Goal: Task Accomplishment & Management: Manage account settings

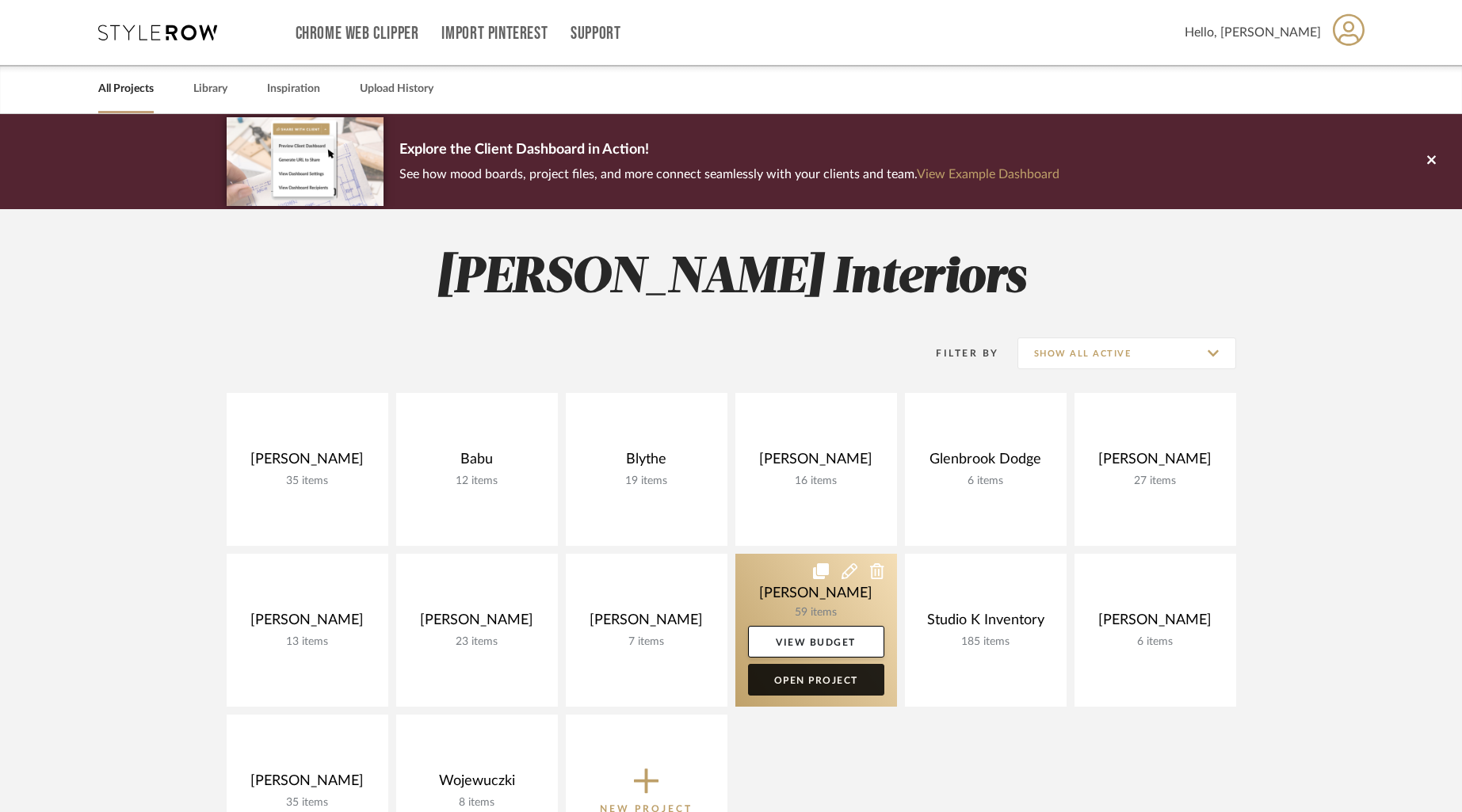
click at [812, 682] on link "Open Project" at bounding box center [816, 680] width 136 height 32
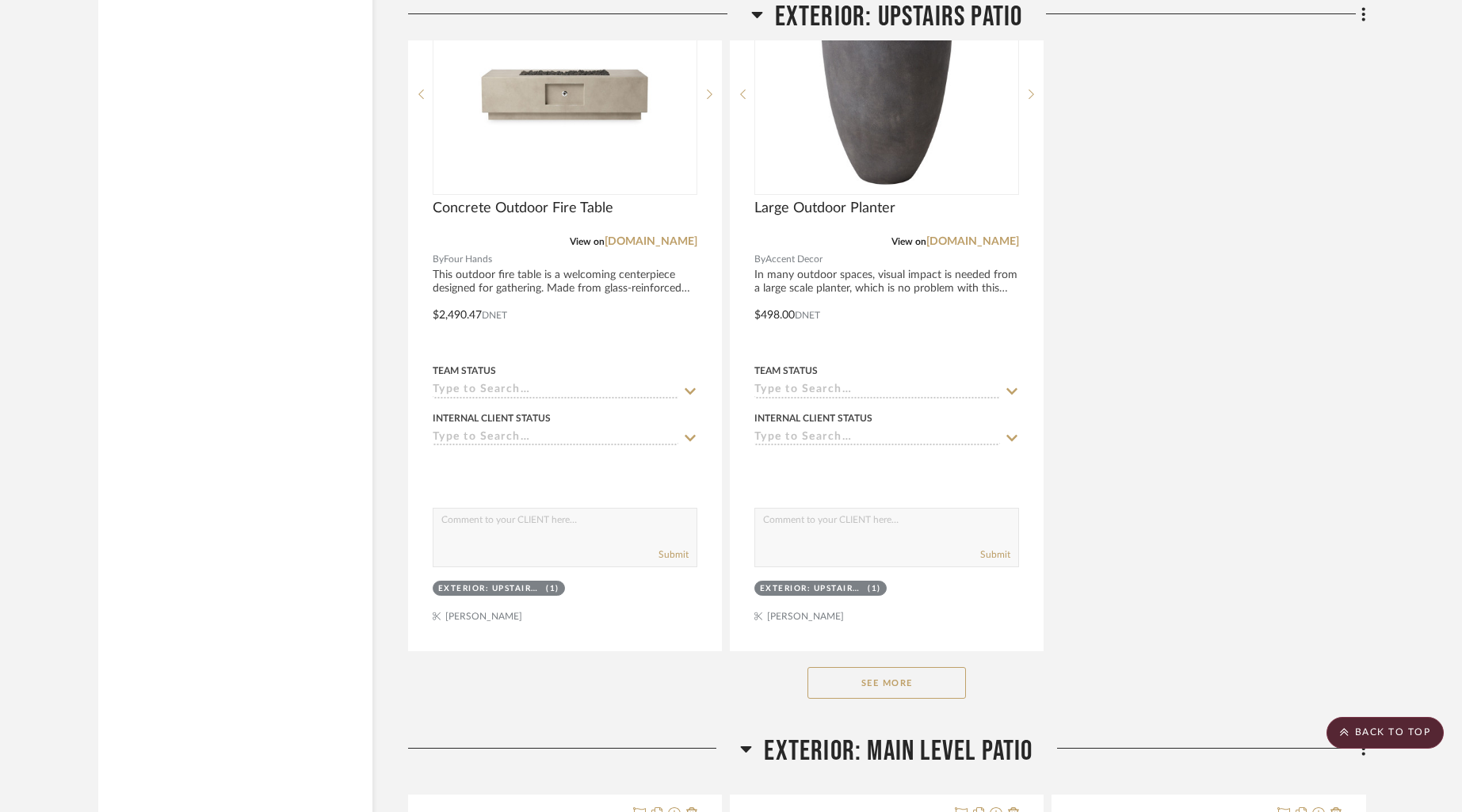
scroll to position [20794, 0]
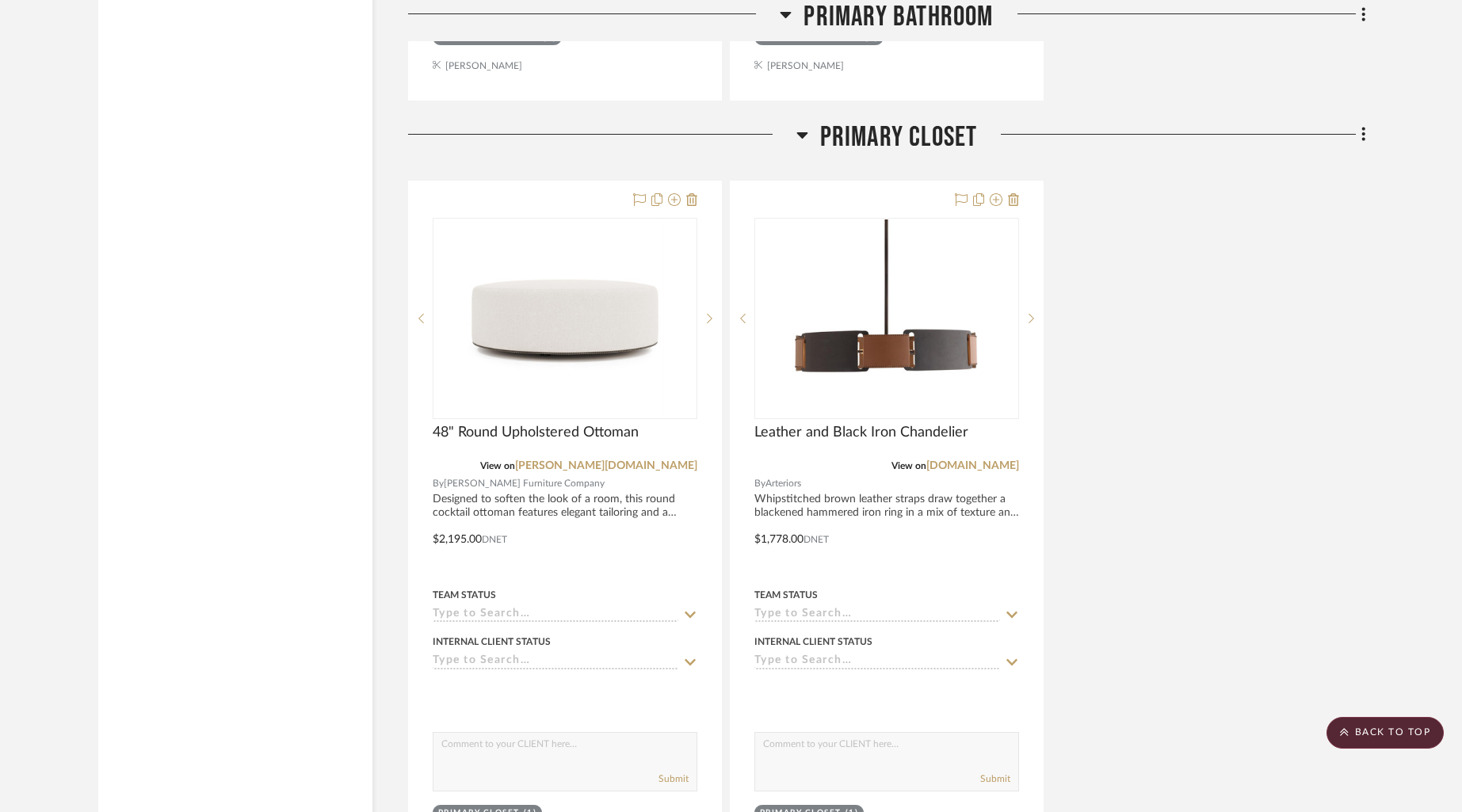
scroll to position [10884, 0]
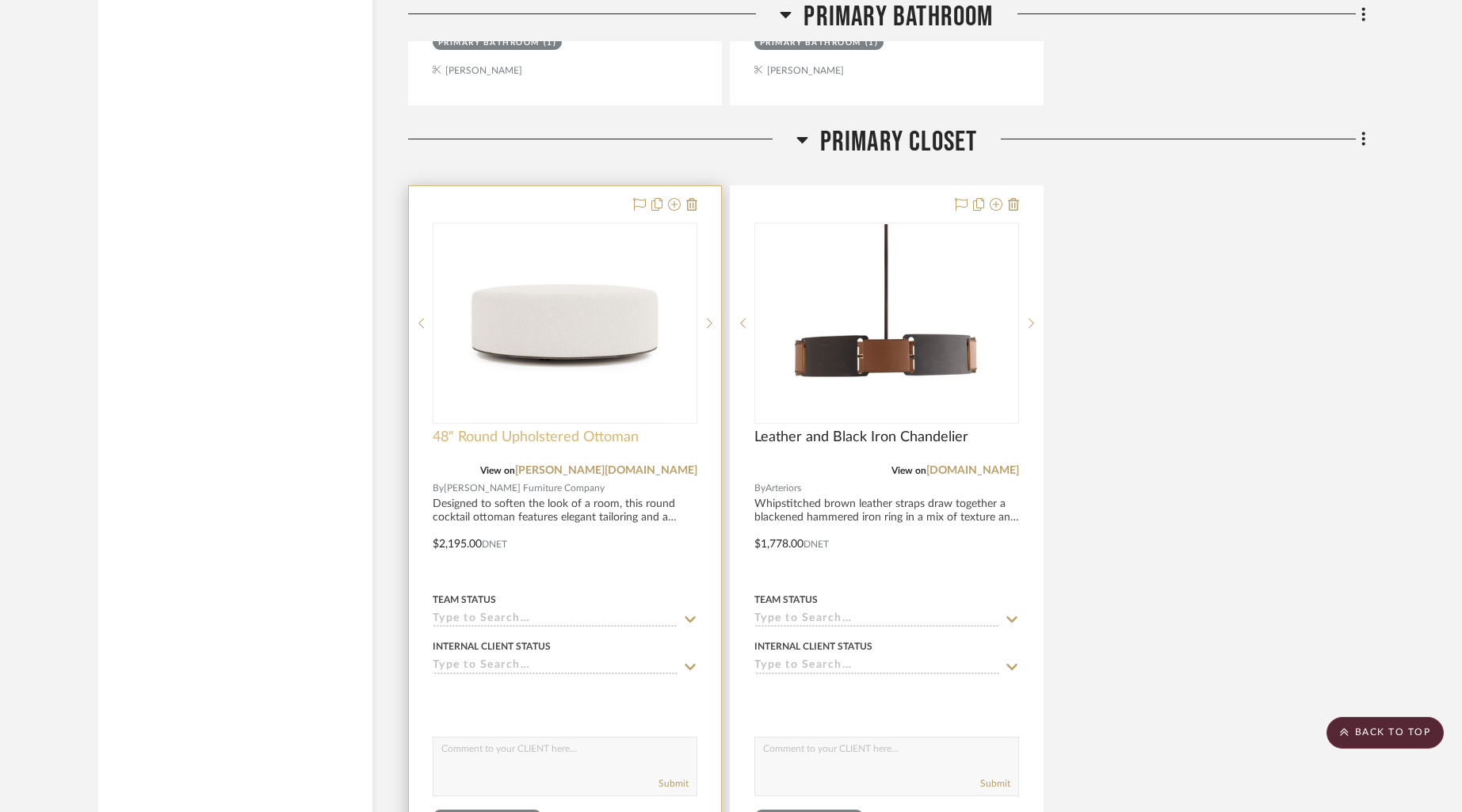
click at [543, 428] on span "48" Round Upholstered Ottoman" at bounding box center [535, 437] width 206 height 18
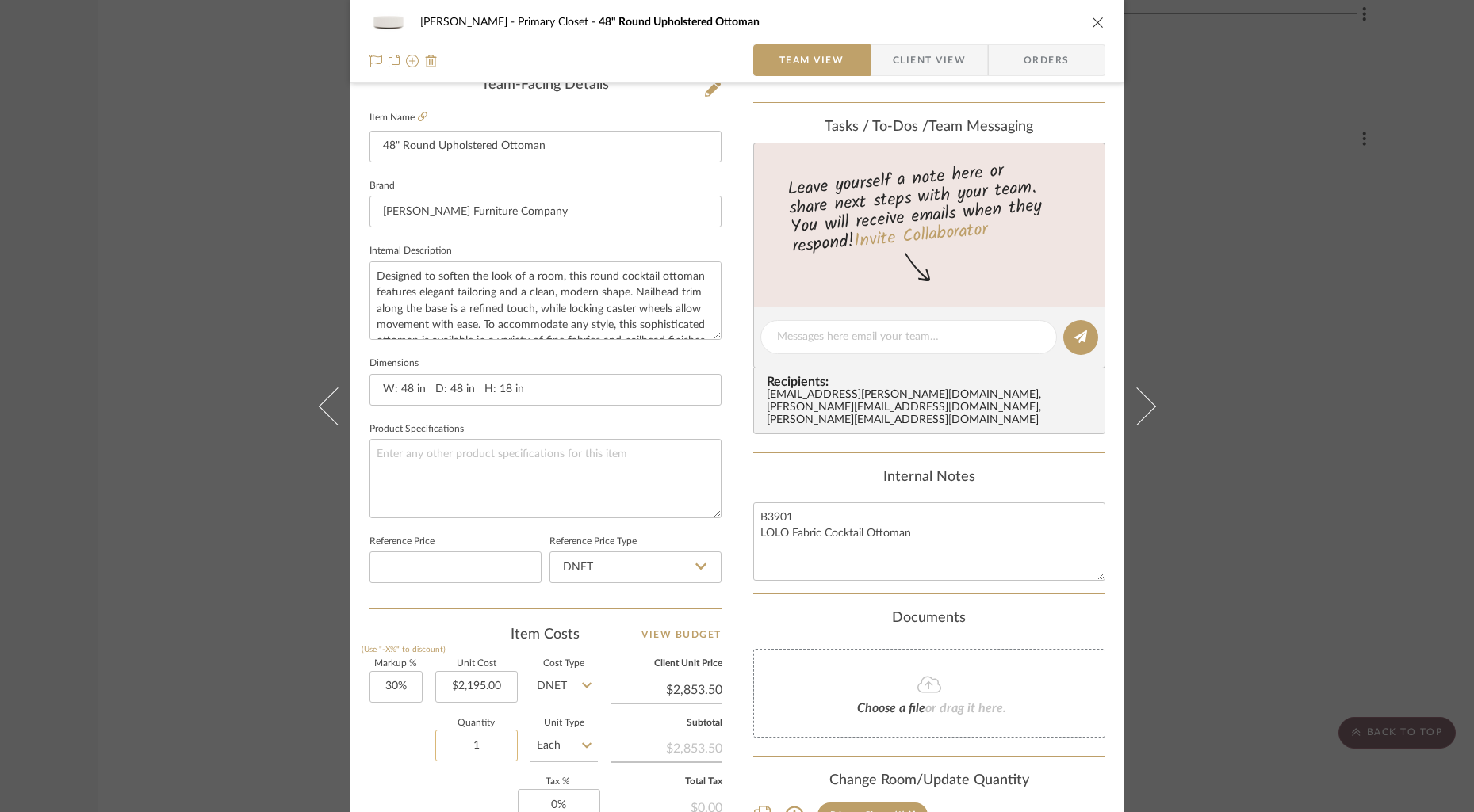
scroll to position [418, 0]
drag, startPoint x: 478, startPoint y: 683, endPoint x: 417, endPoint y: 682, distance: 61.0
click at [417, 682] on div "Markup % (Use "-X%" to discount) 30% Unit Cost 2195.00 Cost Type DNET Client Un…" at bounding box center [546, 775] width 352 height 232
drag, startPoint x: 498, startPoint y: 684, endPoint x: 409, endPoint y: 683, distance: 89.0
click at [409, 683] on div "Markup % (Use "-X%" to discount) 30% Unit Cost 2195.00 Cost Type DNET Client Un…" at bounding box center [546, 775] width 352 height 232
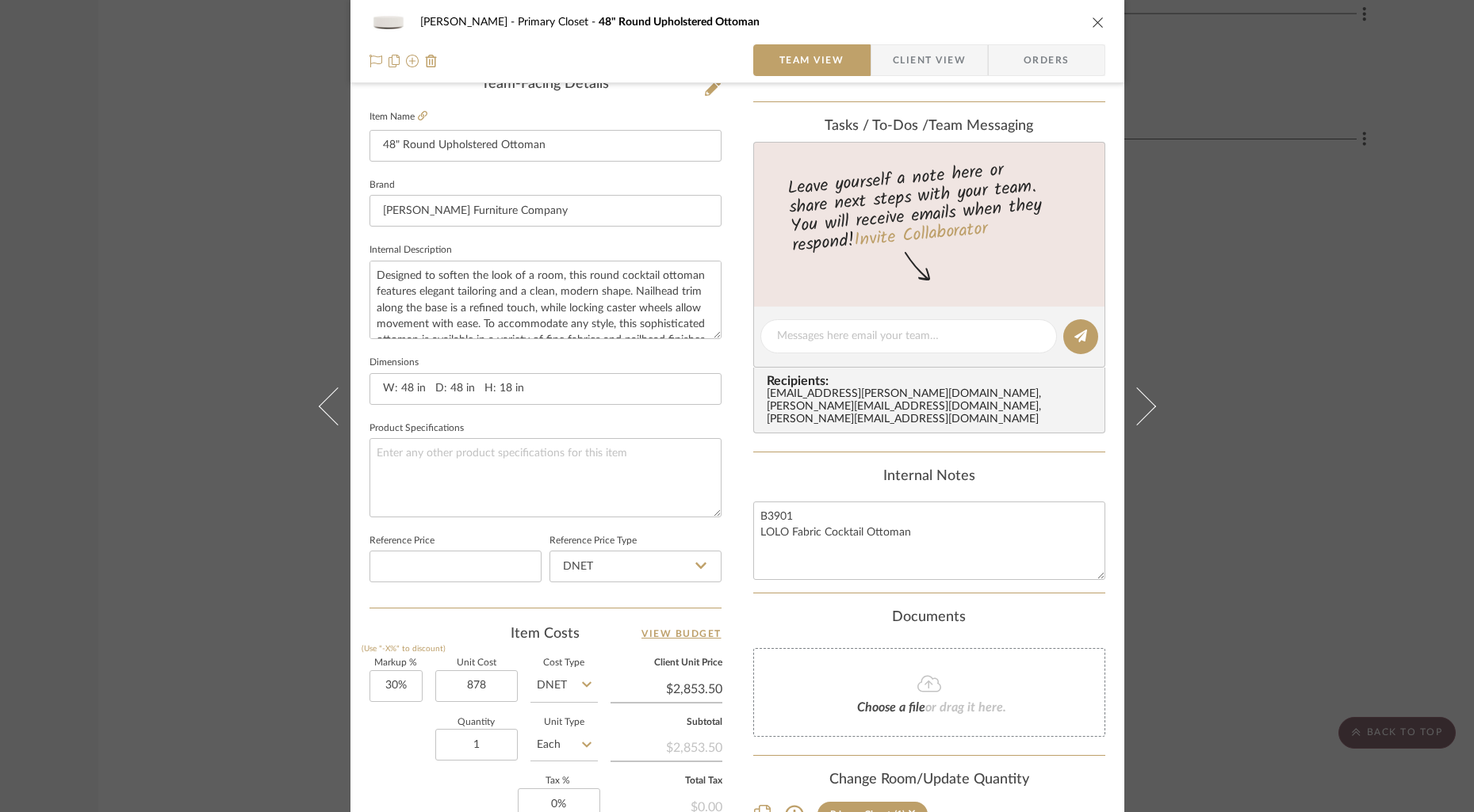
type input "$878.00"
click at [1073, 115] on div "Content here copies to Client View - confirm visibility there. Show in Client D…" at bounding box center [930, 341] width 352 height 1305
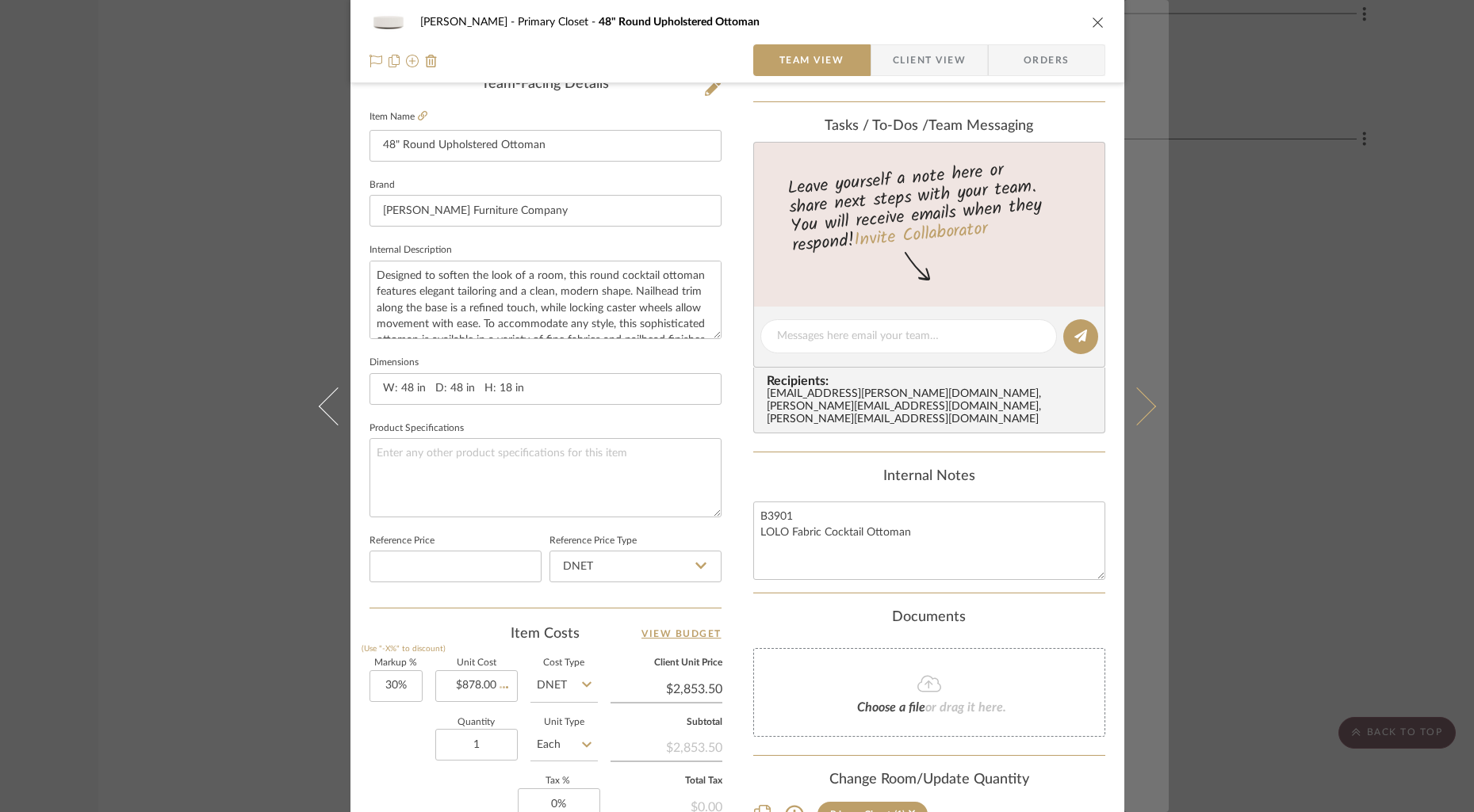
type input "$1,141.40"
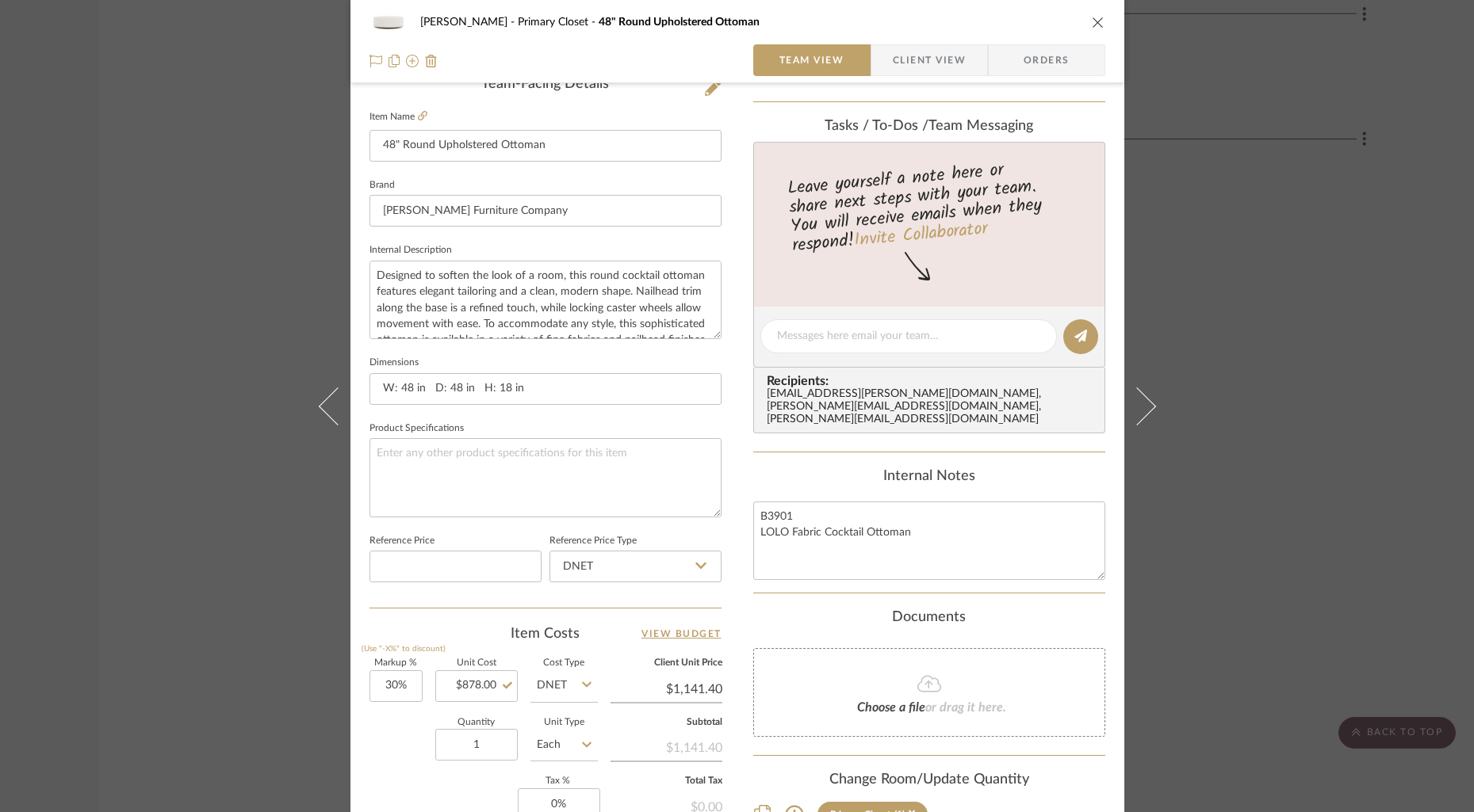
click at [1092, 20] on icon "close" at bounding box center [1099, 22] width 13 height 13
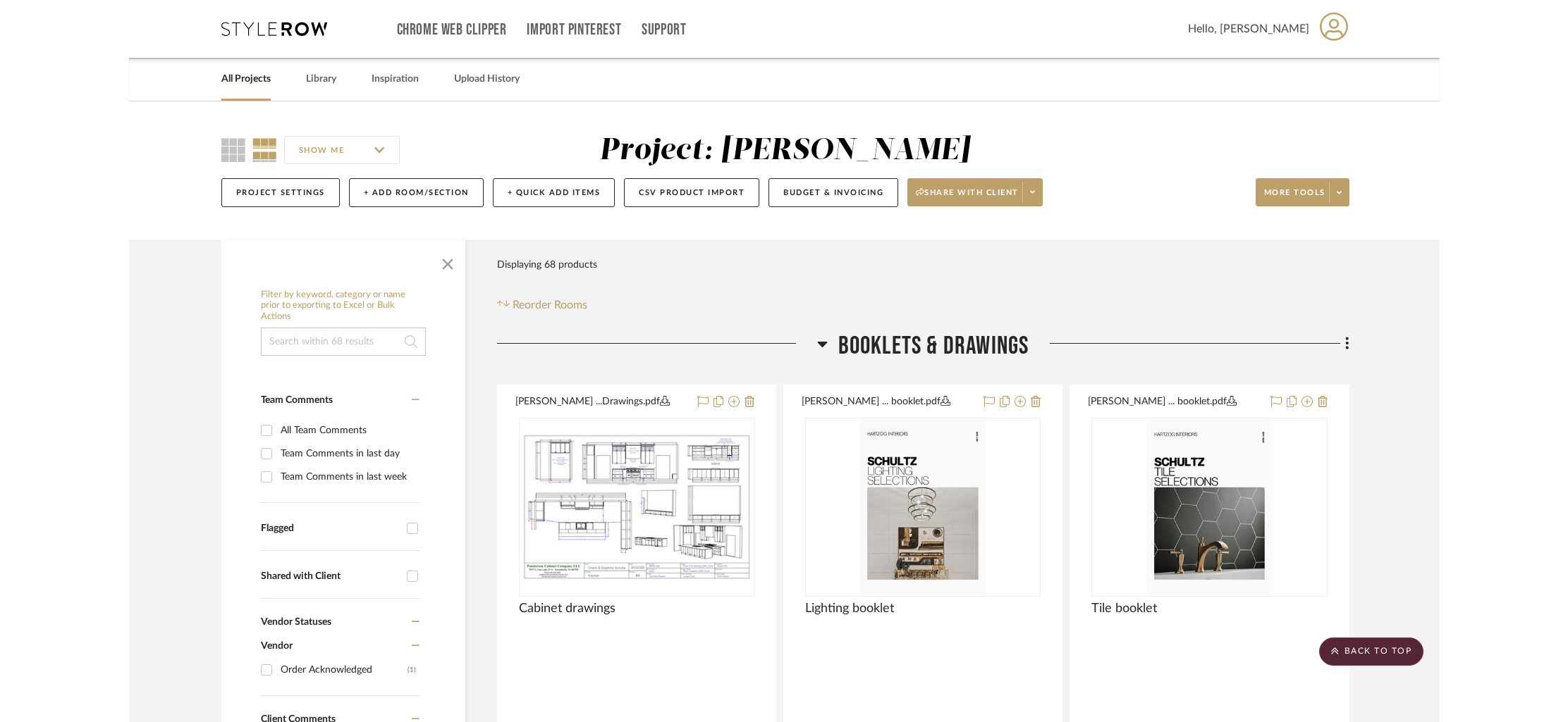
scroll to position [9677, 0]
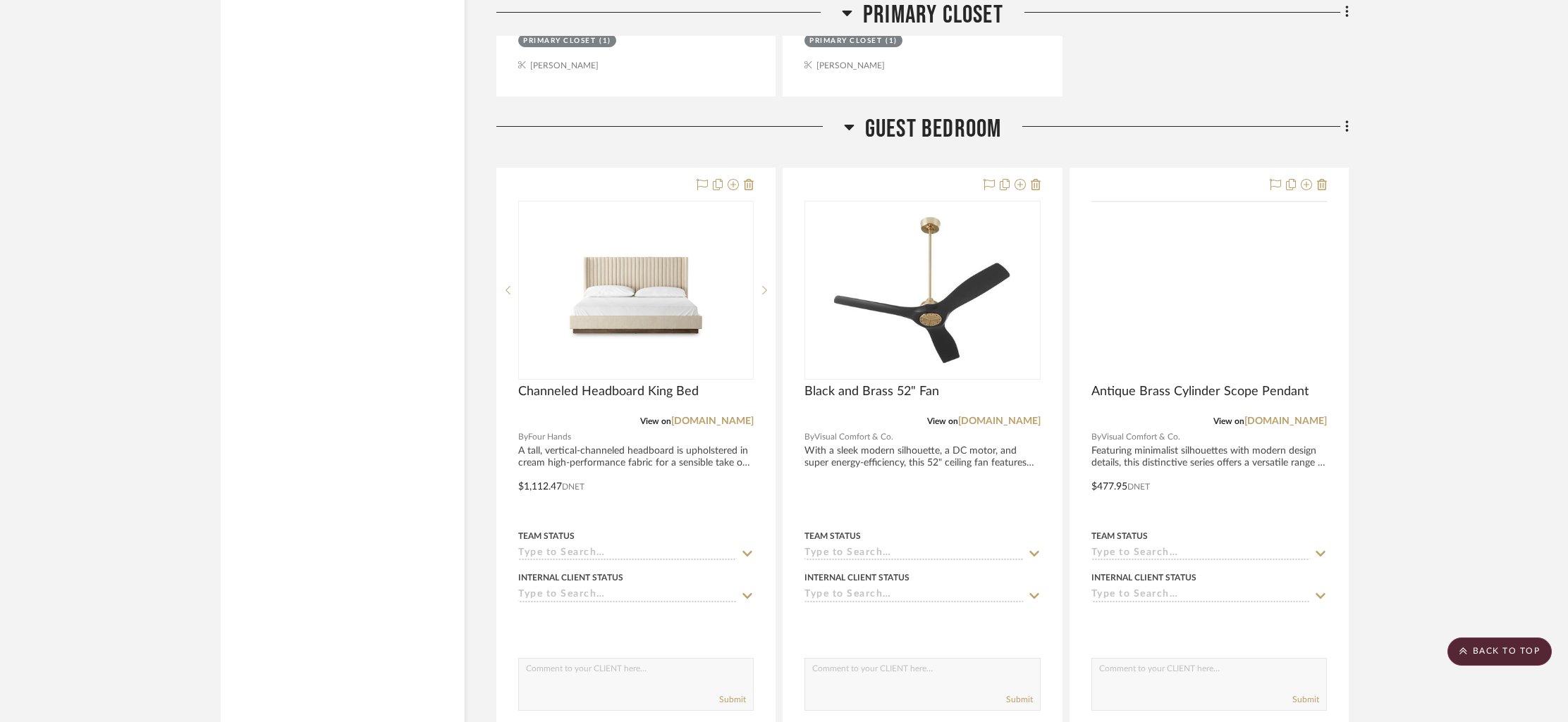
scroll to position [11006, 0]
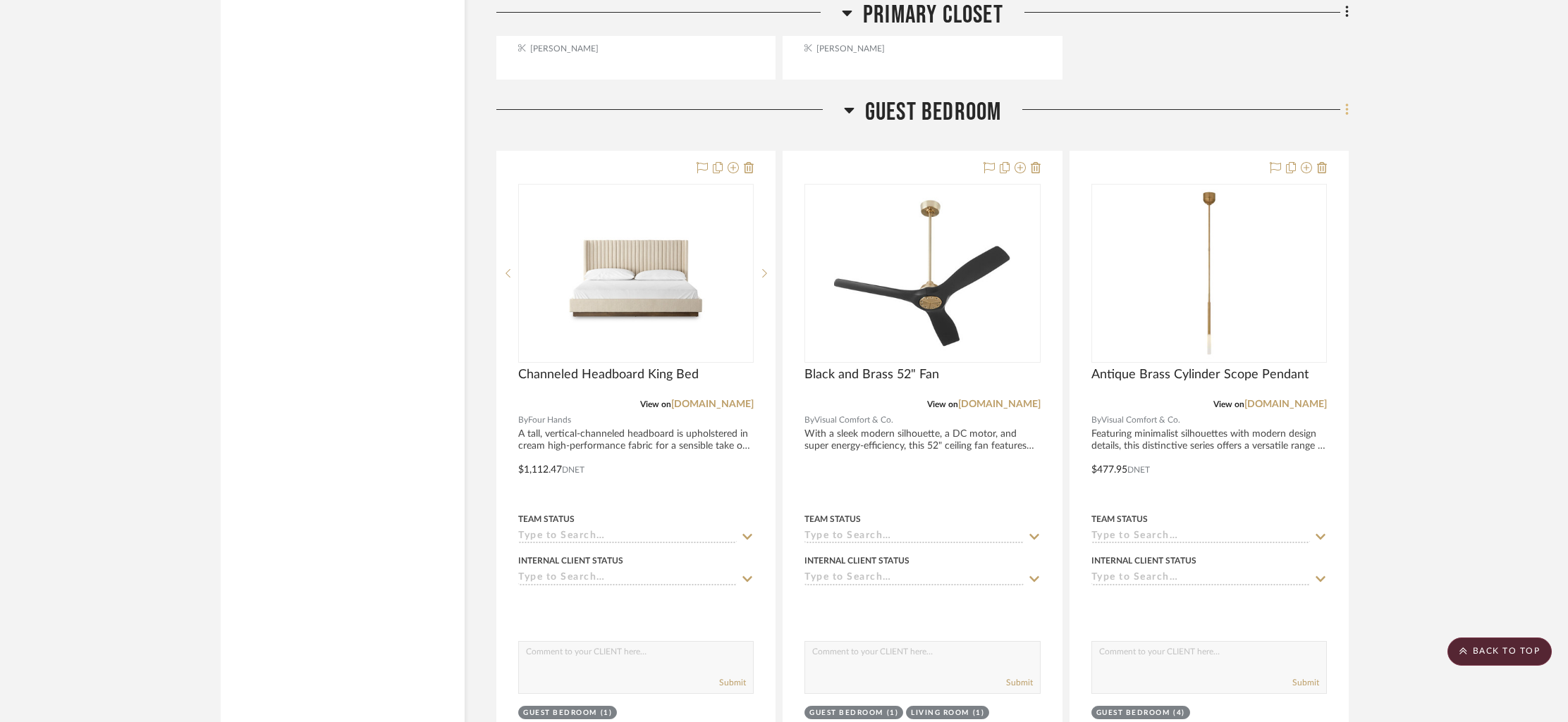
click at [1343, 99] on fa-icon at bounding box center [1344, 111] width 9 height 23
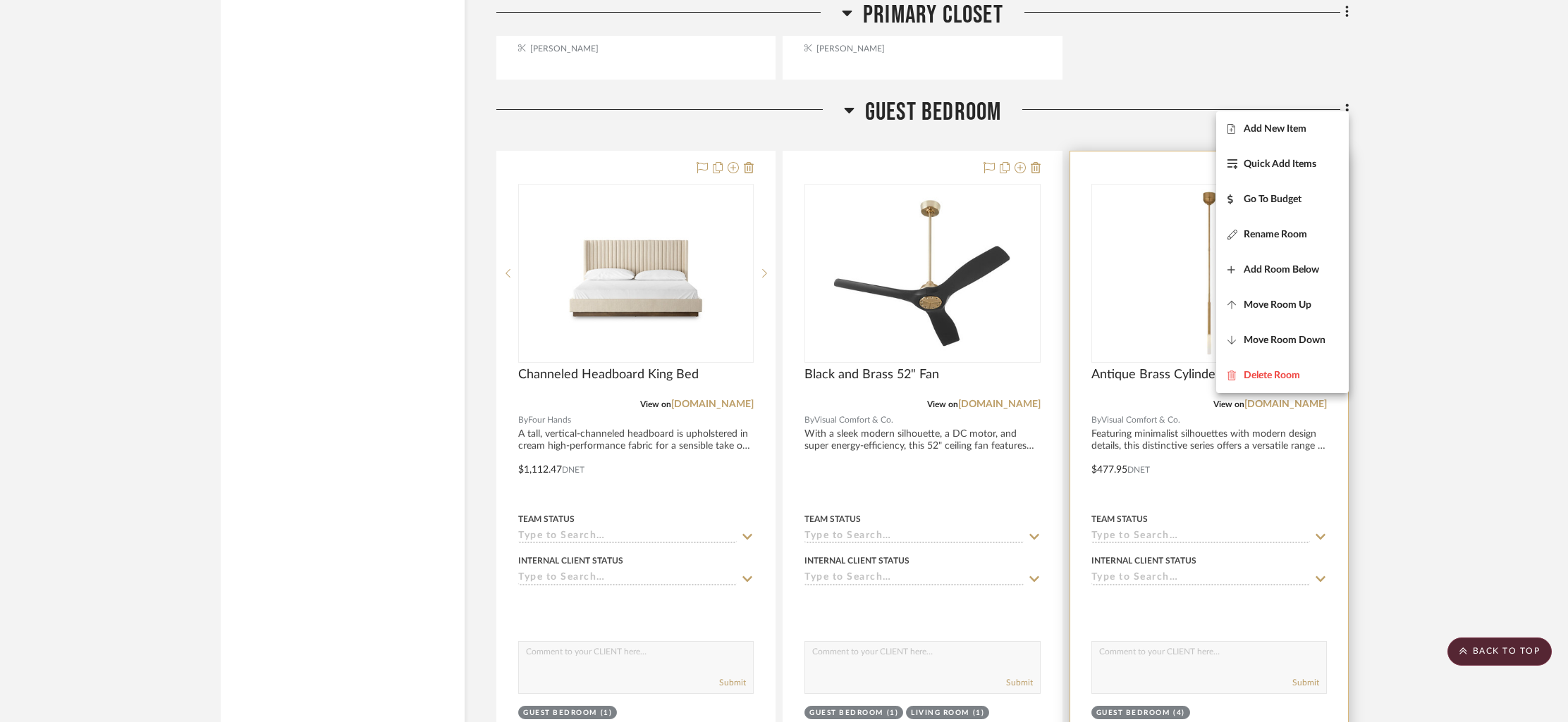
click at [1294, 238] on span "Rename Room" at bounding box center [1275, 234] width 64 height 12
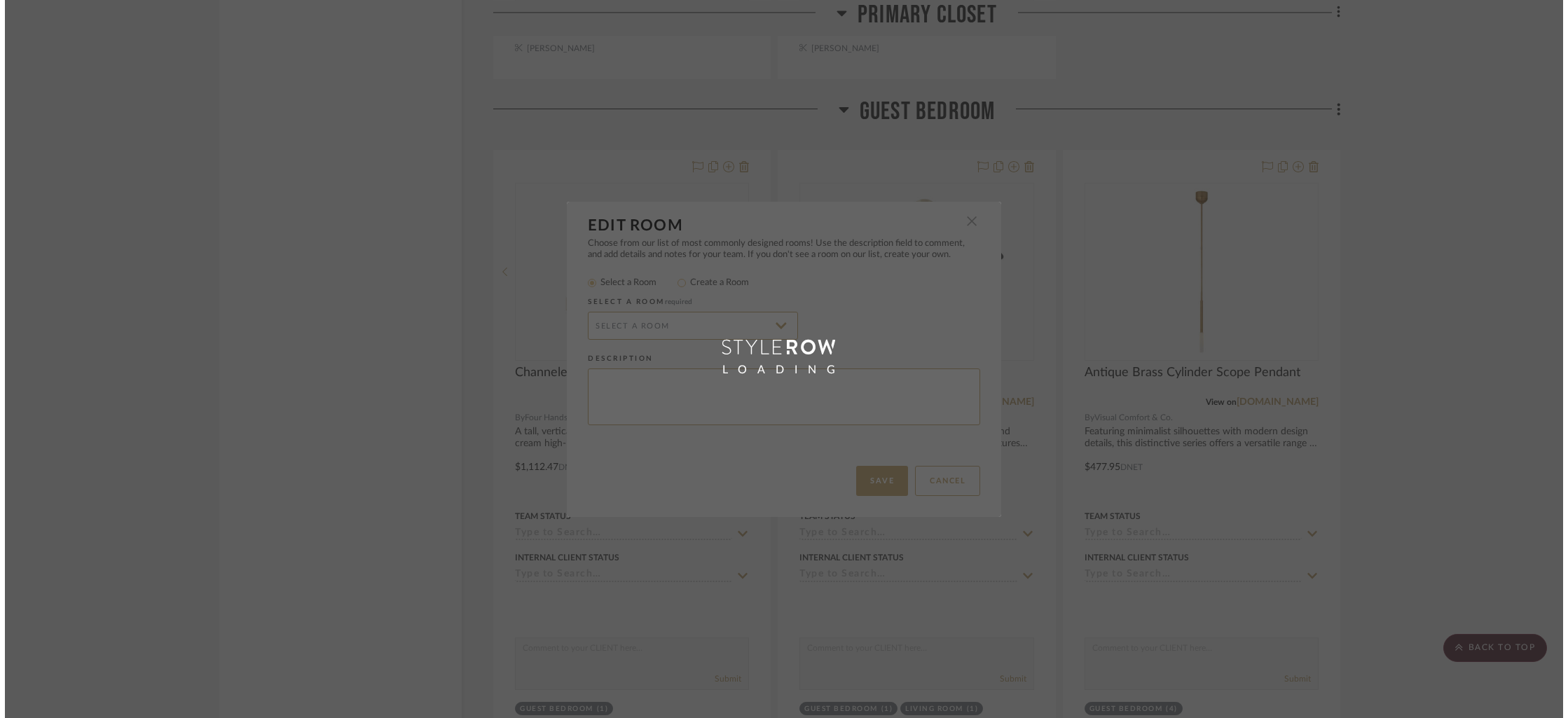
scroll to position [0, 0]
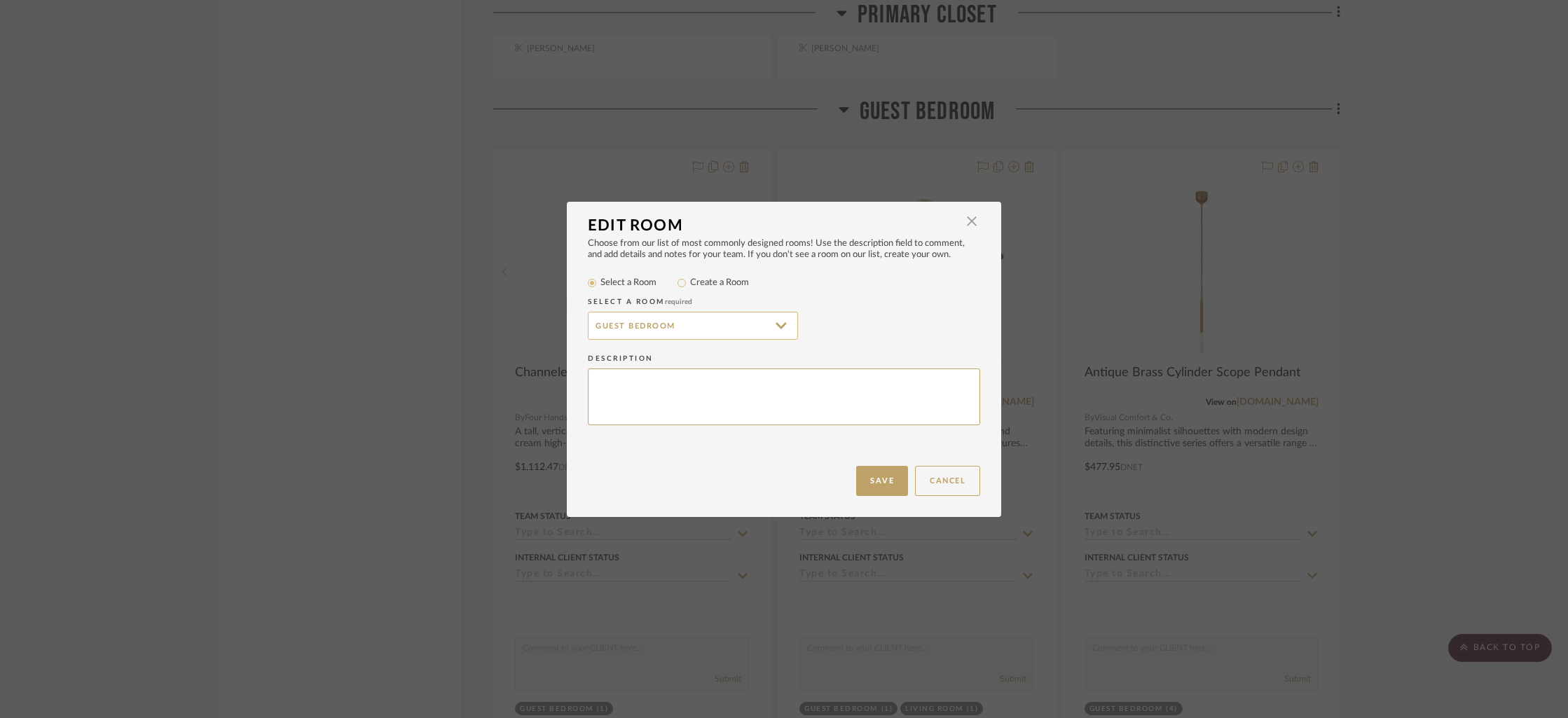
click at [593, 325] on input "Guest Bedroom" at bounding box center [692, 326] width 210 height 28
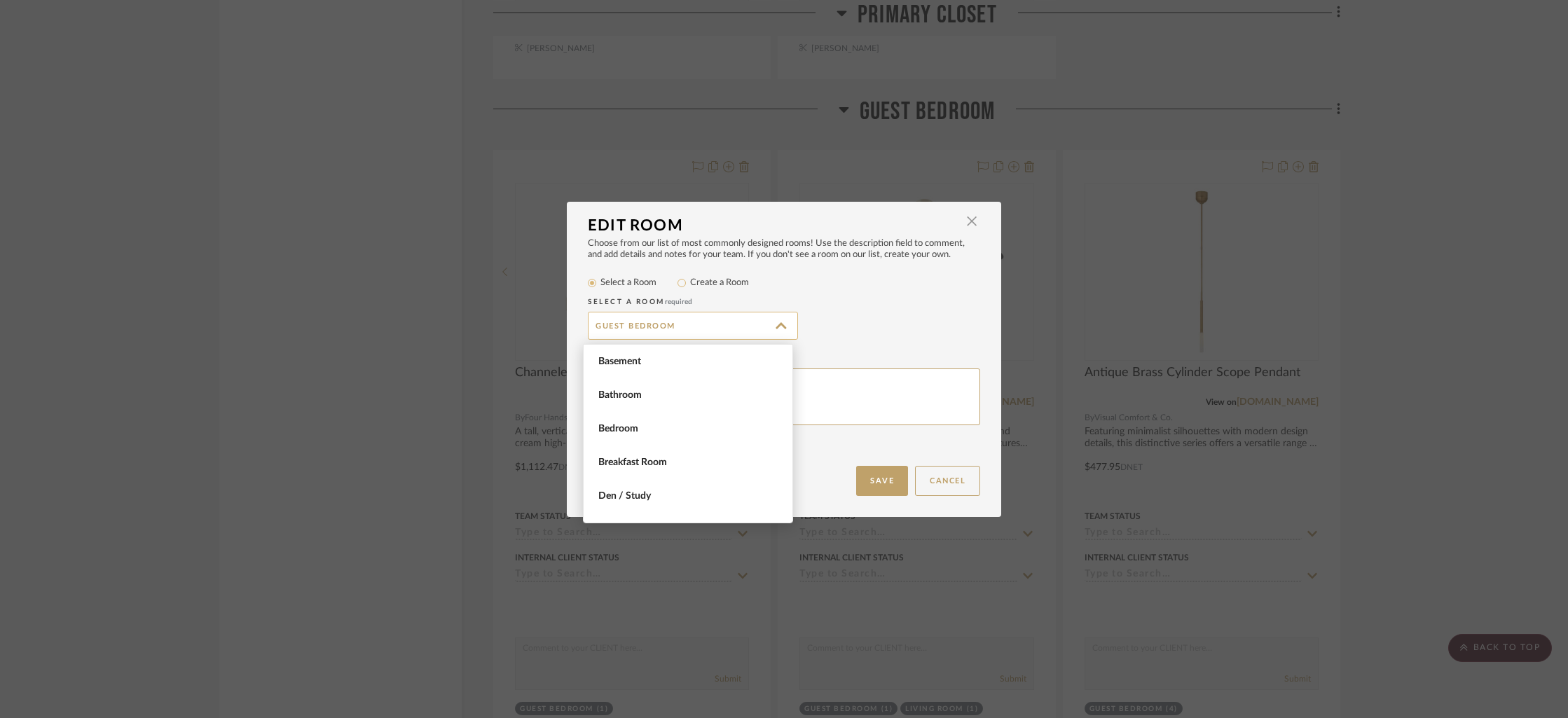
scroll to position [403, 0]
click at [597, 327] on input "Guest Bedroom" at bounding box center [692, 326] width 210 height 28
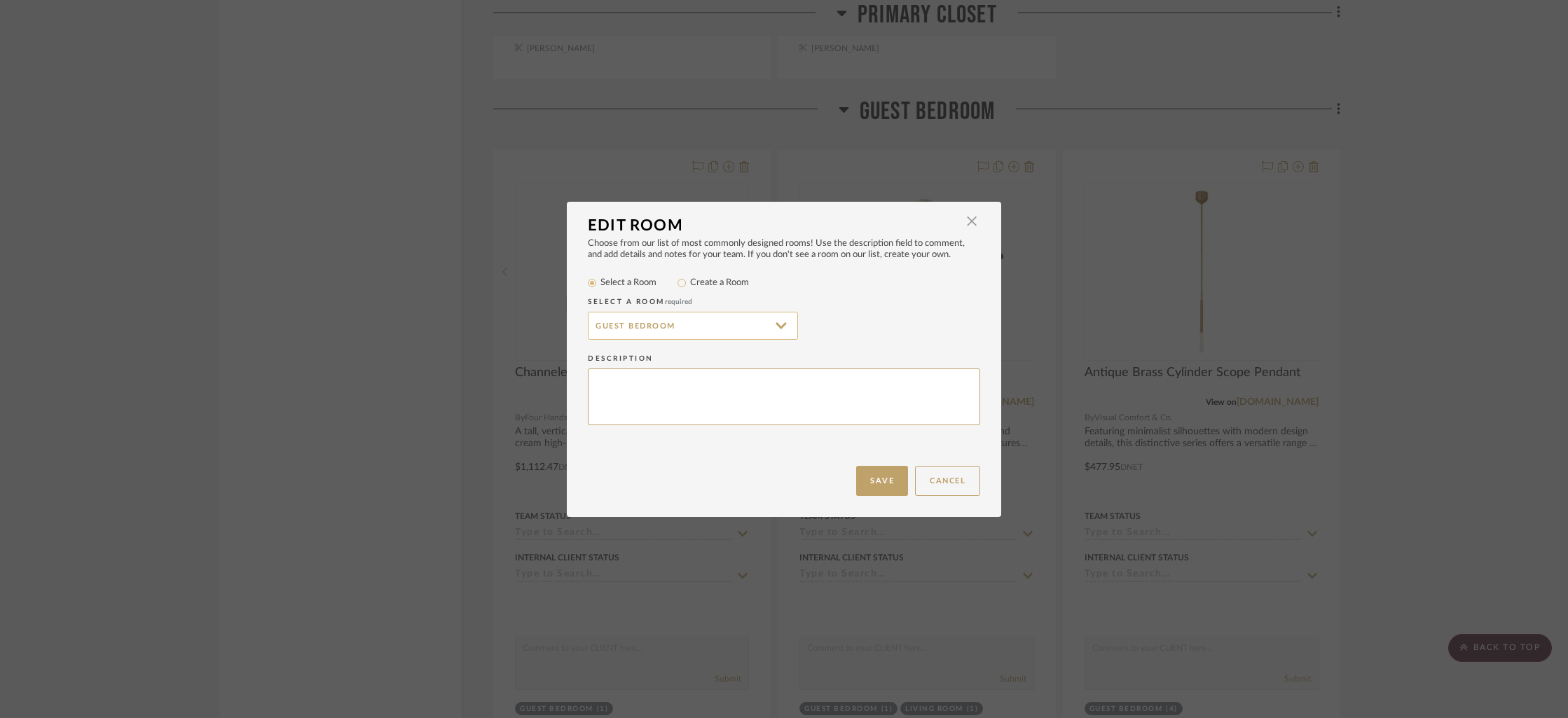
click at [672, 324] on input "Guest Bedroom" at bounding box center [692, 326] width 210 height 28
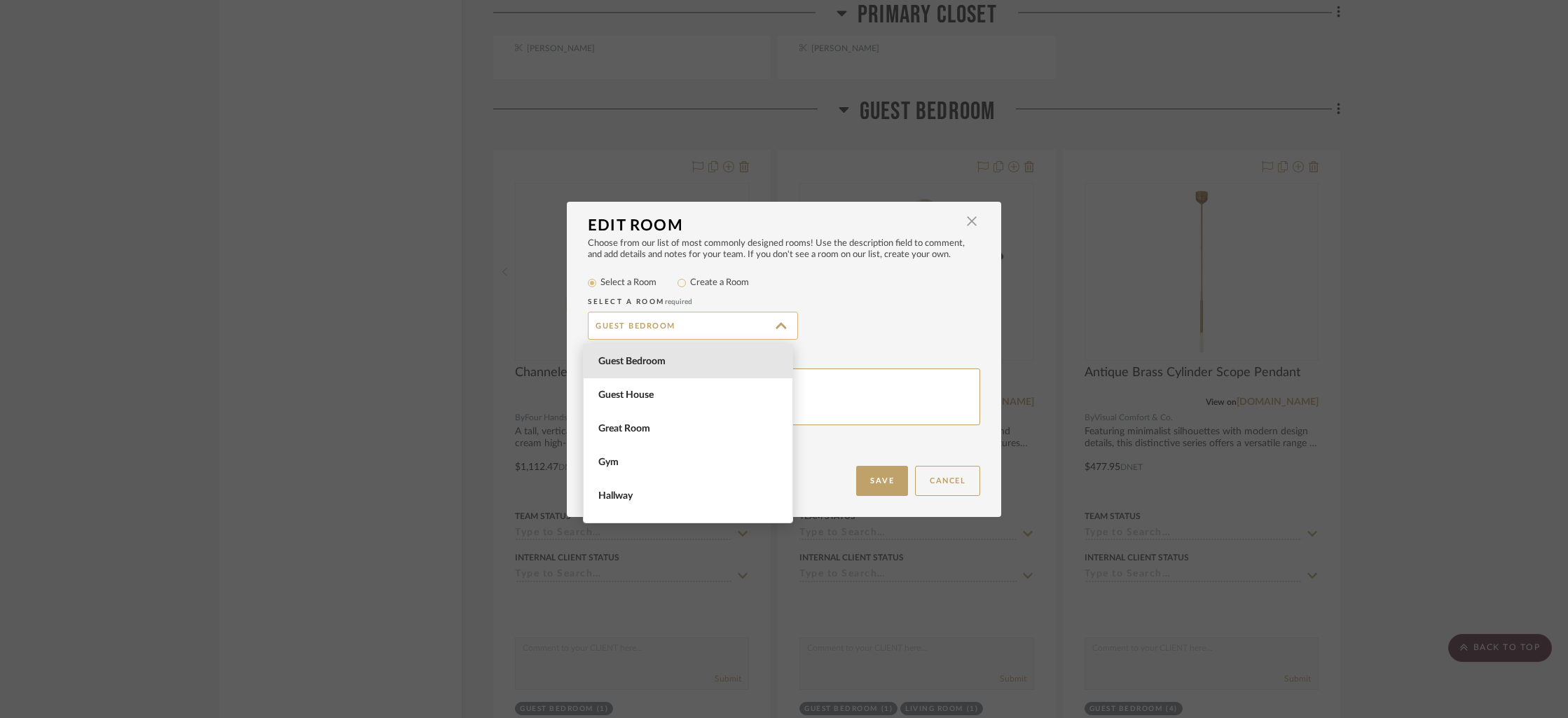
click at [652, 325] on input "Guest Bedroom" at bounding box center [692, 326] width 210 height 28
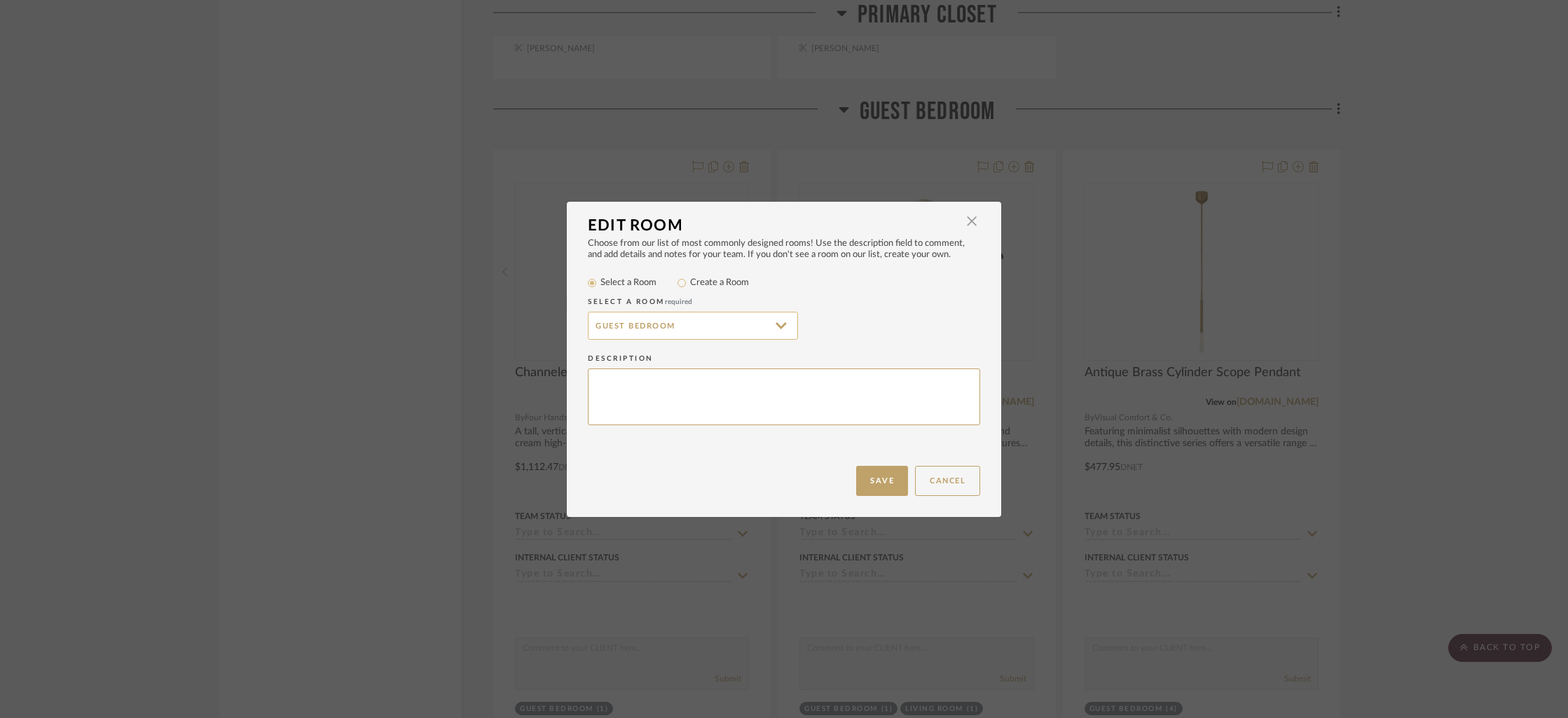
click at [606, 327] on input "Guest Bedroom" at bounding box center [692, 326] width 210 height 28
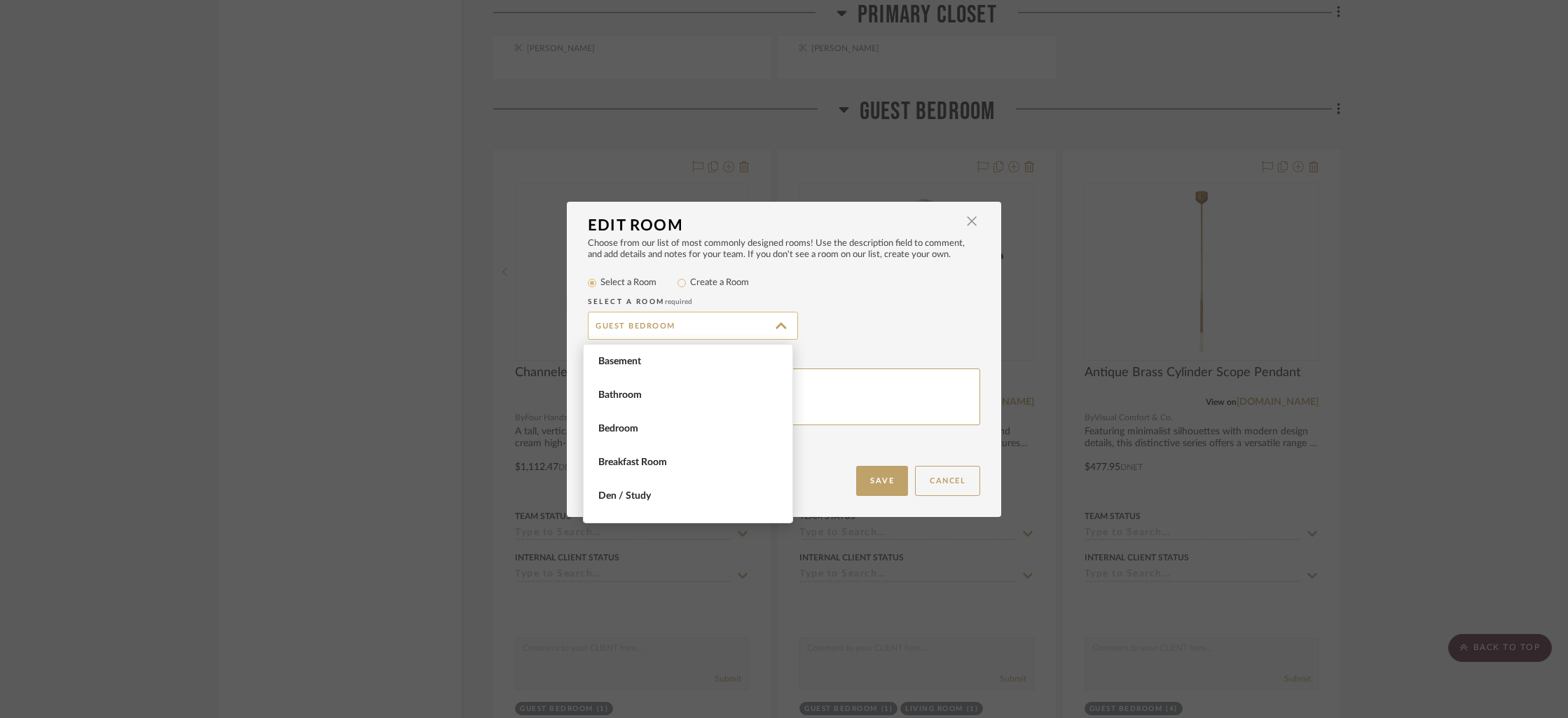
click at [606, 327] on input "Guest Bedroom" at bounding box center [692, 326] width 210 height 28
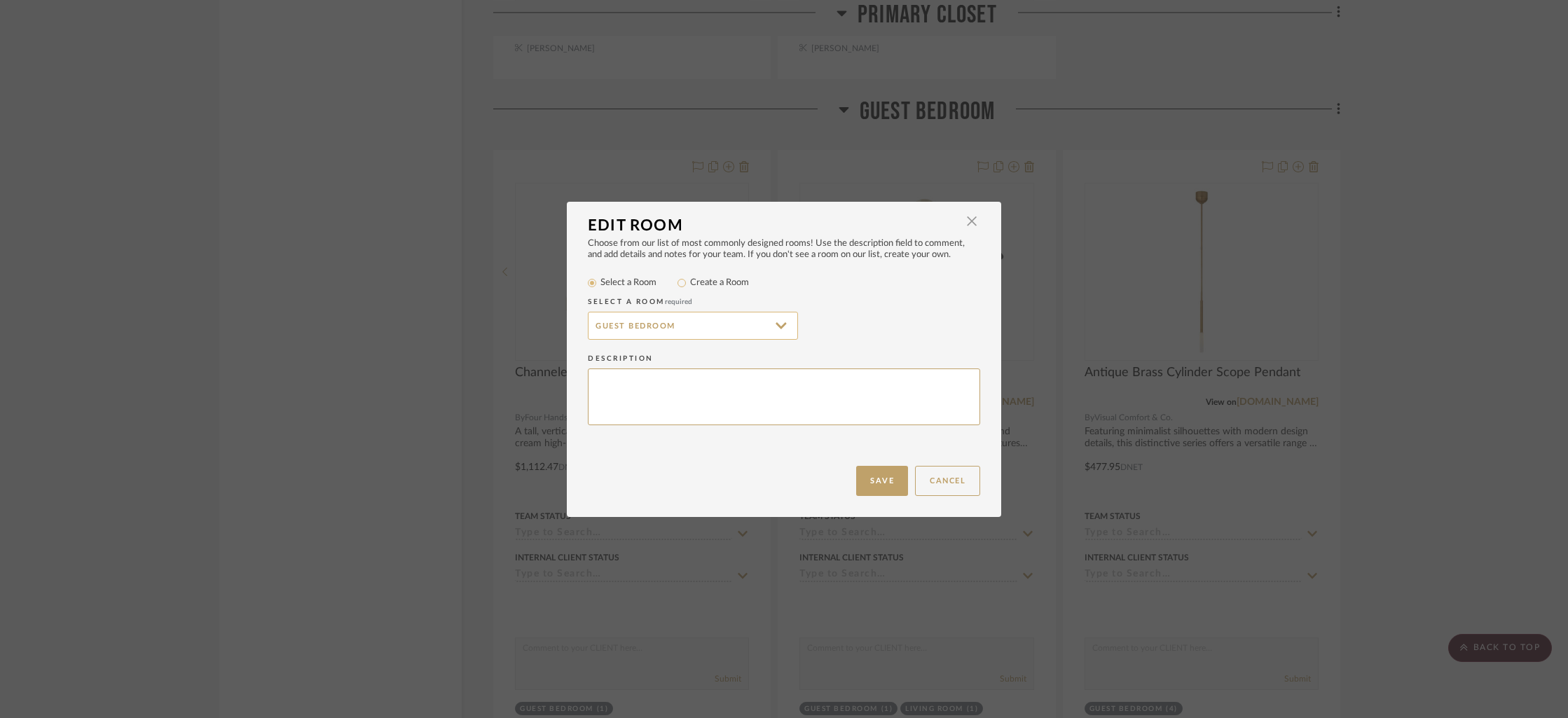
click at [677, 327] on input "Guest Bedroom" at bounding box center [692, 326] width 210 height 28
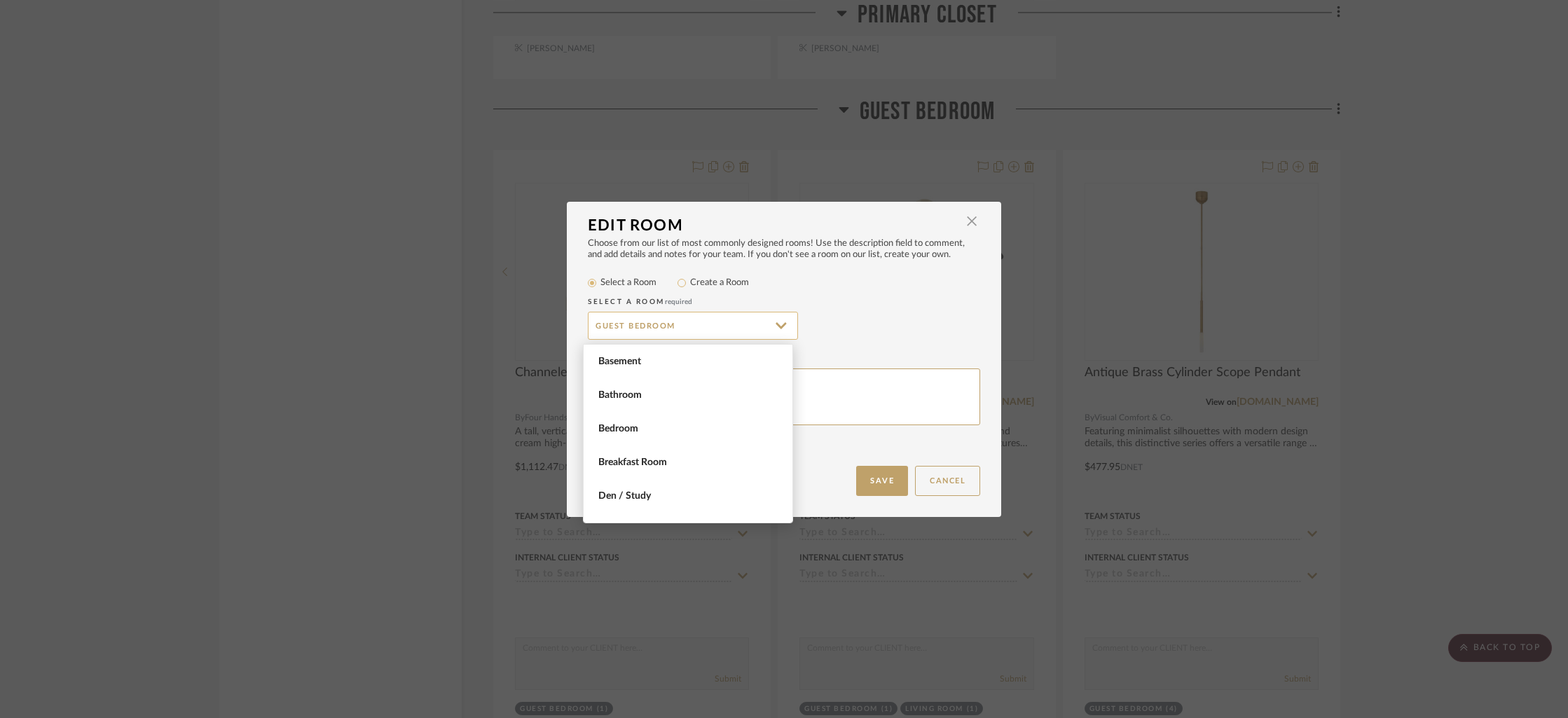
scroll to position [0, 0]
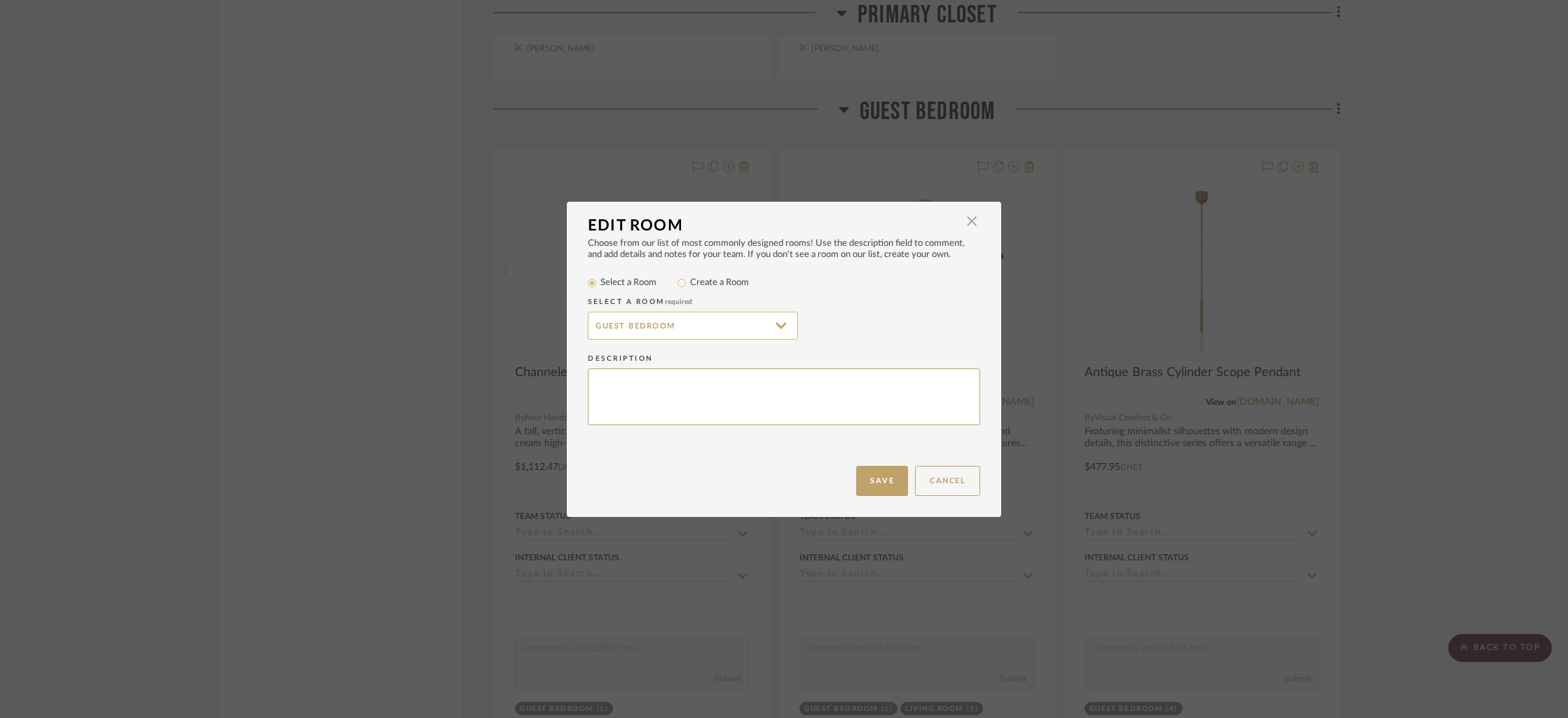
click at [677, 327] on input "Guest Bedroom" at bounding box center [692, 326] width 210 height 28
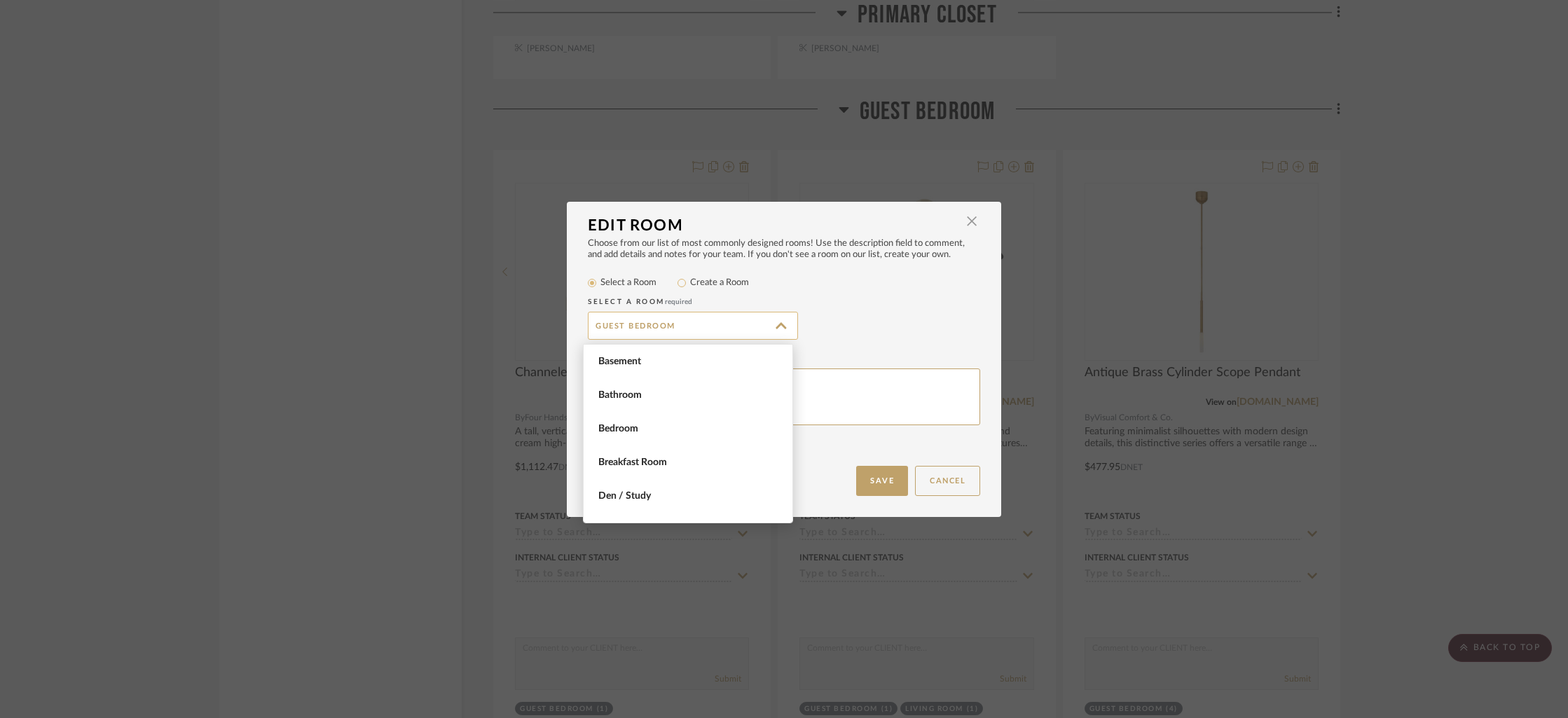
scroll to position [403, 0]
click at [638, 358] on span "Guest Bedroom" at bounding box center [690, 361] width 183 height 12
type input "Guest Bedroom"
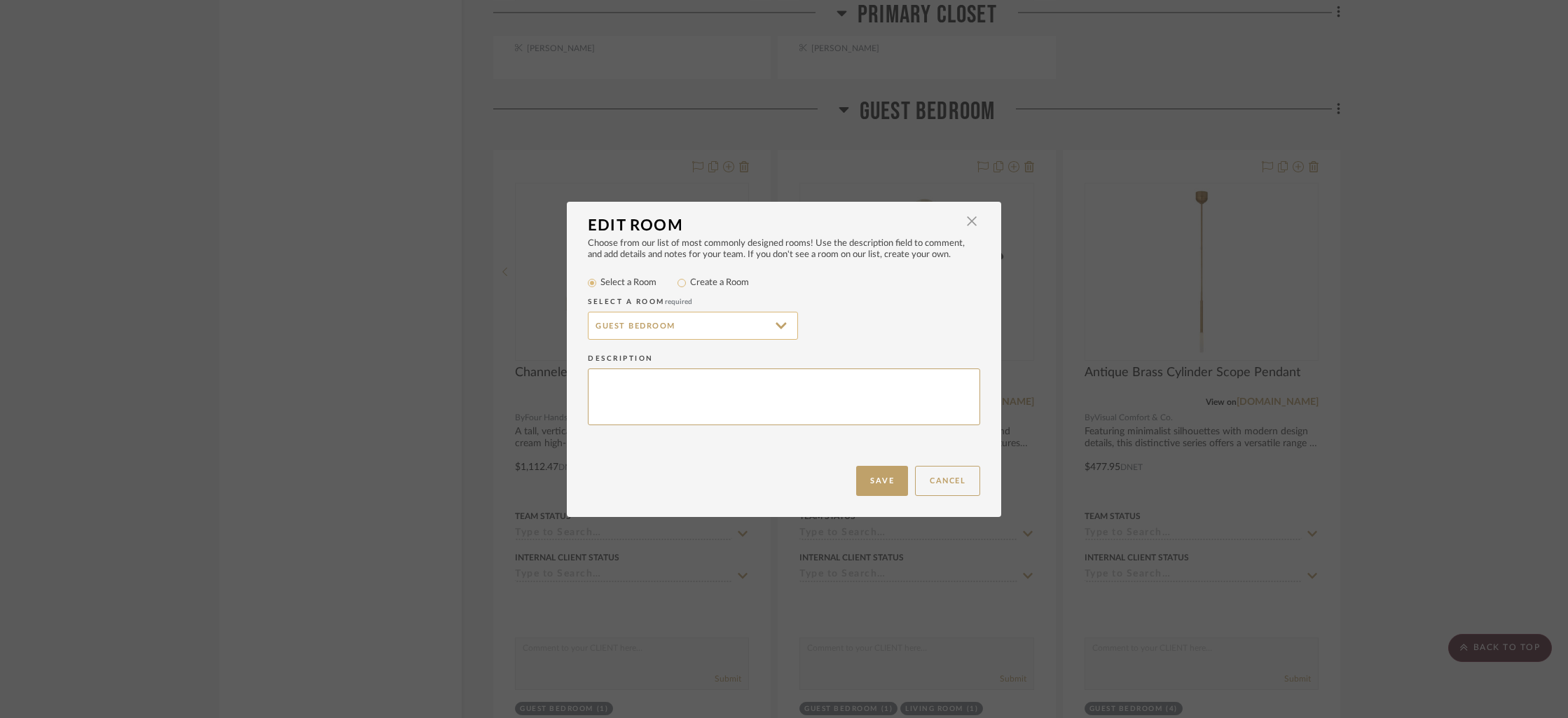
click at [703, 332] on input "Guest Bedroom" at bounding box center [692, 326] width 210 height 28
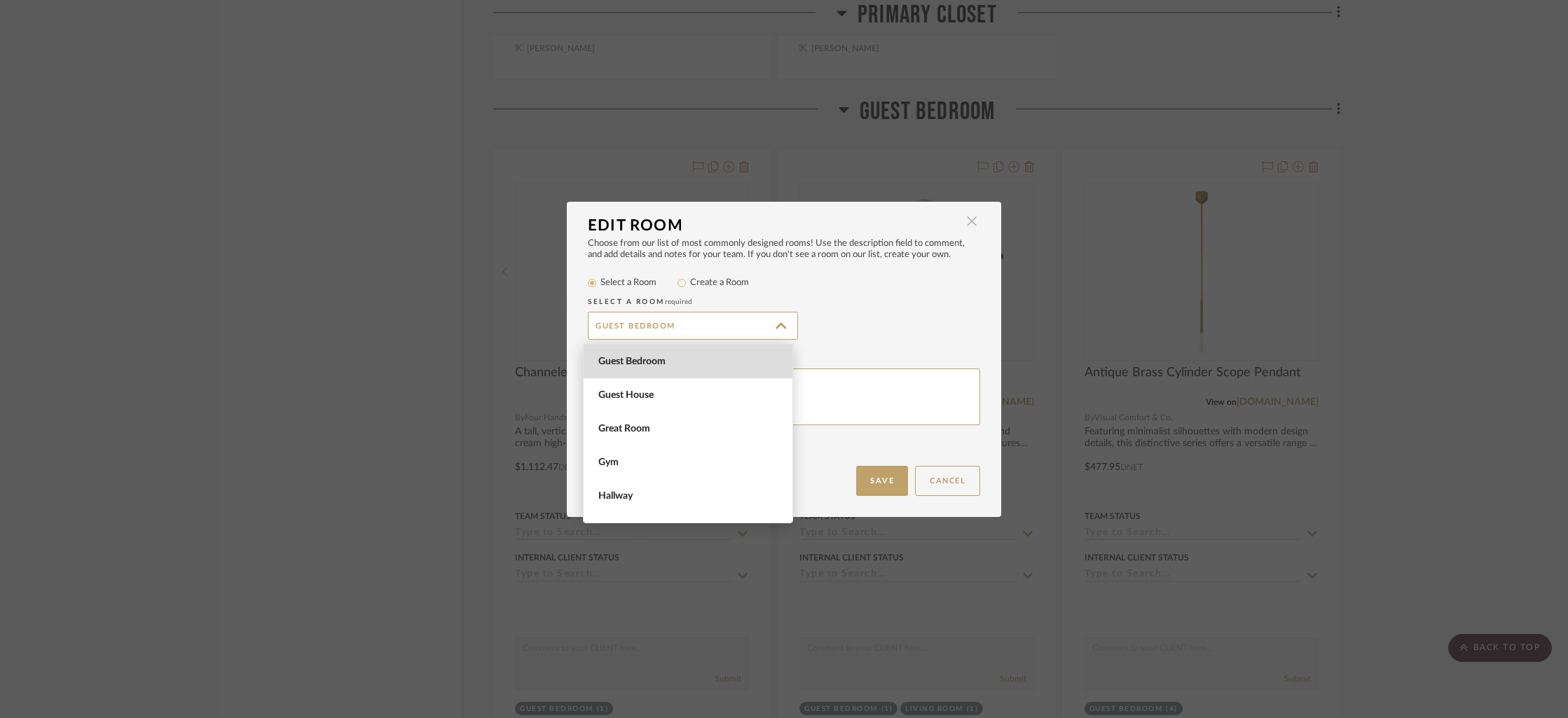
click at [968, 226] on span "button" at bounding box center [971, 221] width 28 height 28
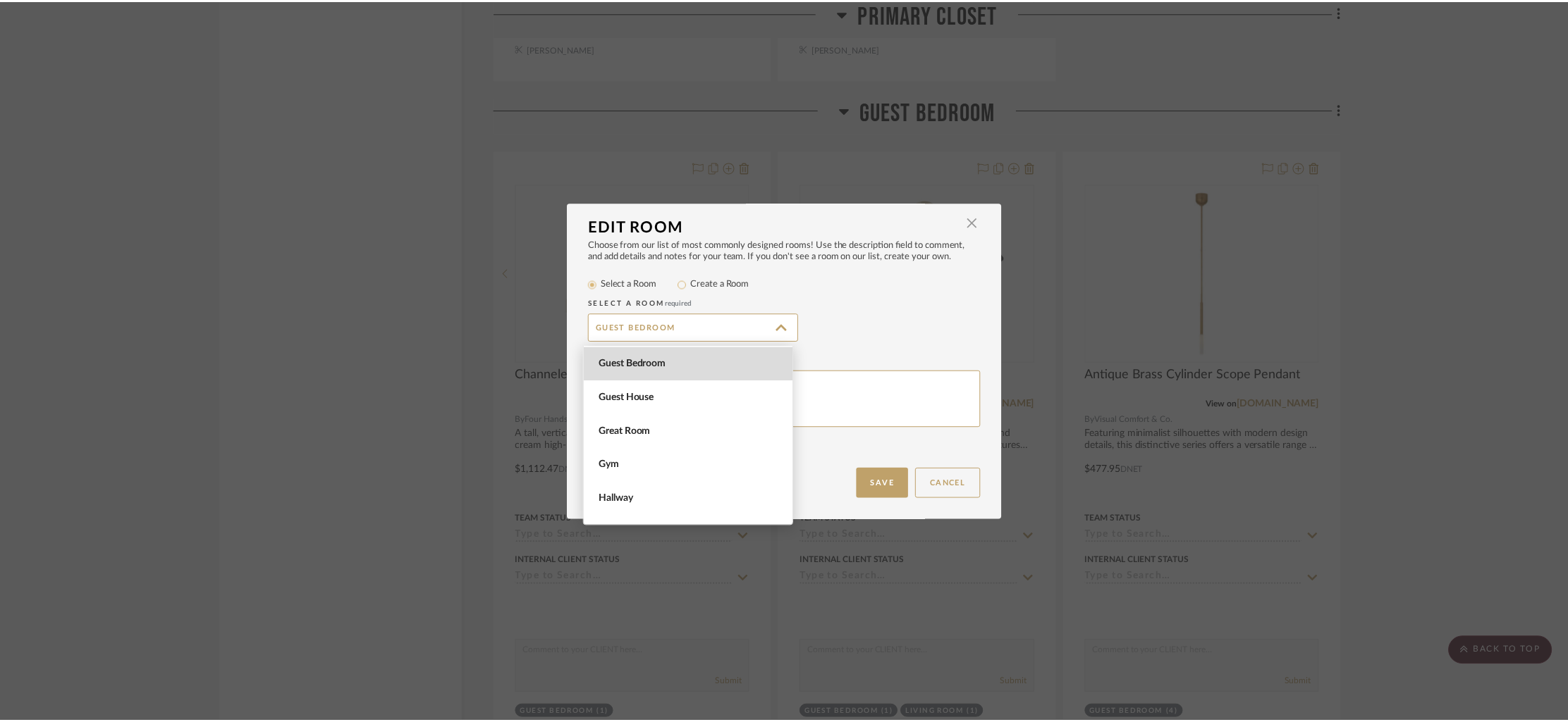
scroll to position [11006, 0]
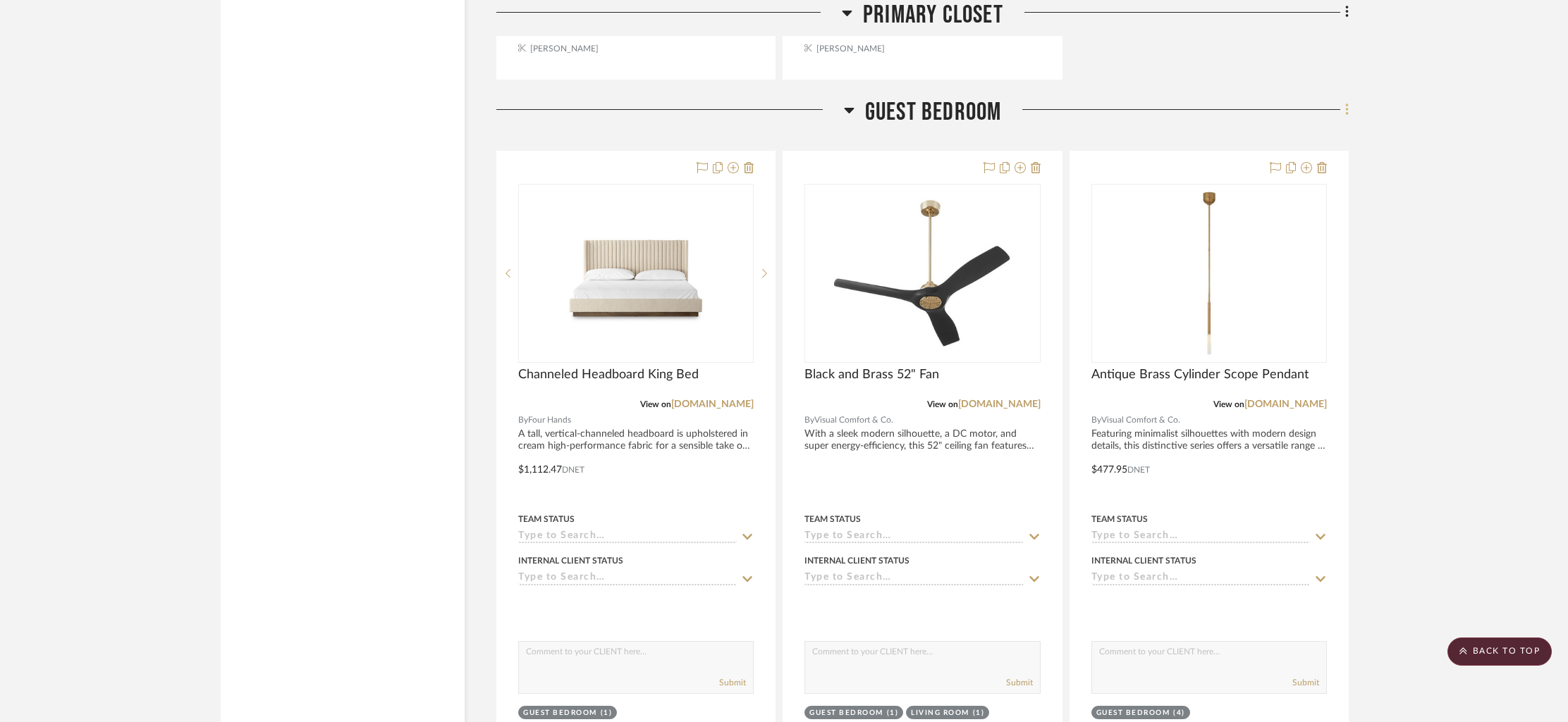
click at [1340, 104] on fa-icon at bounding box center [1344, 111] width 9 height 23
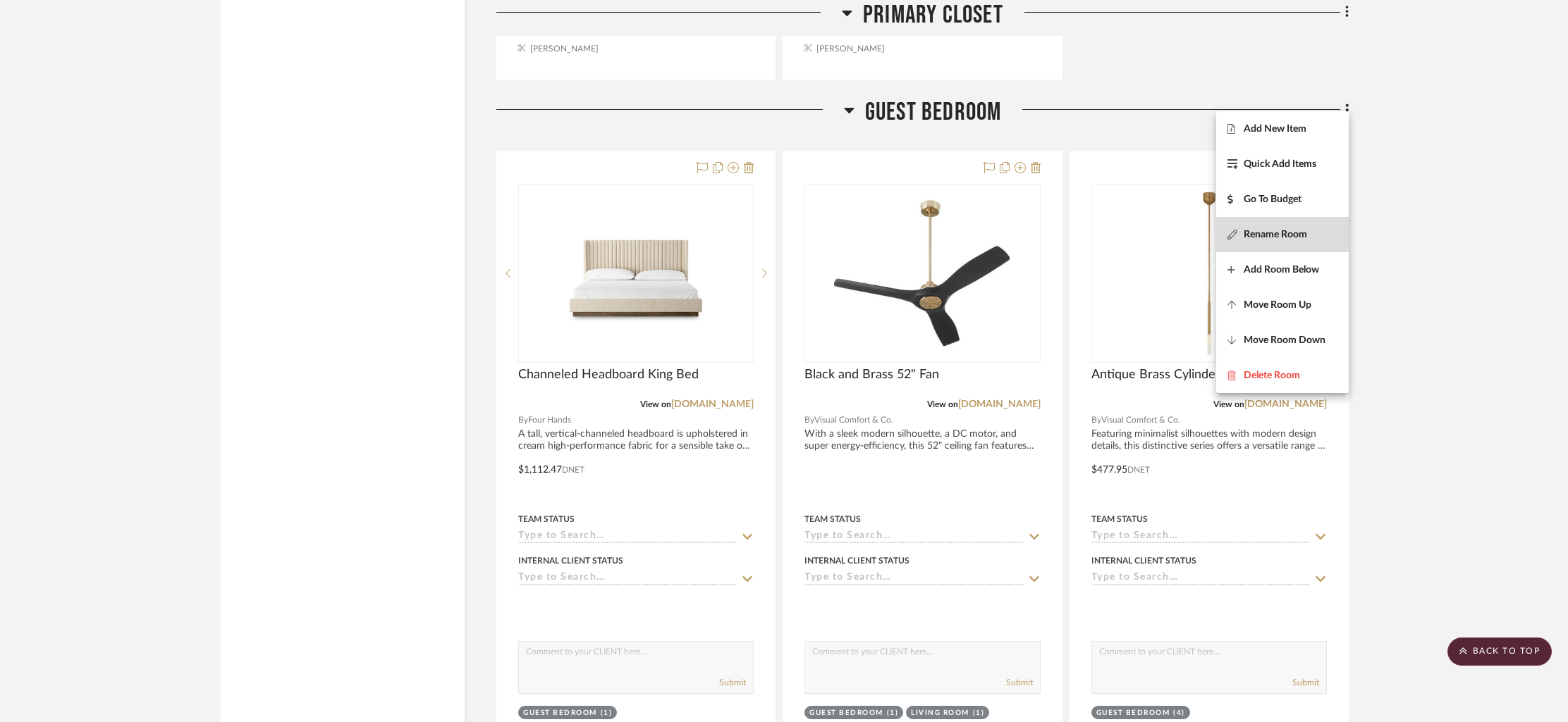
click at [1267, 225] on button "Rename Room" at bounding box center [1282, 234] width 133 height 36
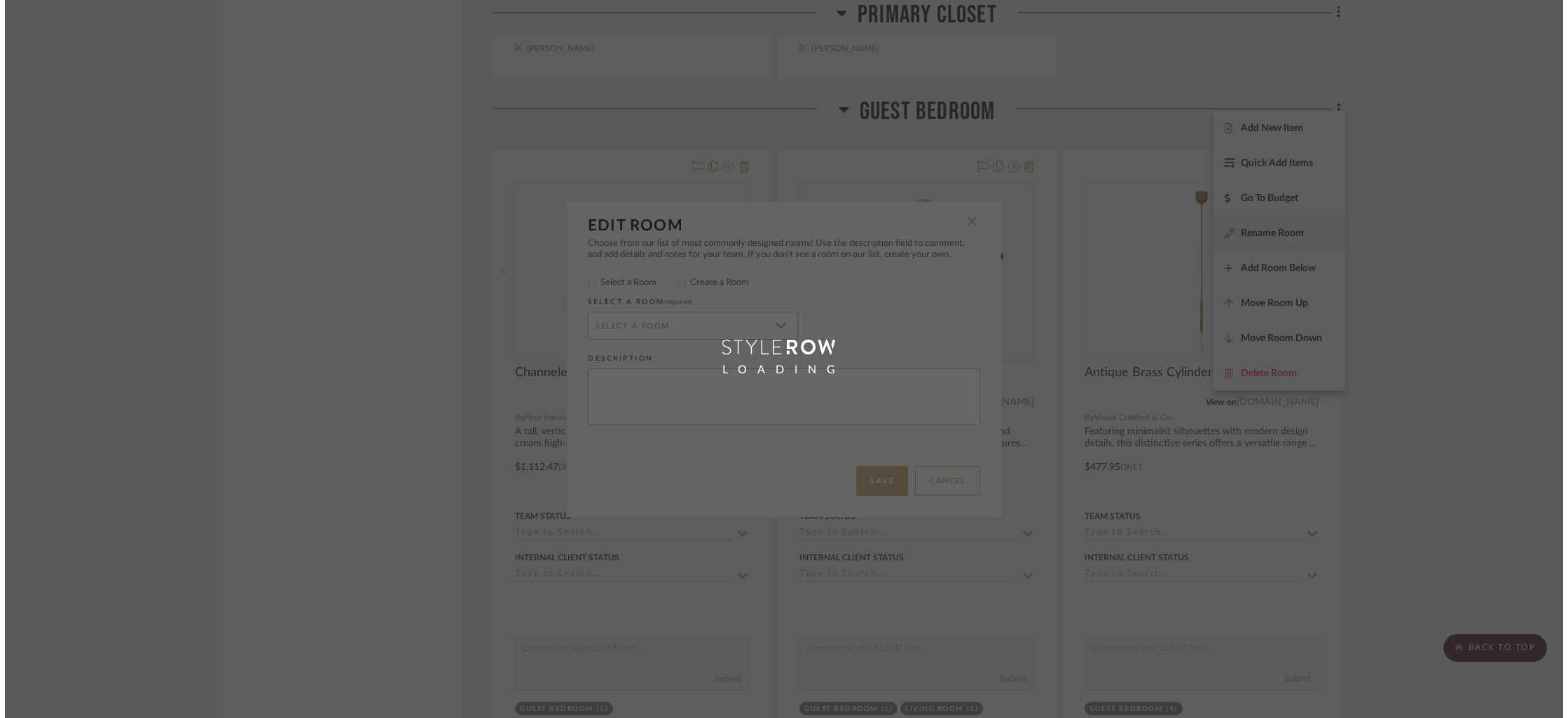
scroll to position [0, 0]
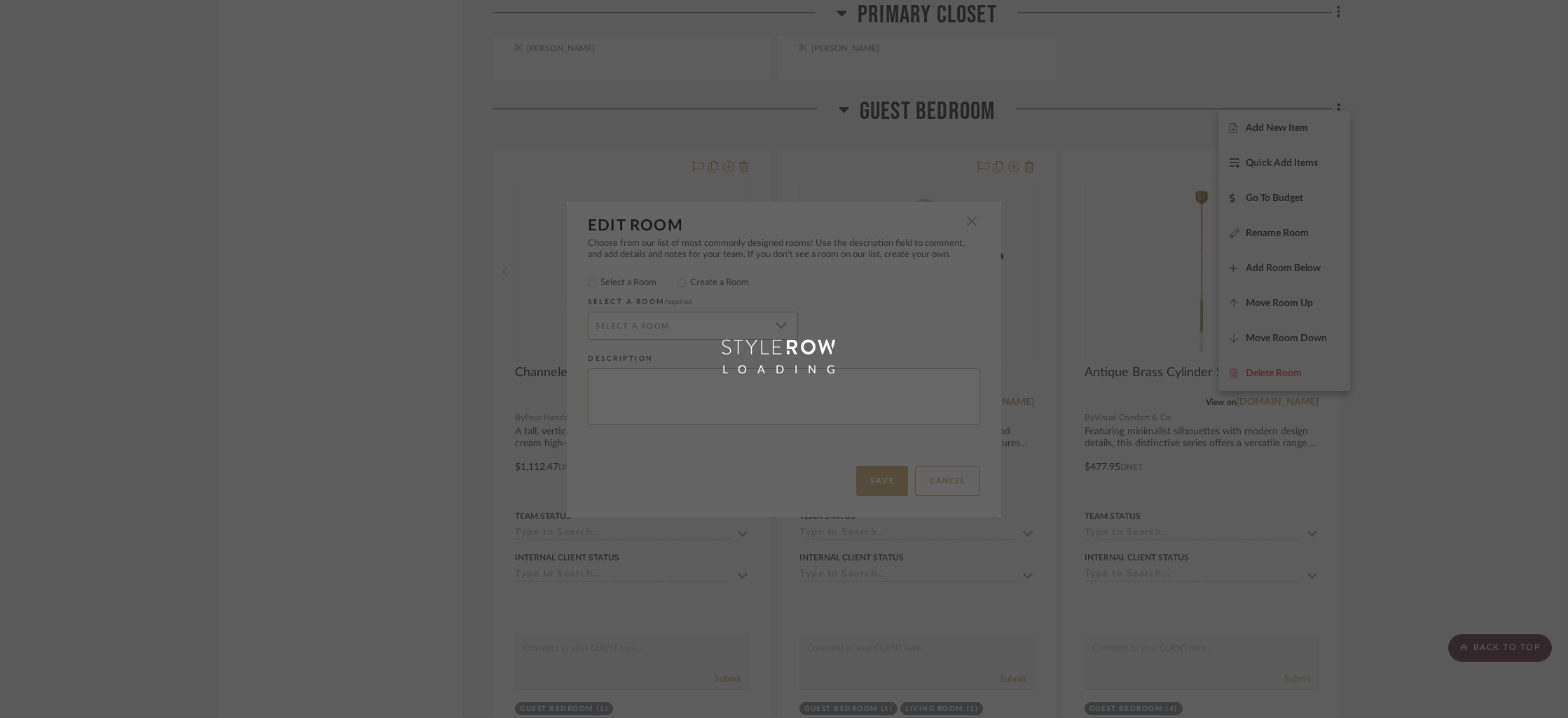
type input "Guest Bedroom"
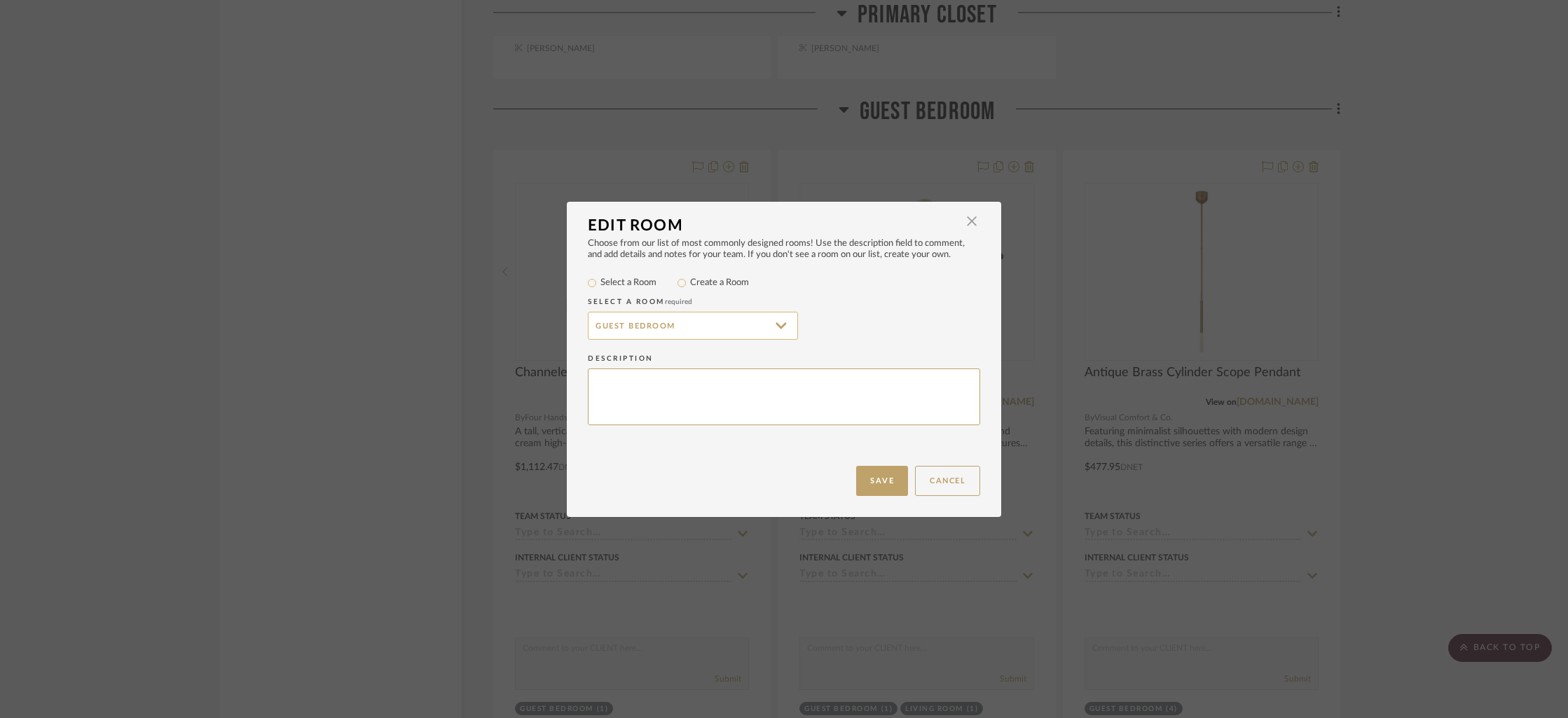
click at [597, 322] on input "Guest Bedroom" at bounding box center [692, 326] width 210 height 28
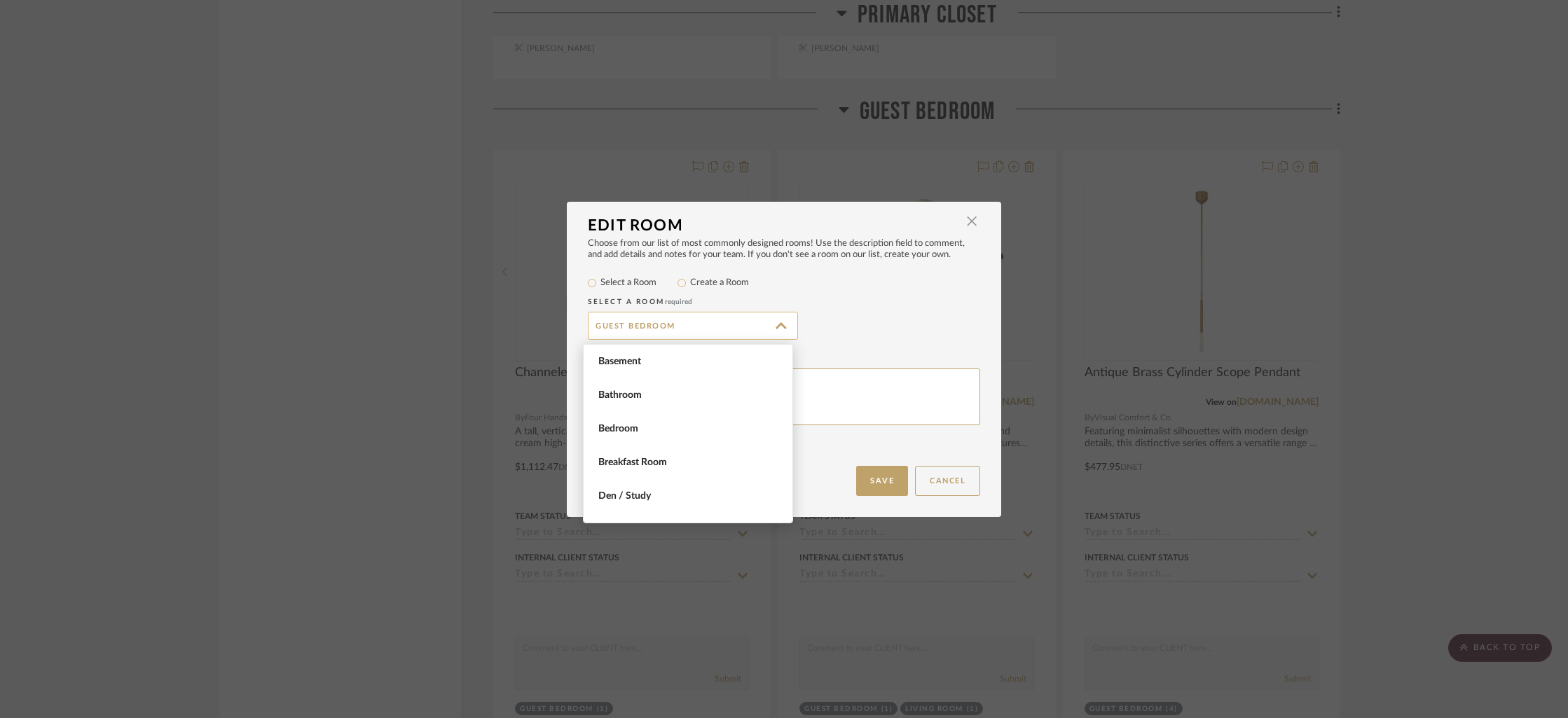
click at [597, 322] on input "Guest Bedroom" at bounding box center [692, 326] width 210 height 28
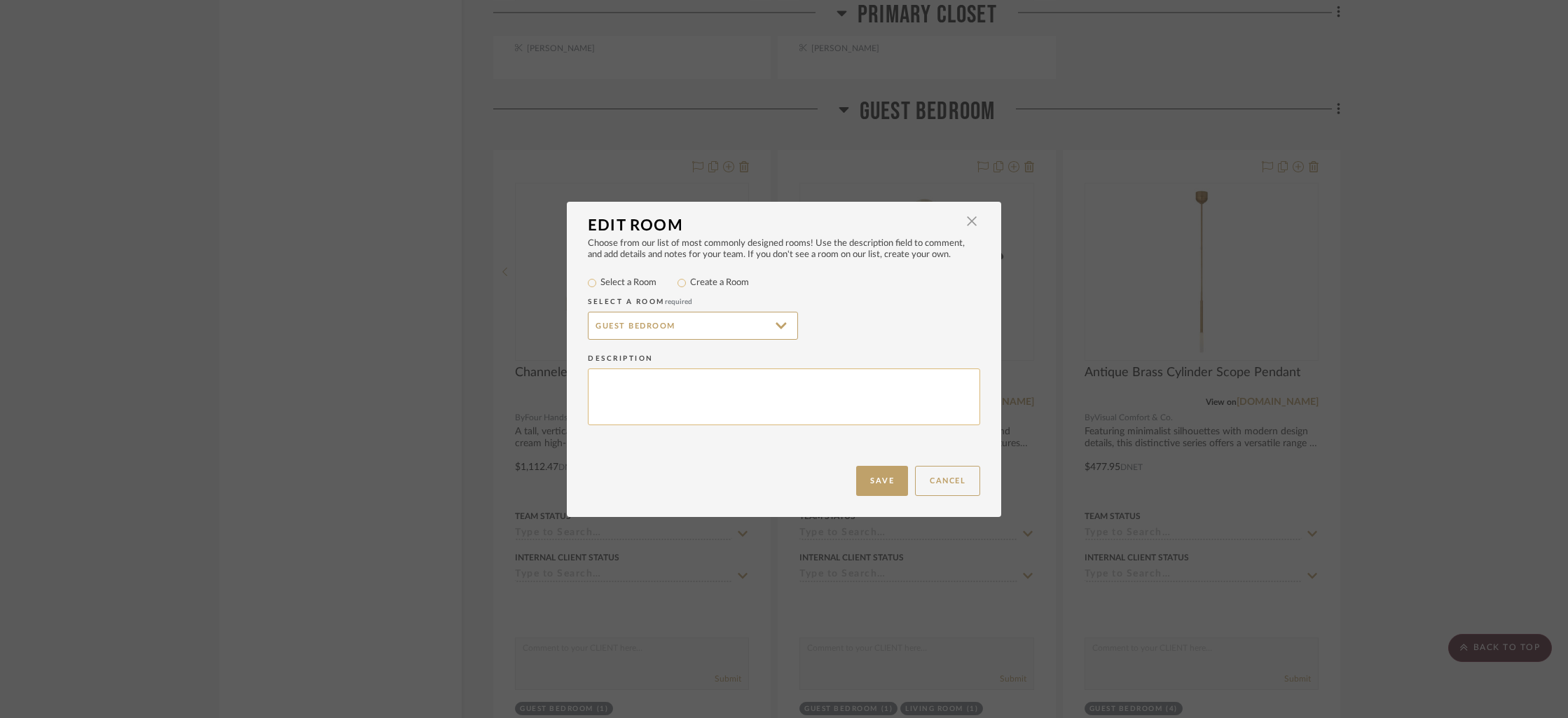
click at [662, 383] on textarea at bounding box center [784, 397] width 393 height 57
type textarea "M"
click at [933, 473] on button "Cancel" at bounding box center [947, 481] width 65 height 30
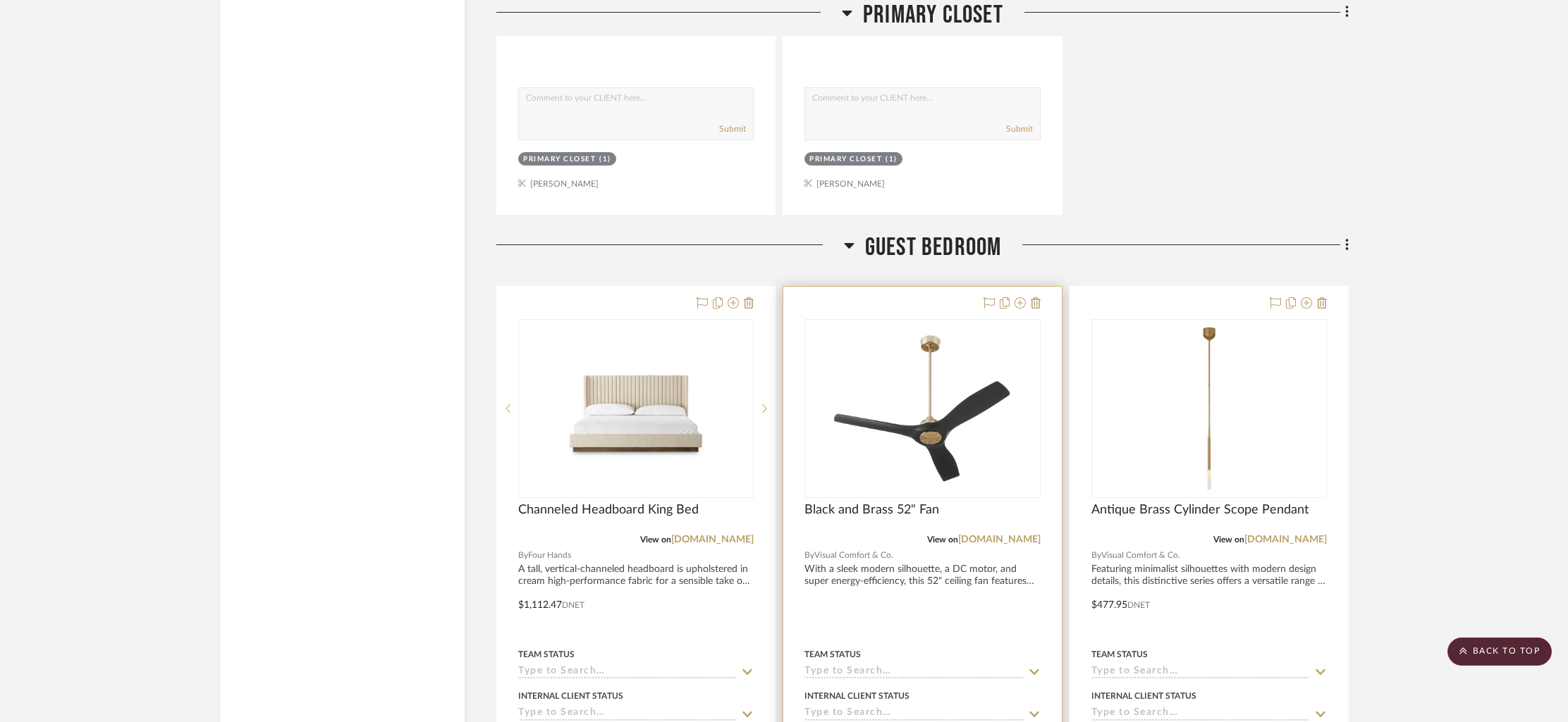
scroll to position [10837, 0]
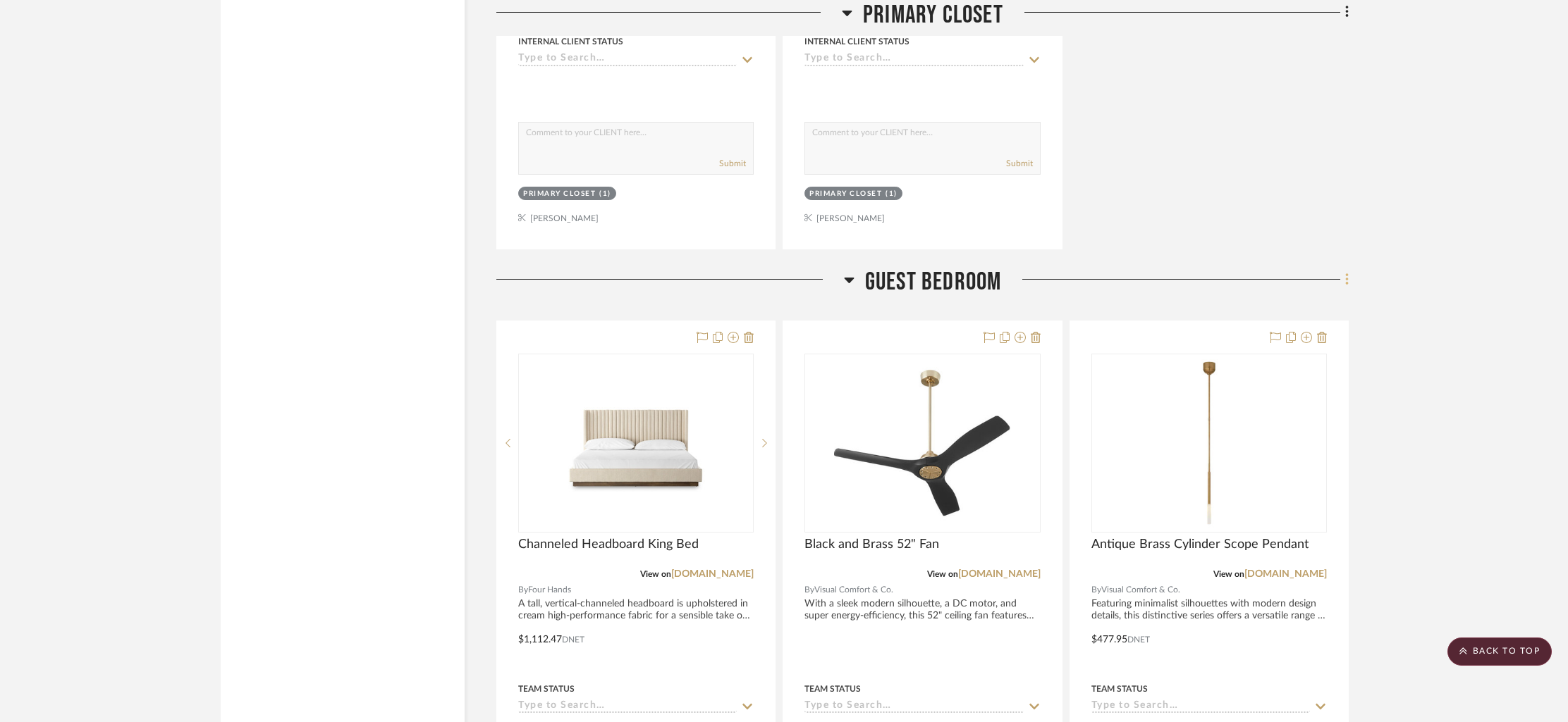
click at [1343, 269] on fa-icon at bounding box center [1344, 281] width 9 height 23
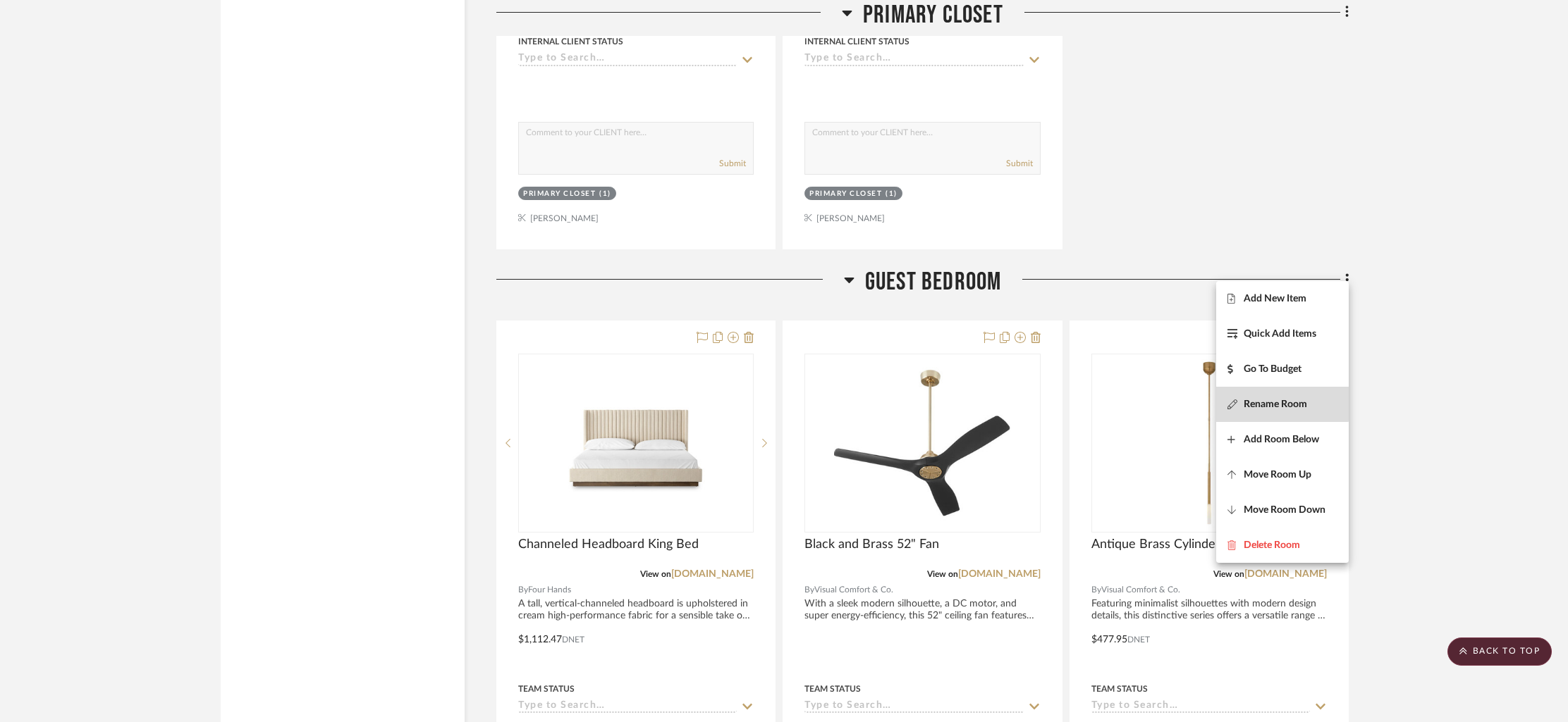
click at [1267, 402] on span "Rename Room" at bounding box center [1275, 404] width 64 height 12
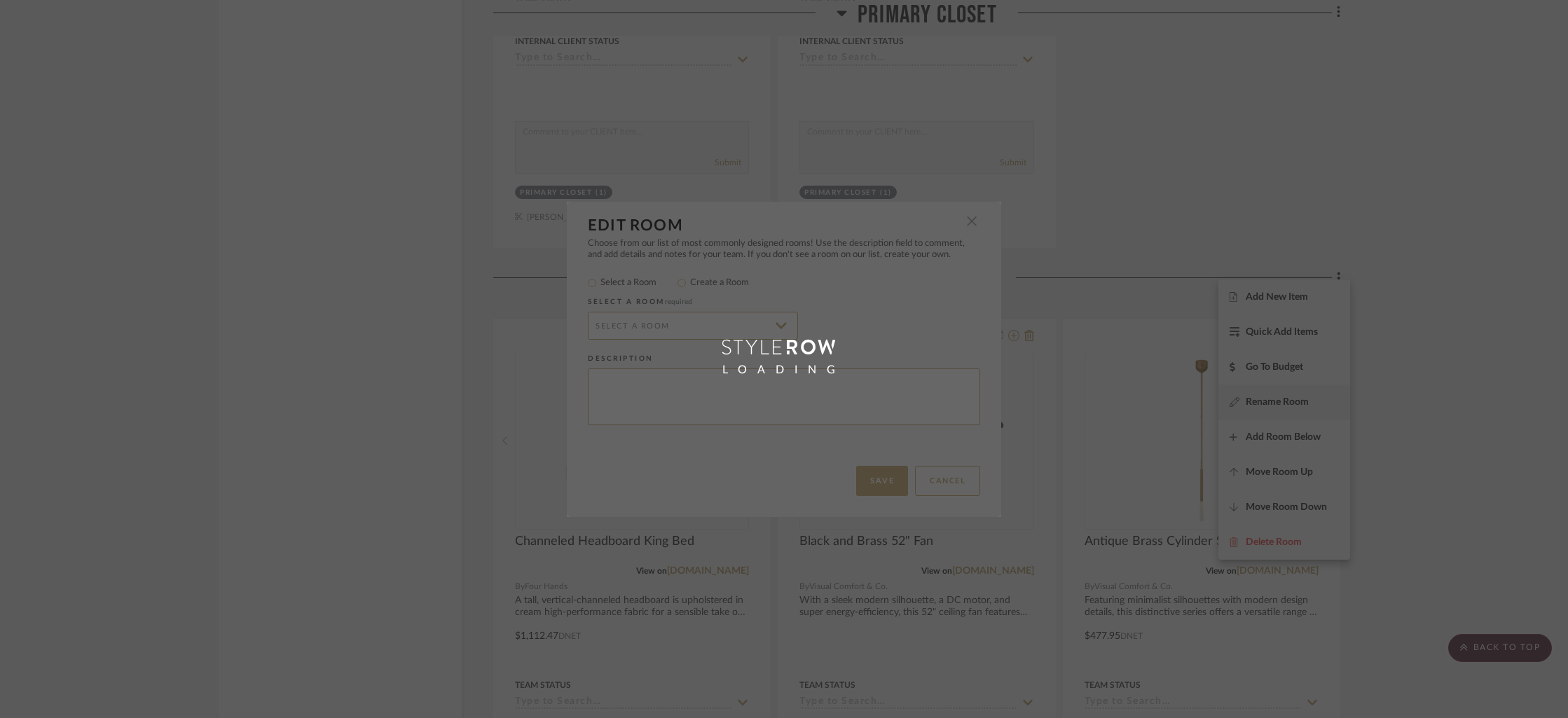
type input "Guest Bedroom"
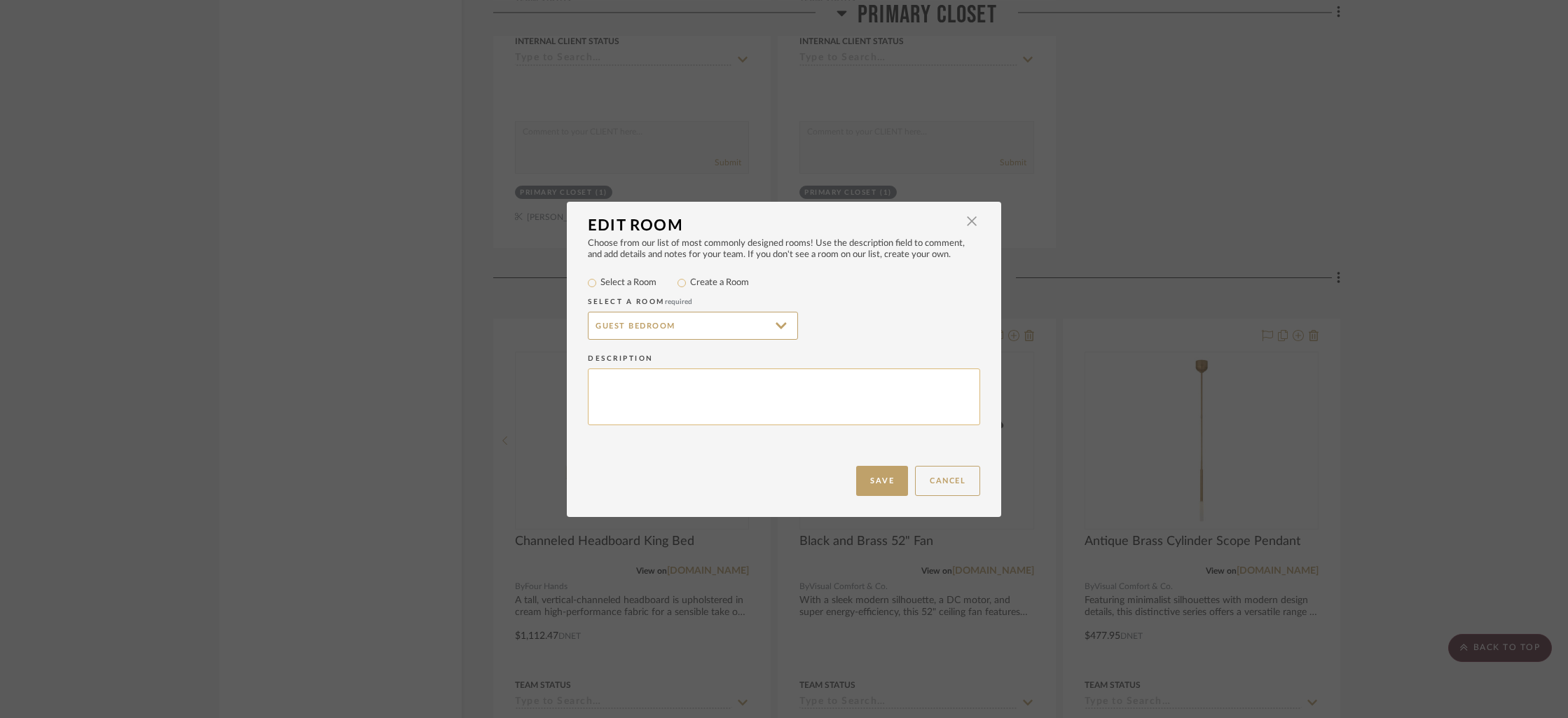
click at [610, 377] on textarea at bounding box center [784, 397] width 393 height 57
type textarea "MAIN LEVEL GUEST BEDROOM"
click at [882, 482] on button "Save" at bounding box center [882, 481] width 52 height 30
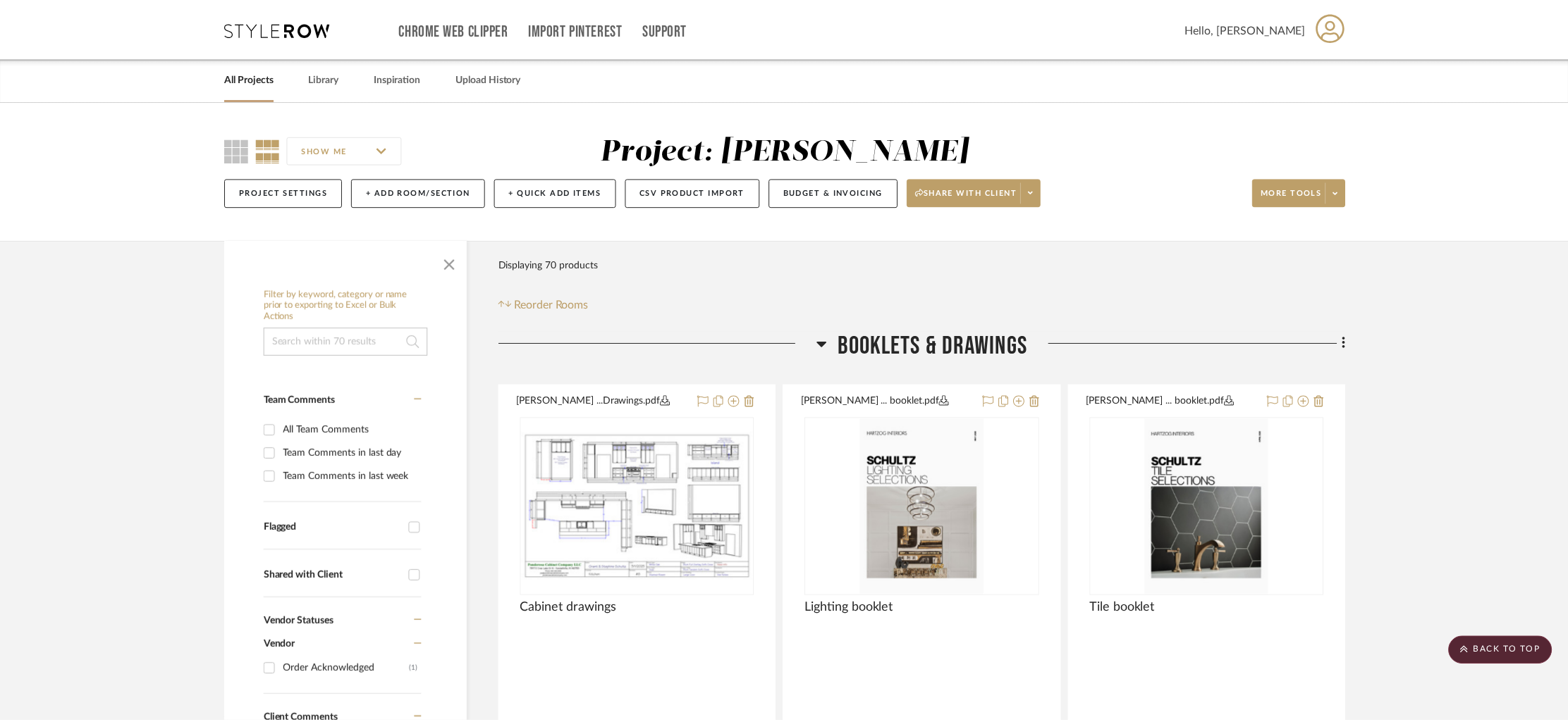
scroll to position [10837, 0]
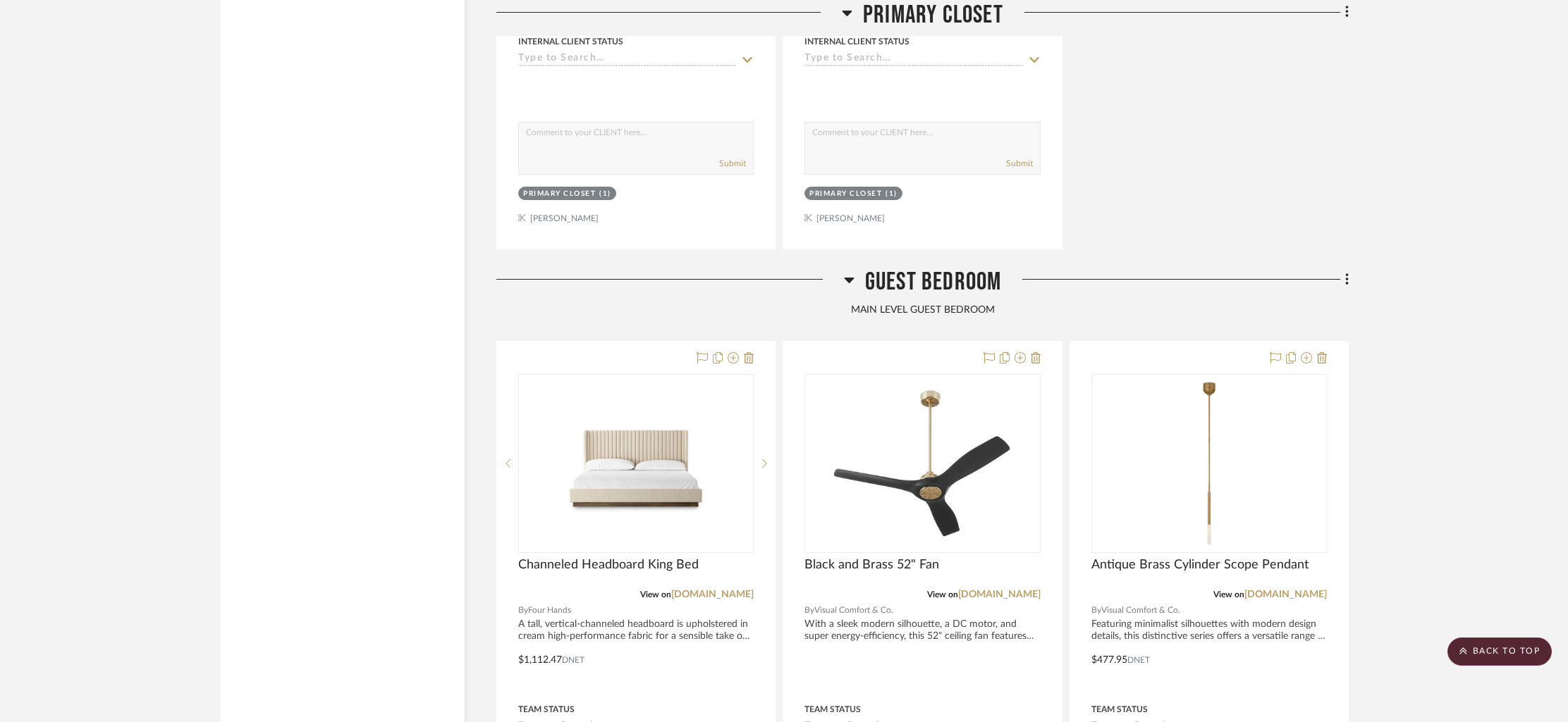
click at [903, 272] on span "Guest Bedroom" at bounding box center [933, 282] width 137 height 31
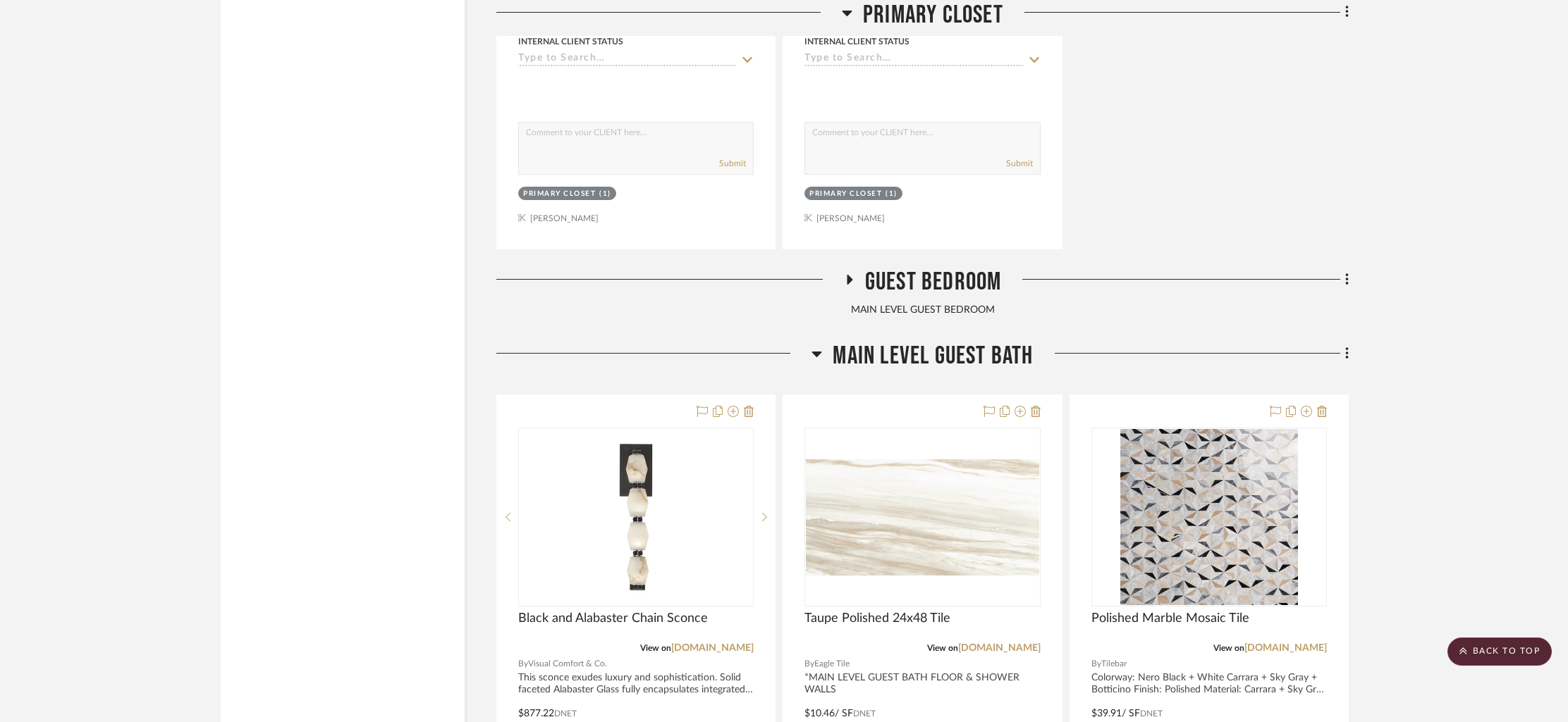
click at [905, 272] on span "Guest Bedroom" at bounding box center [933, 282] width 137 height 31
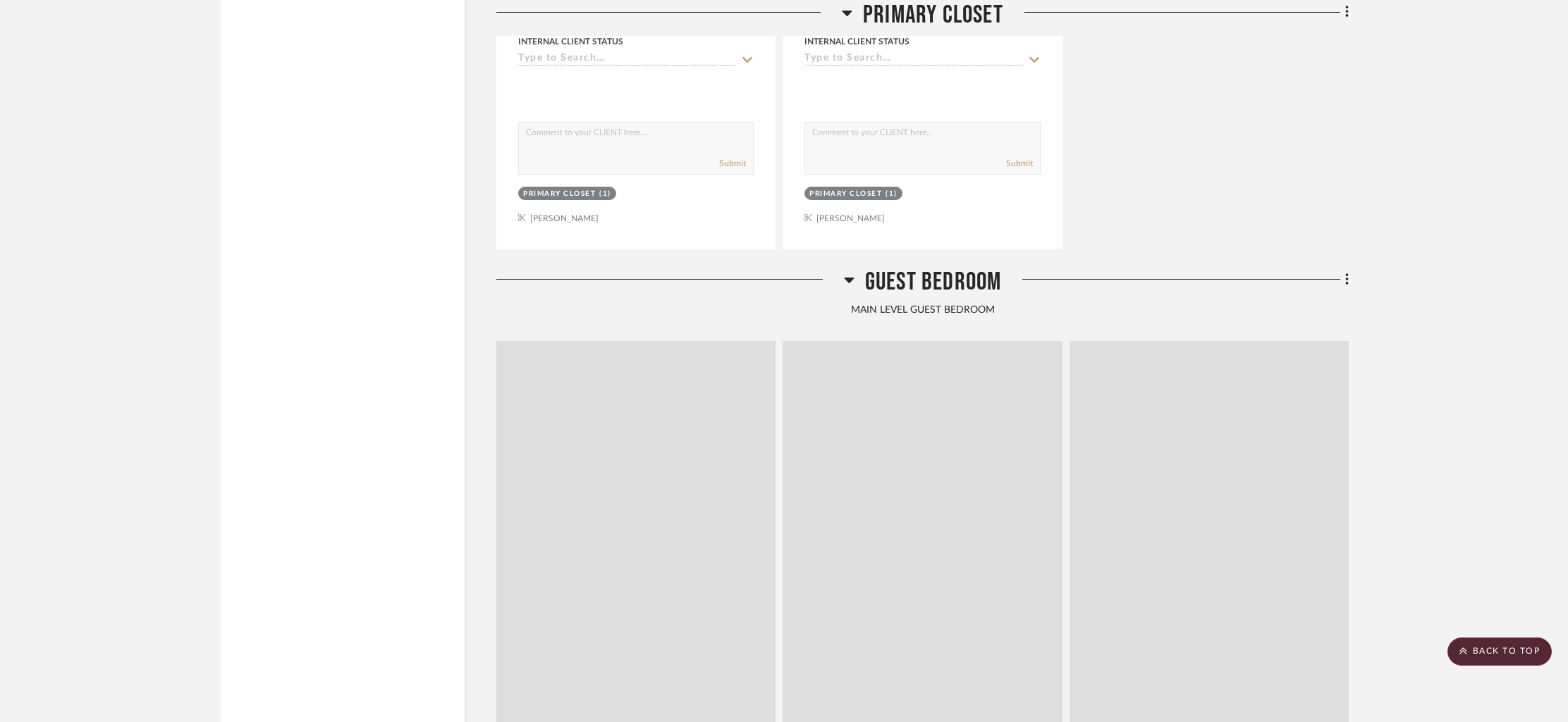
click at [905, 272] on span "Guest Bedroom" at bounding box center [933, 282] width 137 height 31
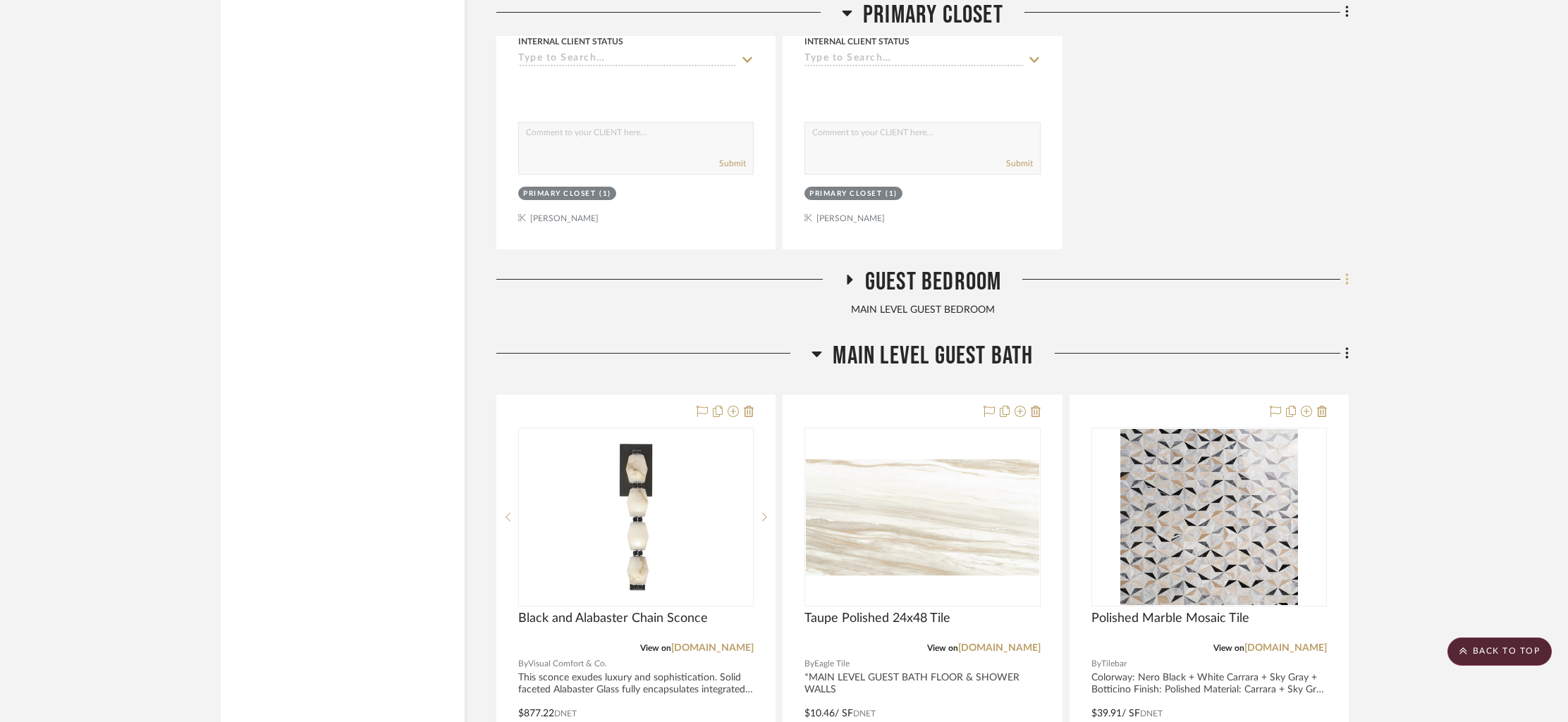
click at [1343, 269] on fa-icon at bounding box center [1344, 281] width 9 height 23
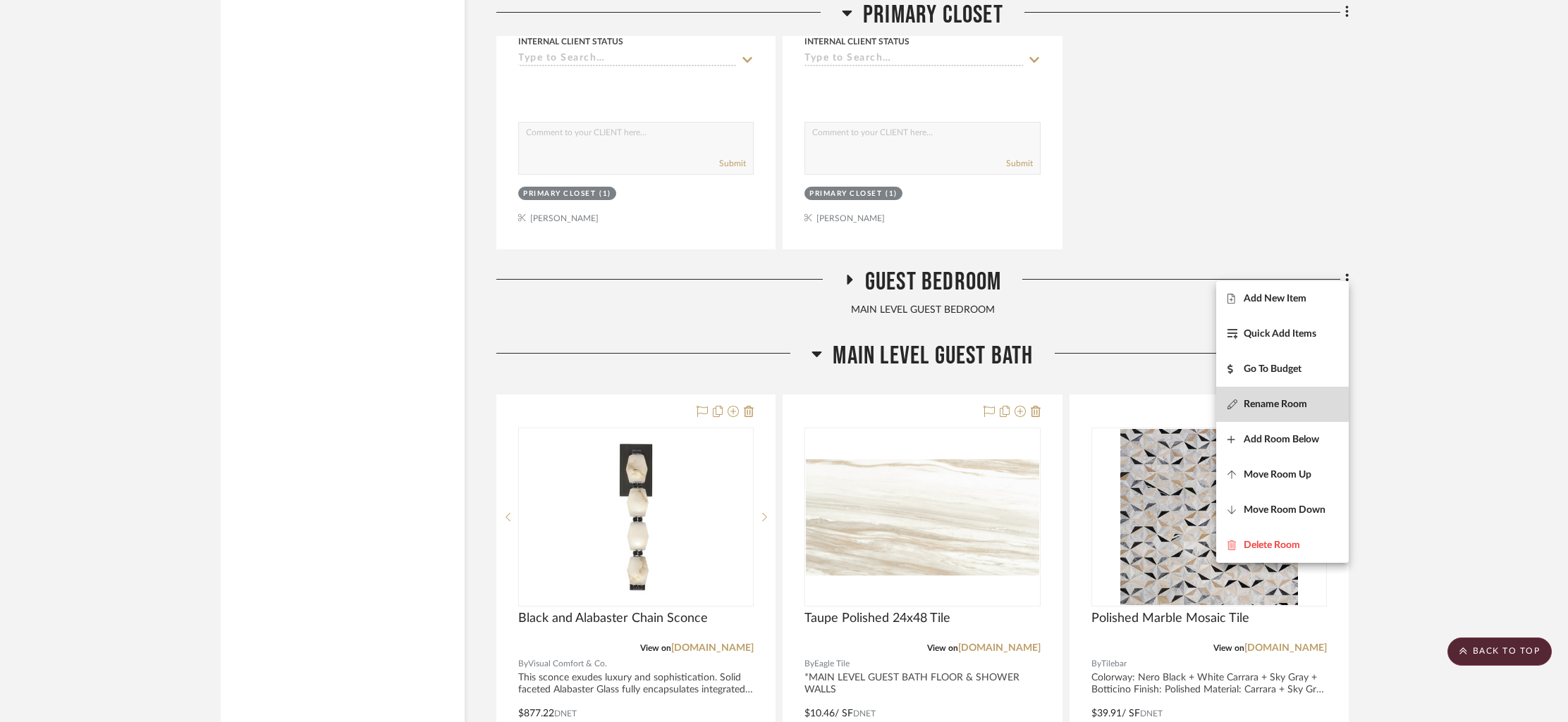
click at [1269, 400] on span "Rename Room" at bounding box center [1275, 404] width 64 height 12
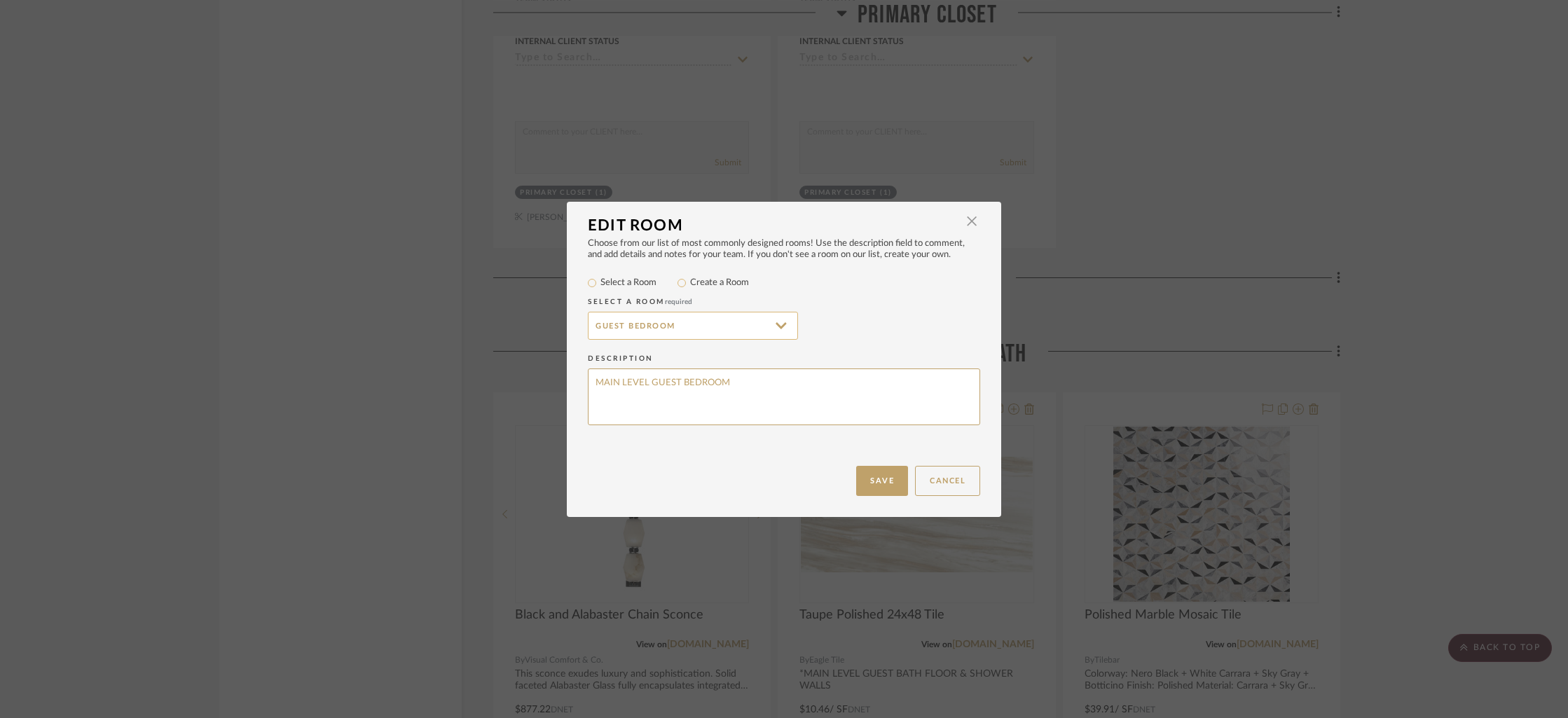
click at [632, 327] on input "Guest Bedroom" at bounding box center [692, 326] width 210 height 28
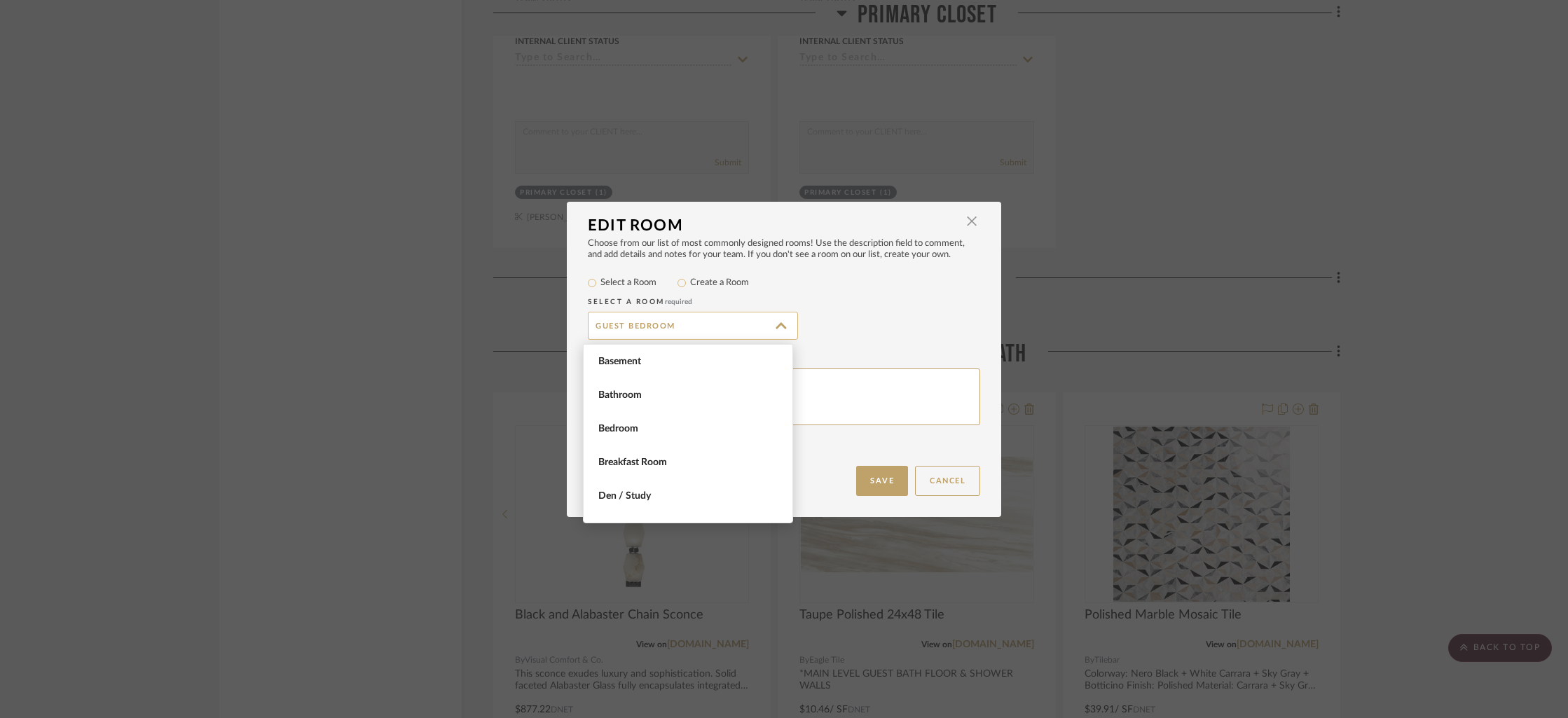
scroll to position [403, 0]
click at [668, 361] on span "Guest Bedroom" at bounding box center [690, 361] width 183 height 12
type input "Guest Bedroom"
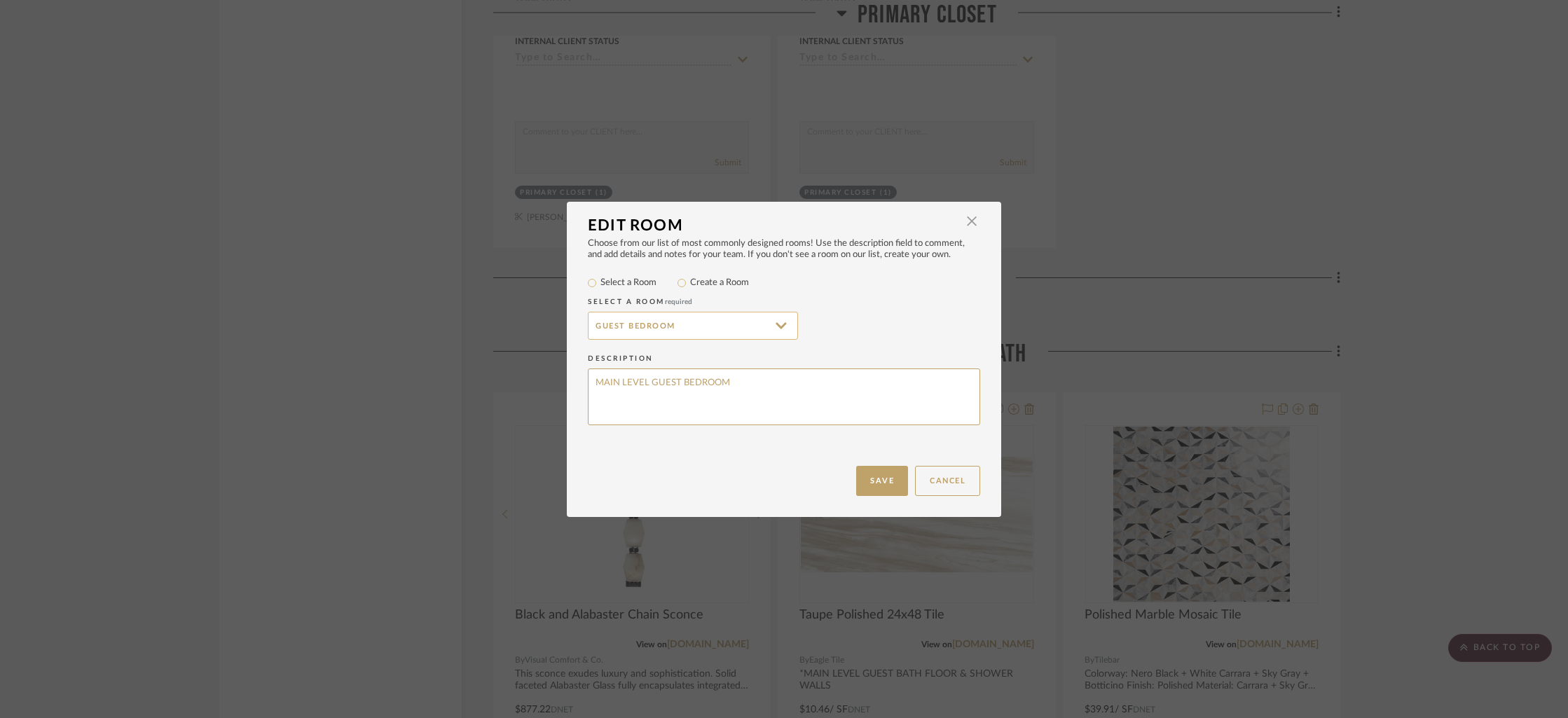
click at [687, 332] on input "Guest Bedroom" at bounding box center [692, 326] width 210 height 28
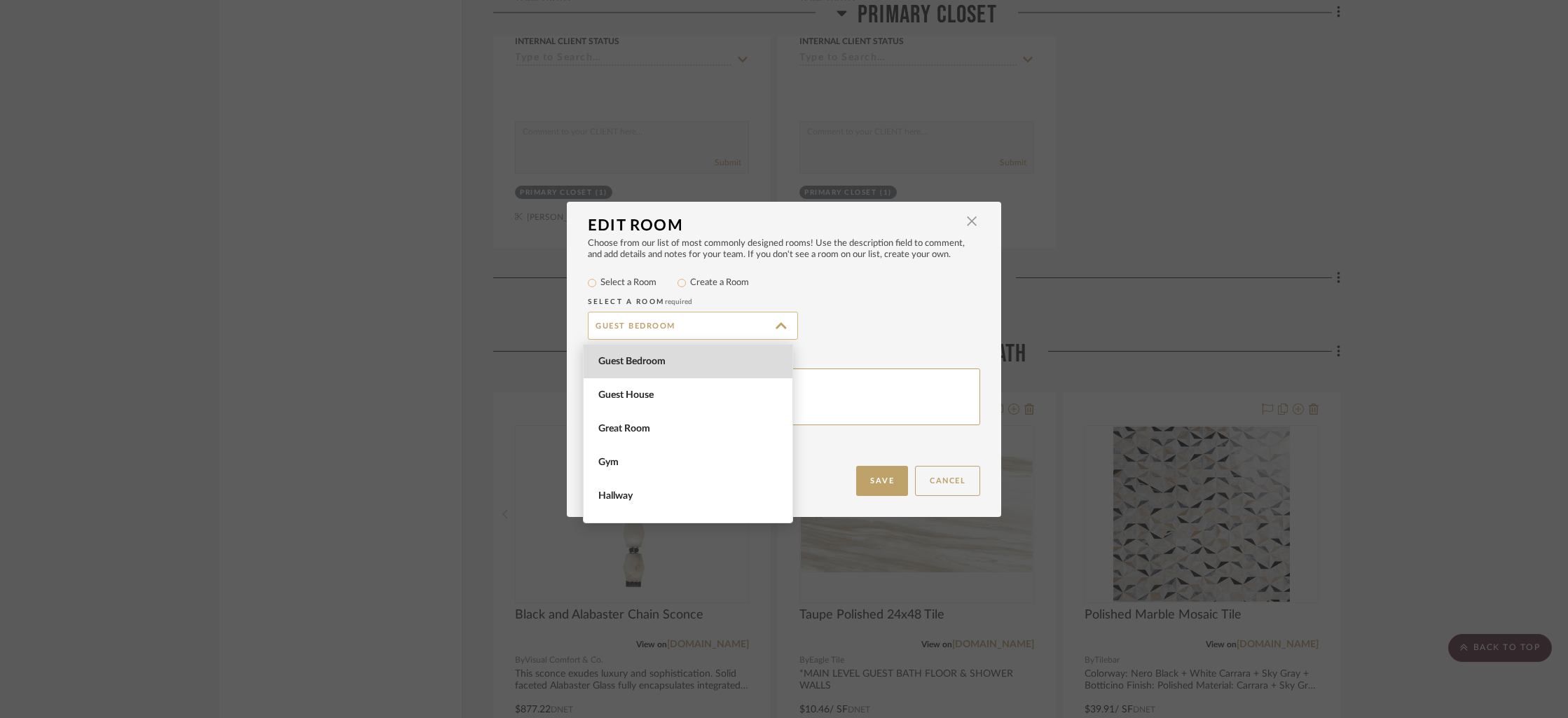
click at [644, 332] on input "Guest Bedroom" at bounding box center [692, 326] width 210 height 28
click at [962, 218] on span "button" at bounding box center [971, 221] width 28 height 28
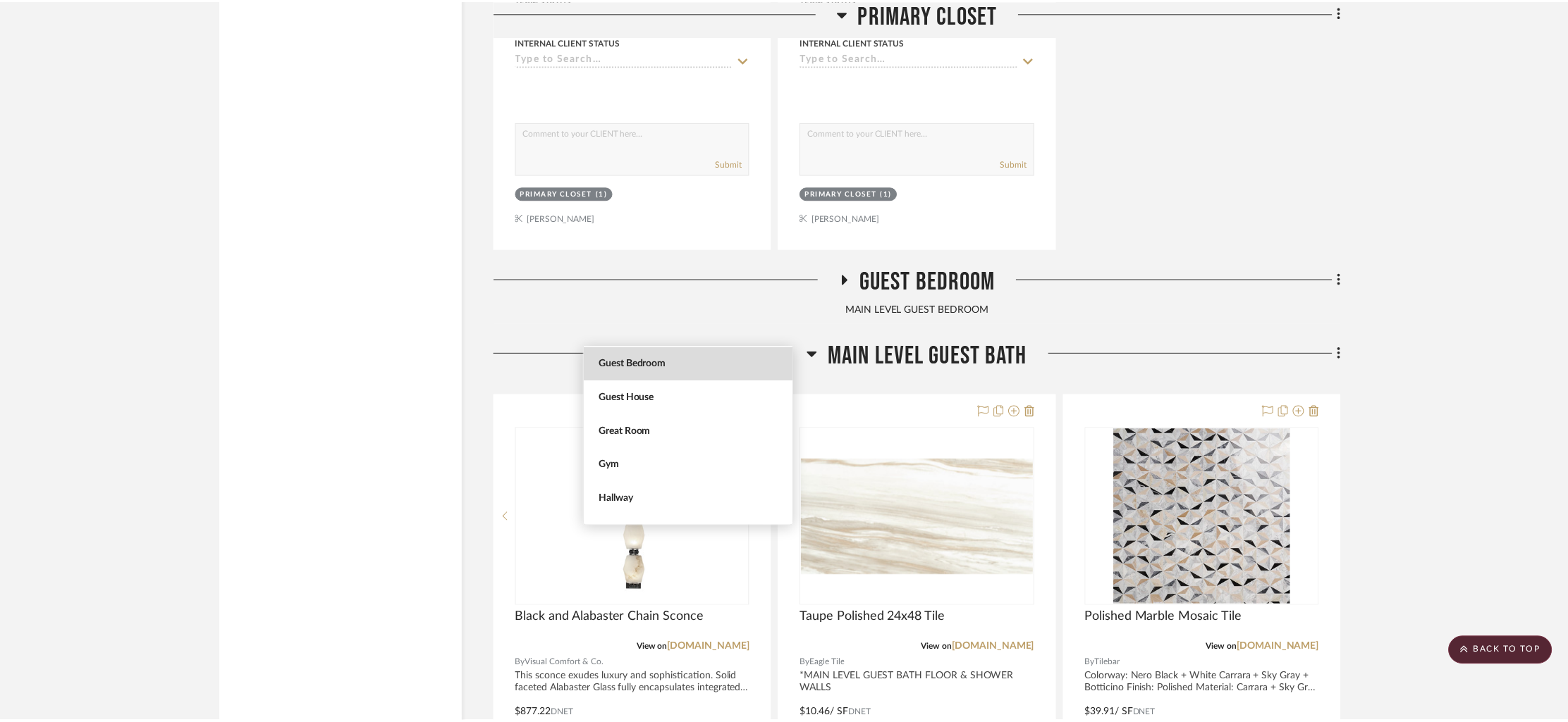
scroll to position [10837, 0]
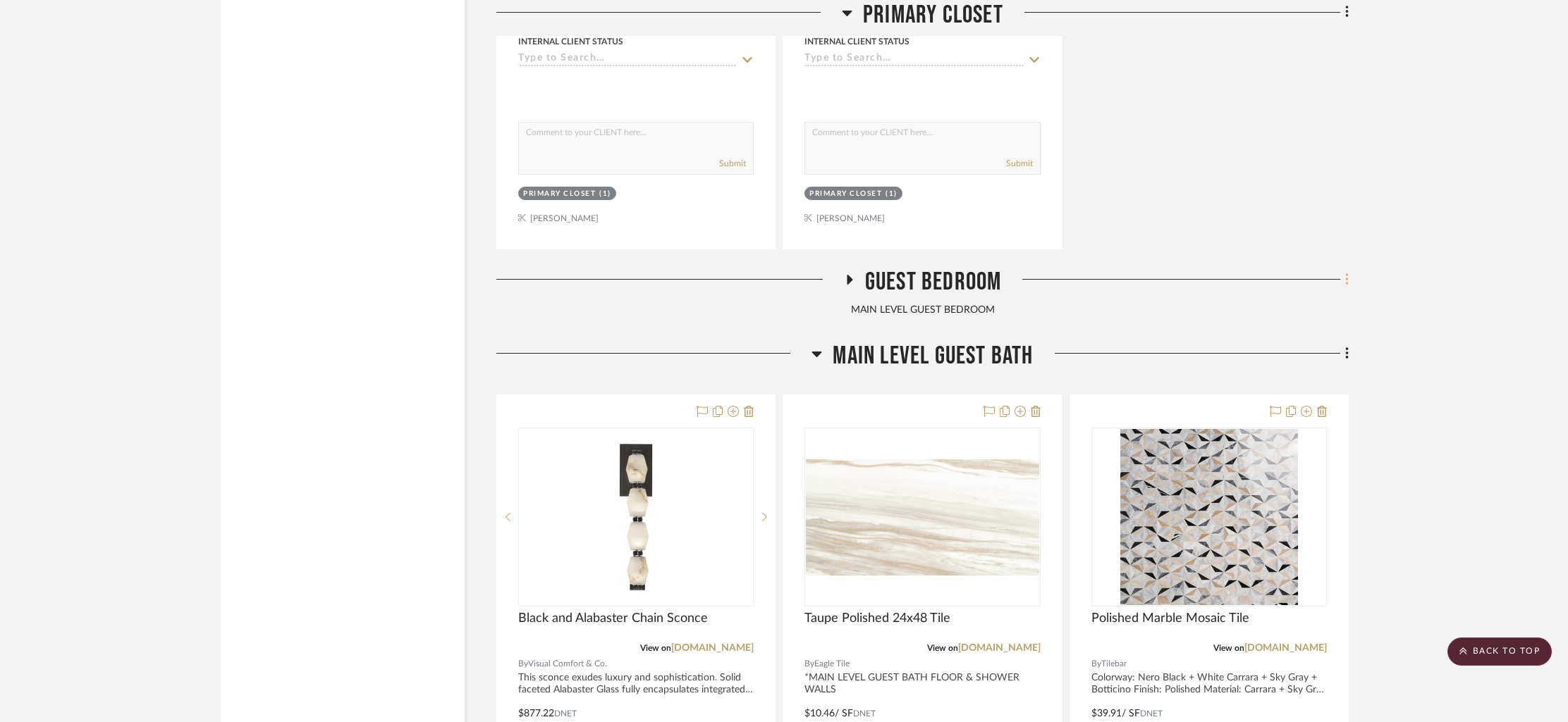
click at [1342, 277] on fa-icon at bounding box center [1344, 281] width 9 height 23
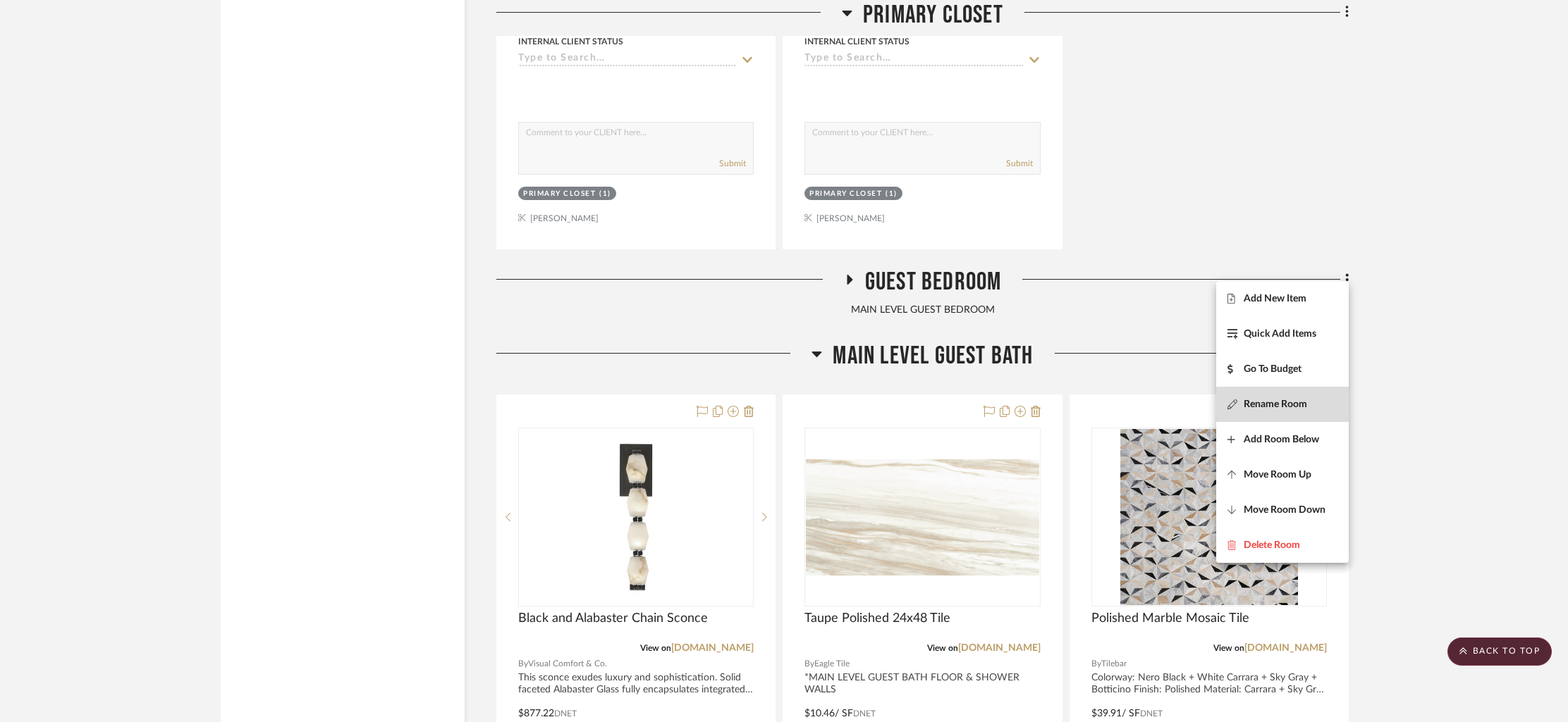
click at [1280, 406] on span "Rename Room" at bounding box center [1275, 404] width 64 height 12
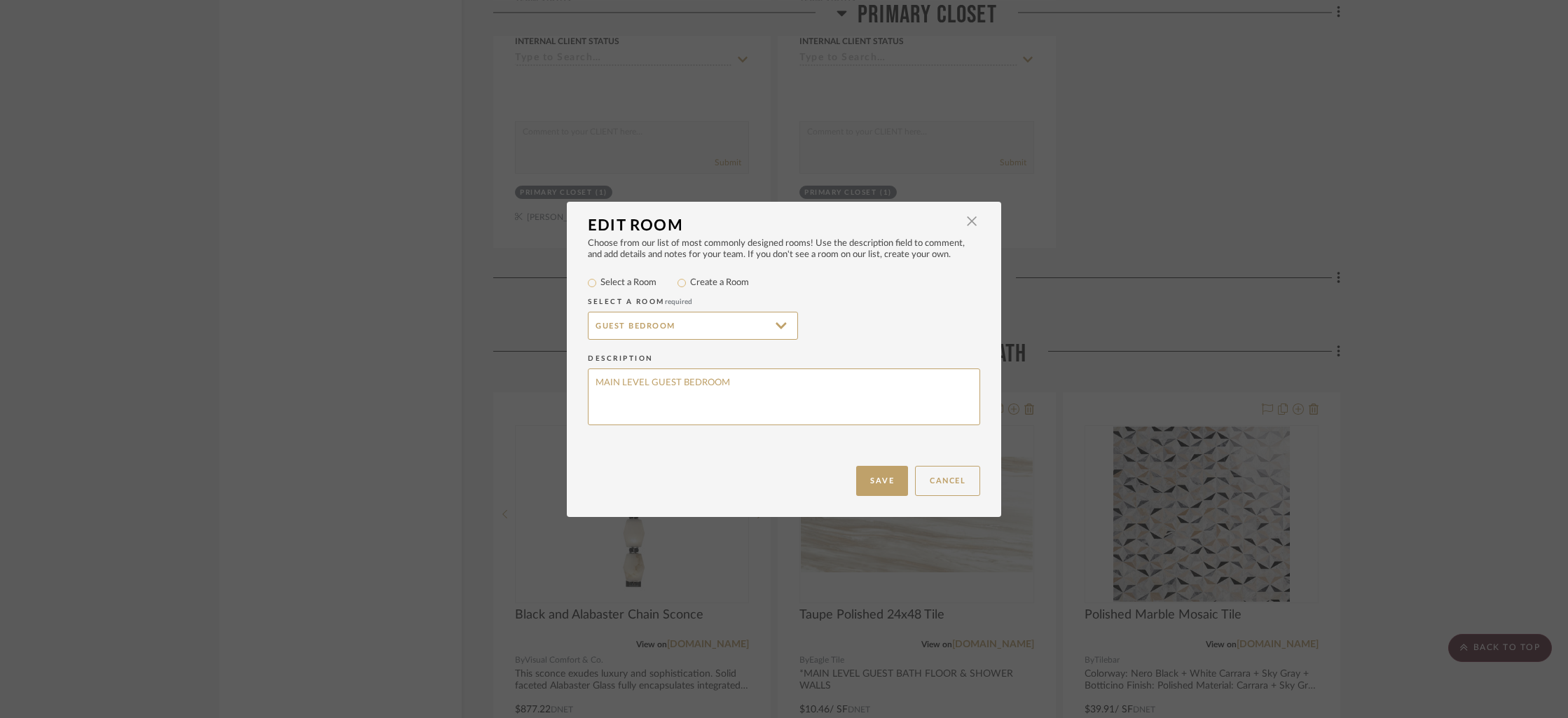
drag, startPoint x: 760, startPoint y: 385, endPoint x: 520, endPoint y: 386, distance: 240.0
click at [520, 386] on div "Edit Room × Choose from our list of most commonly designed rooms! Use the descr…" at bounding box center [784, 359] width 1568 height 718
click at [886, 477] on button "Save" at bounding box center [882, 481] width 52 height 30
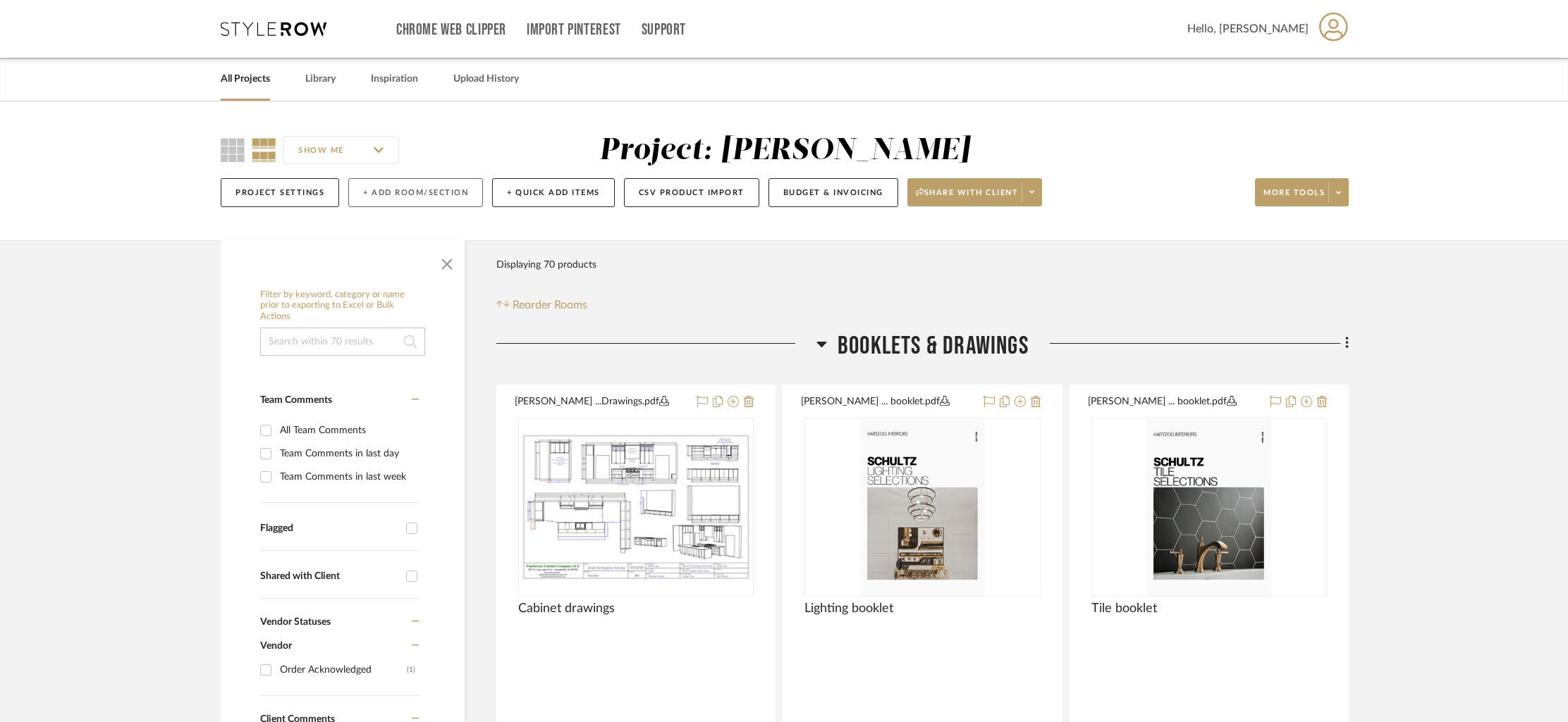
click at [412, 193] on button "+ Add Room/Section" at bounding box center [415, 192] width 135 height 29
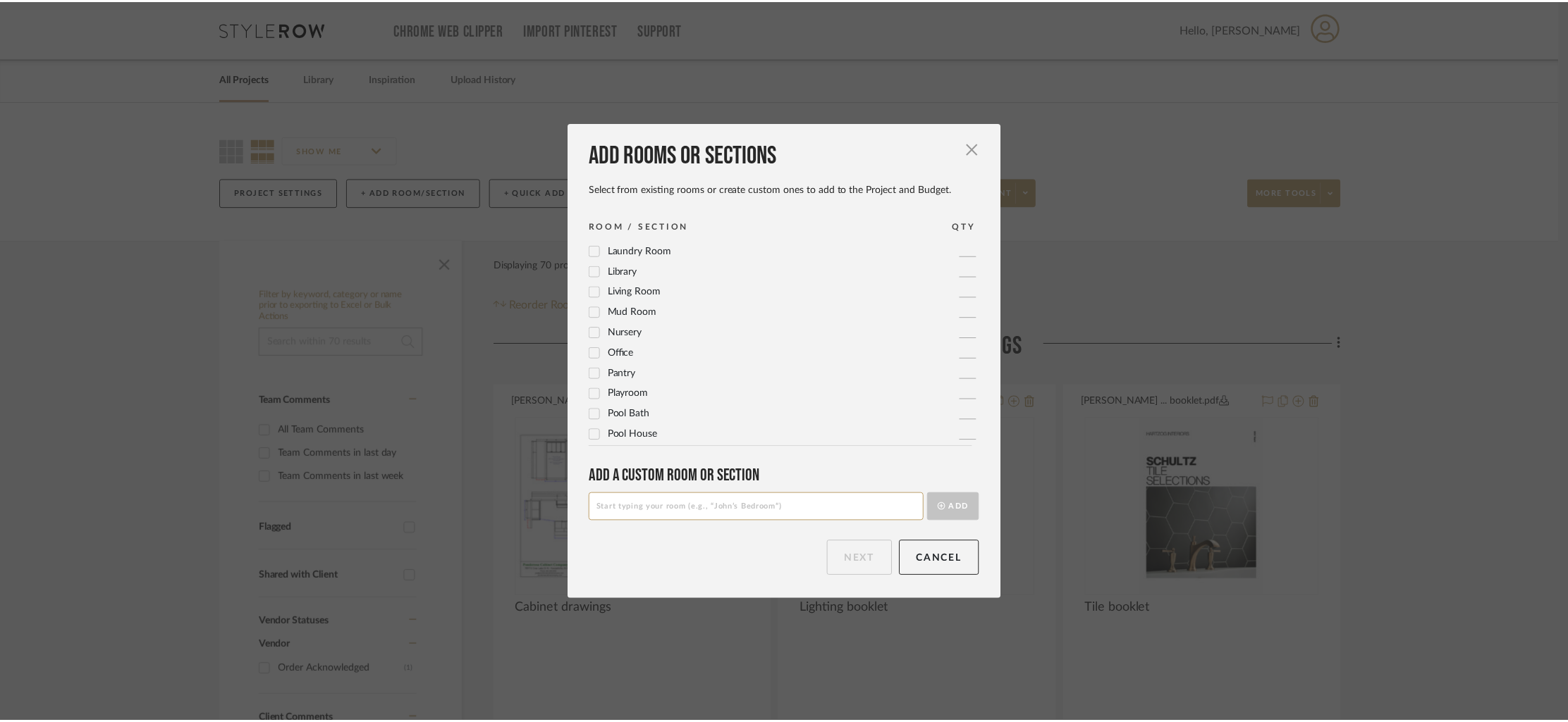
scroll to position [470, 0]
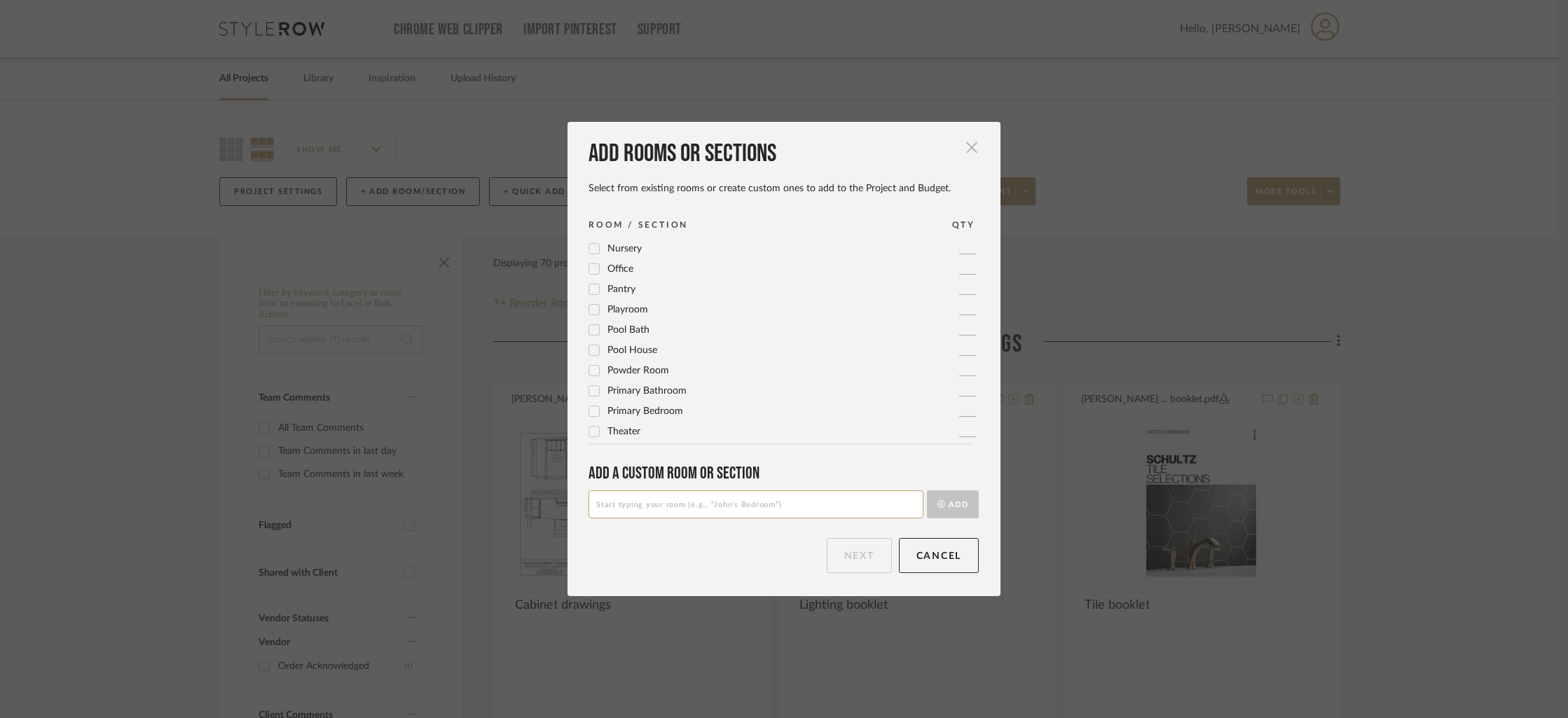
click at [970, 149] on span "button" at bounding box center [971, 147] width 28 height 28
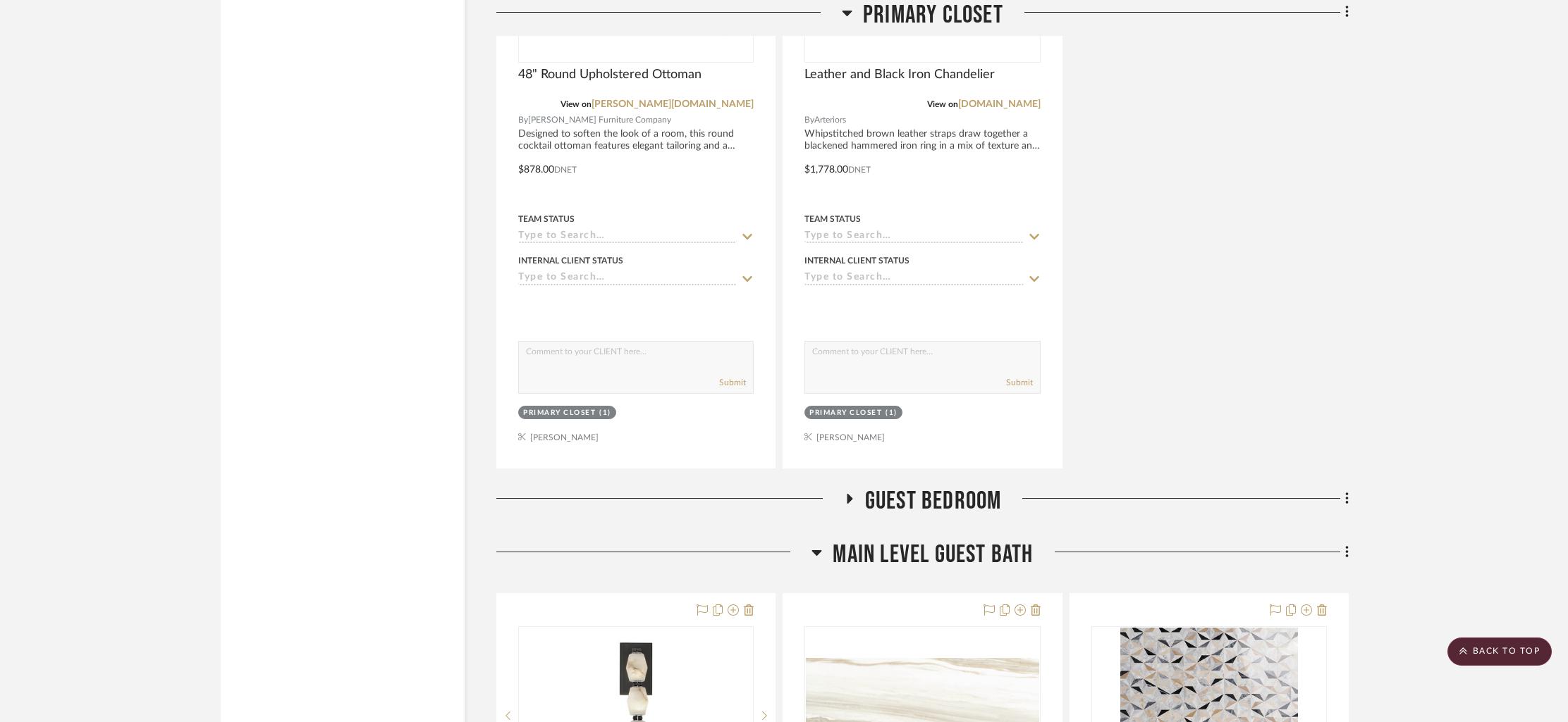
scroll to position [10898, 0]
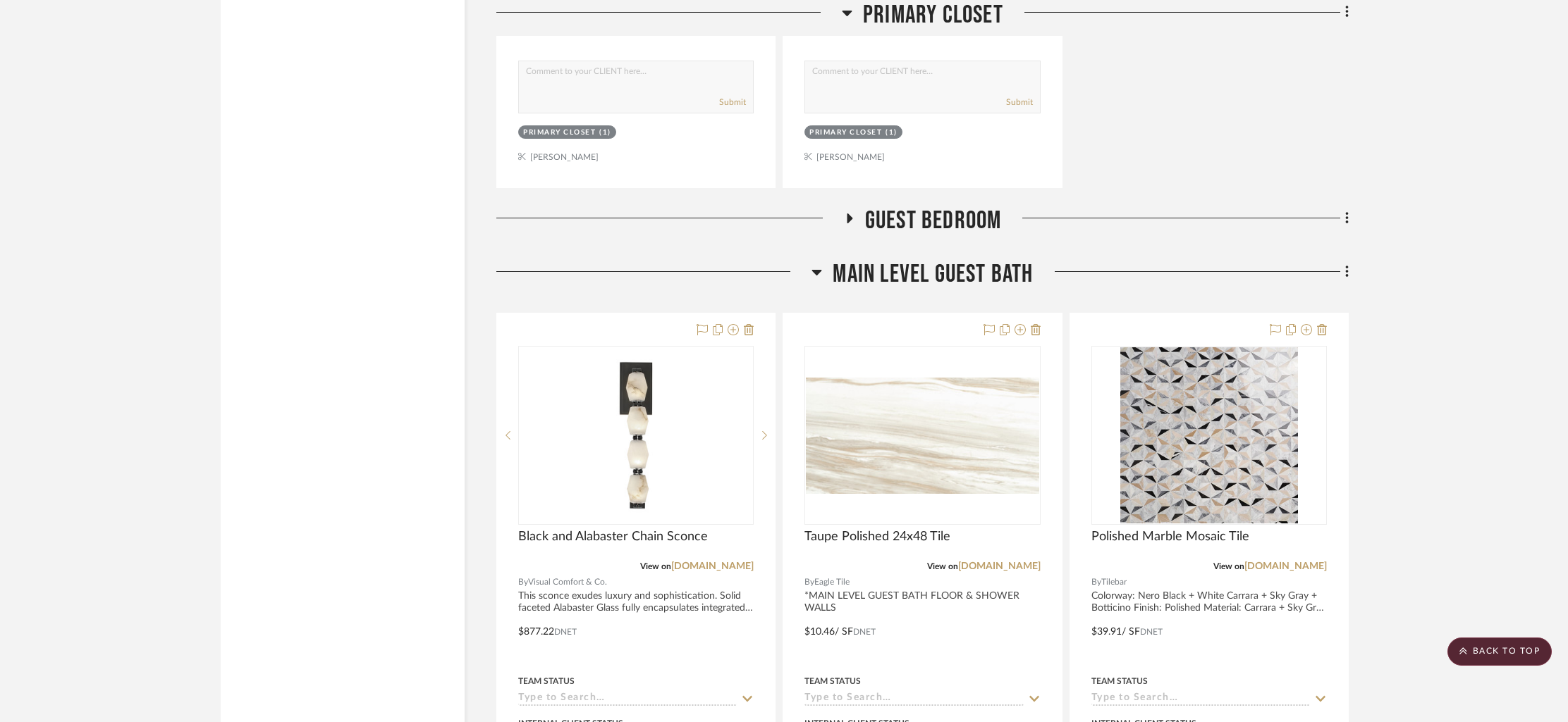
click at [855, 213] on icon at bounding box center [849, 218] width 17 height 11
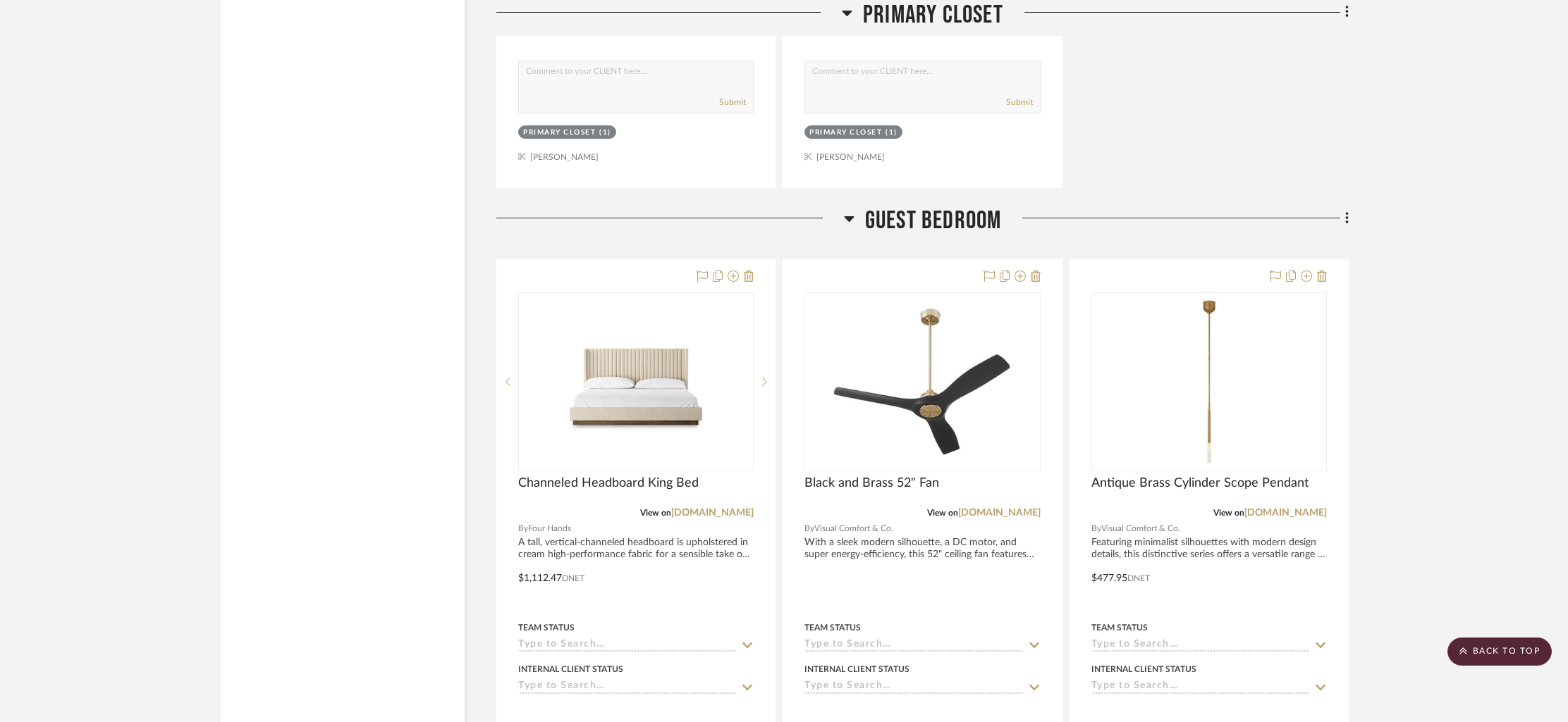
click at [930, 206] on span "Guest Bedroom" at bounding box center [933, 221] width 137 height 31
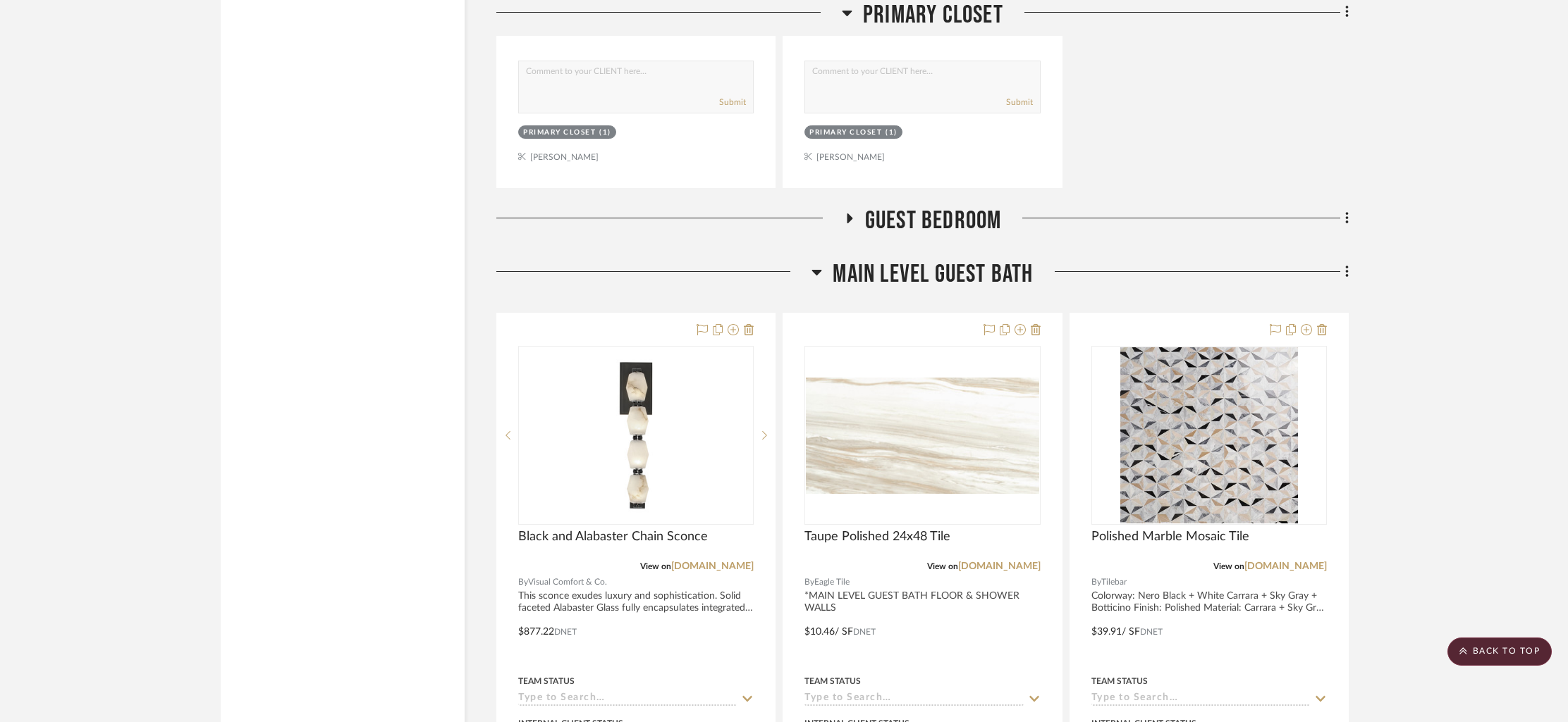
click at [930, 206] on span "Guest Bedroom" at bounding box center [933, 221] width 137 height 31
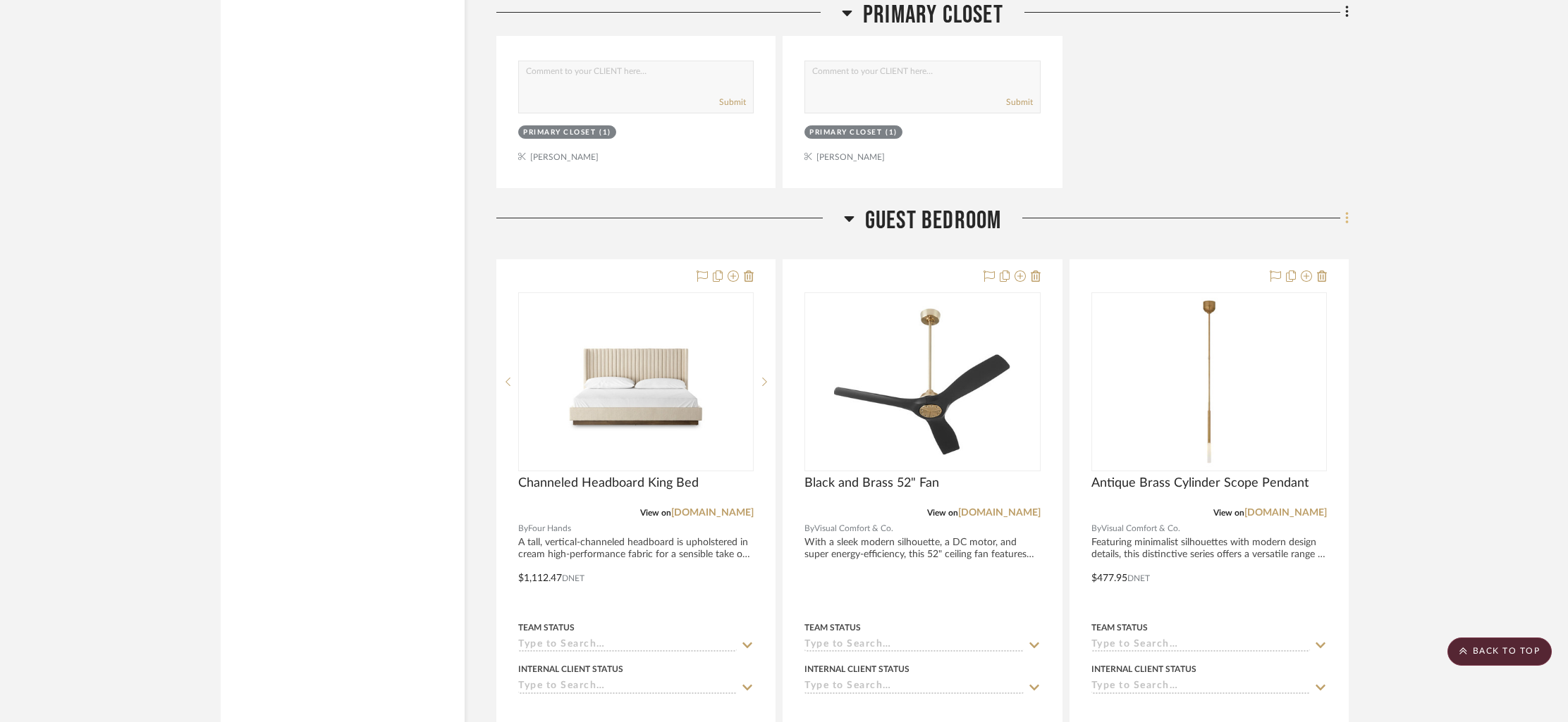
click at [1347, 212] on icon at bounding box center [1346, 218] width 2 height 12
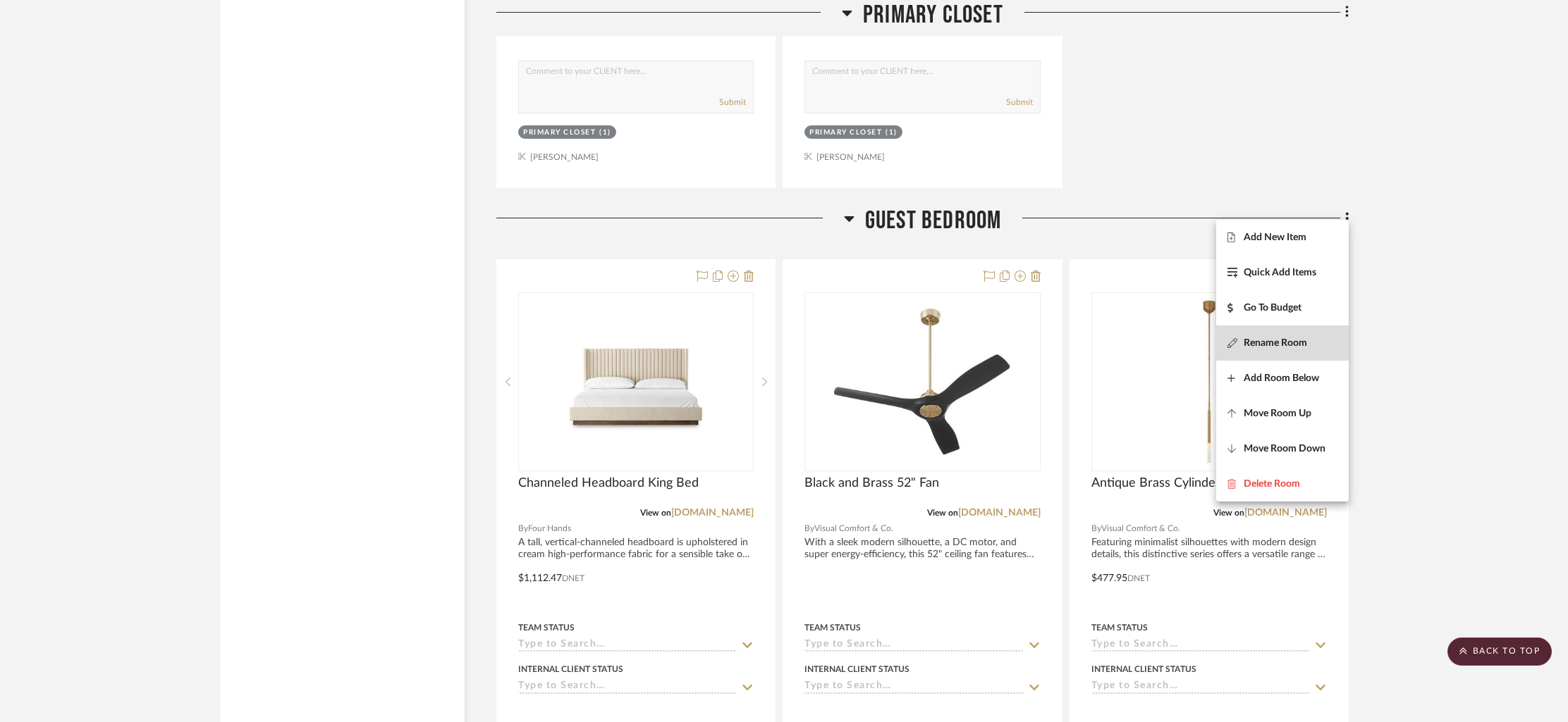
click at [1233, 343] on icon at bounding box center [1233, 344] width 10 height 10
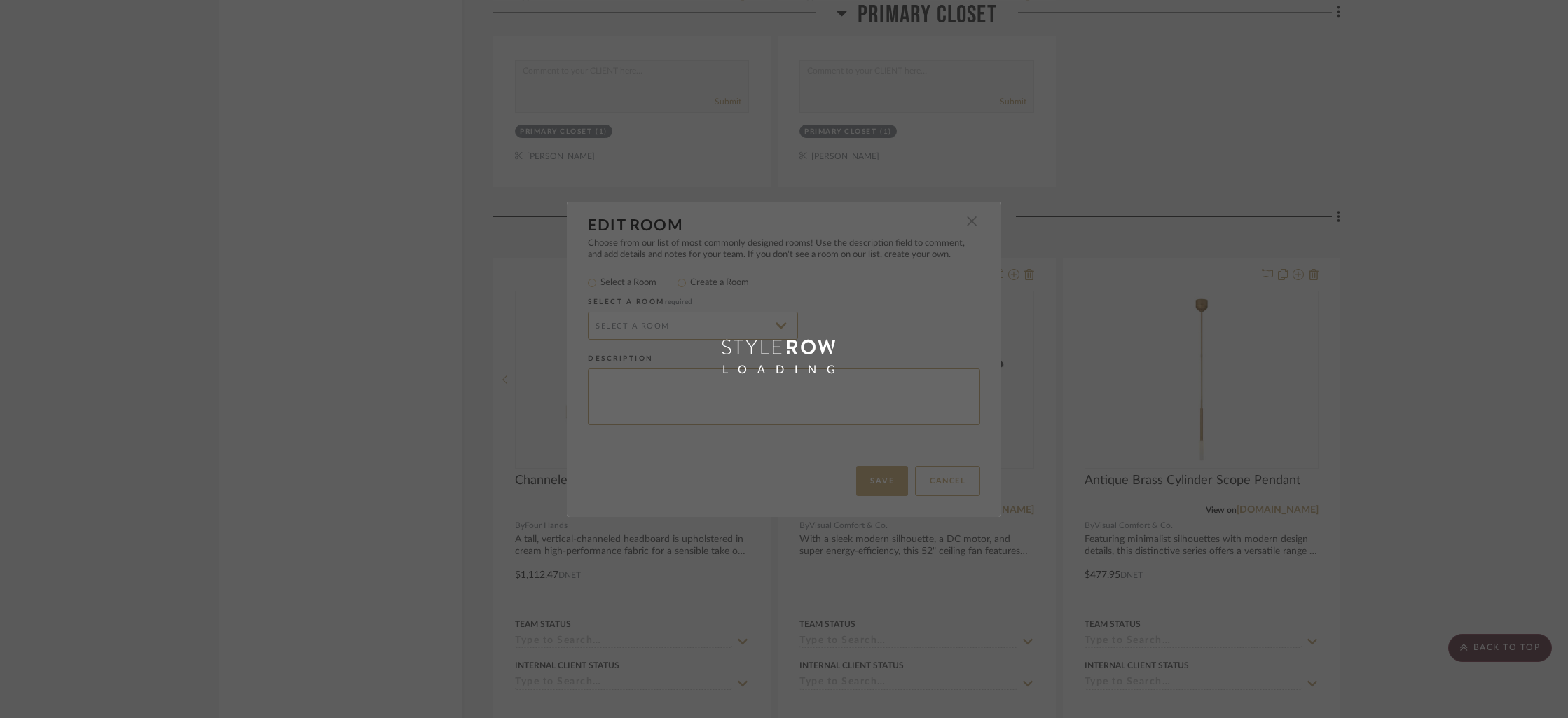
type input "Guest Bedroom"
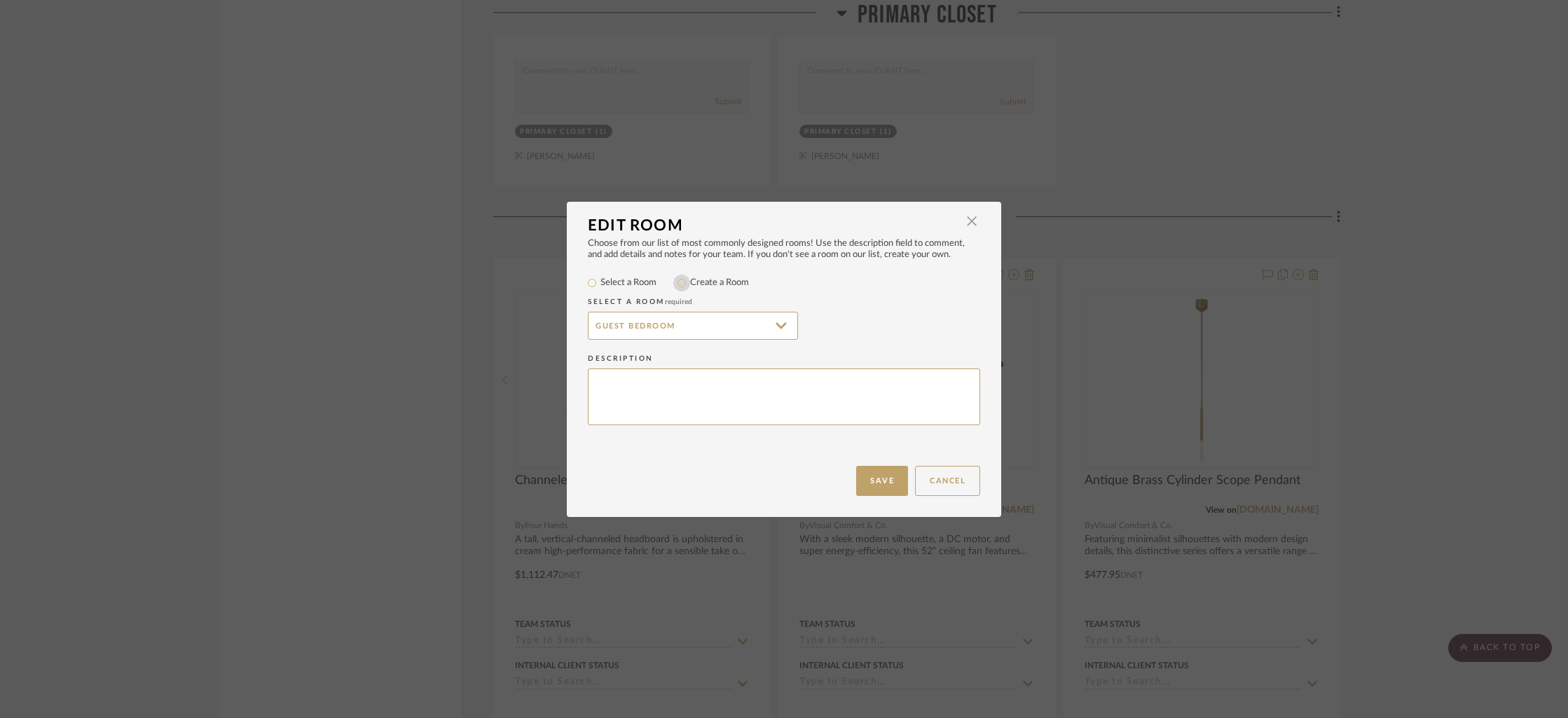
click at [681, 287] on input "Create a Room" at bounding box center [682, 283] width 16 height 16
radio input "true"
click at [589, 326] on input "Guest Bedroom" at bounding box center [692, 326] width 210 height 28
type input "Main Level Guest Bedroom"
click at [886, 483] on button "Save" at bounding box center [882, 481] width 52 height 30
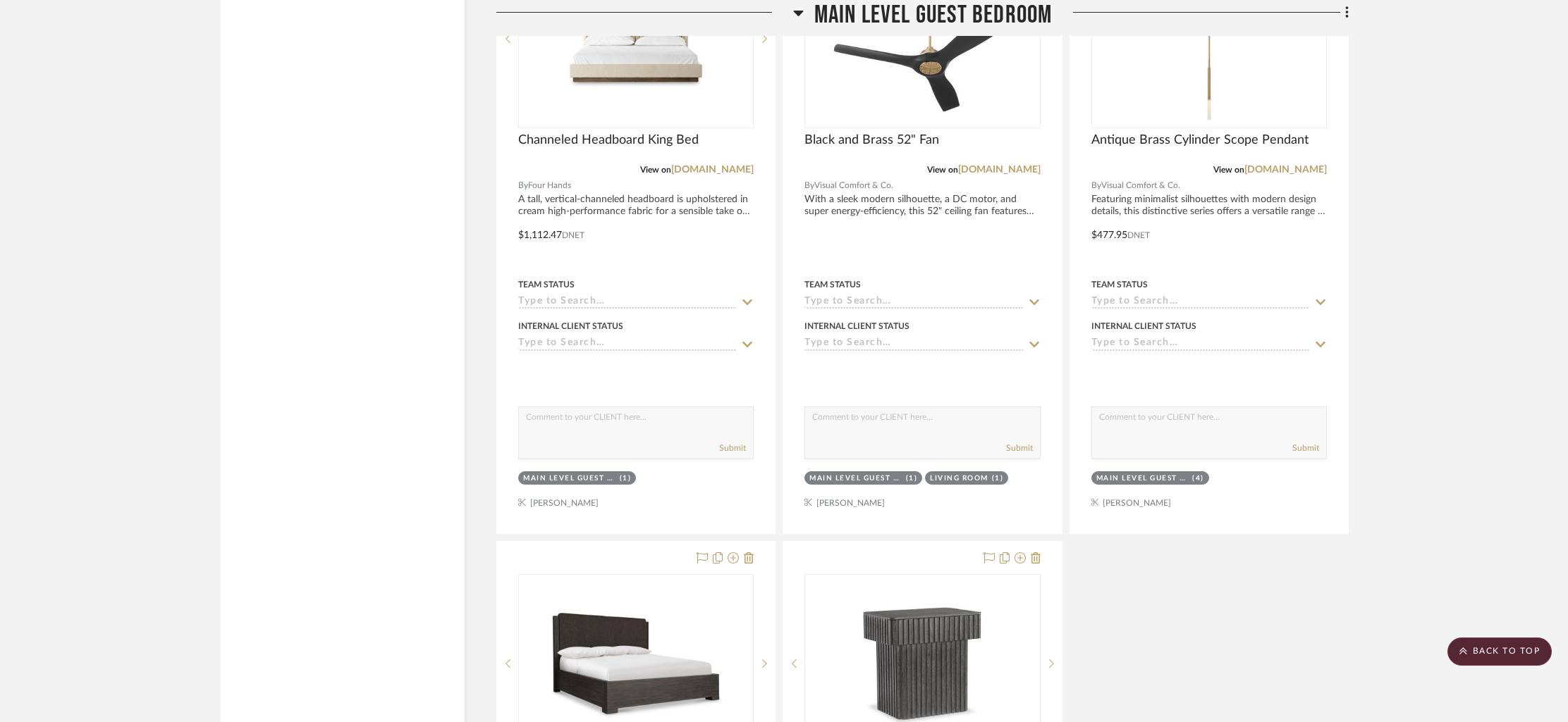
scroll to position [11155, 0]
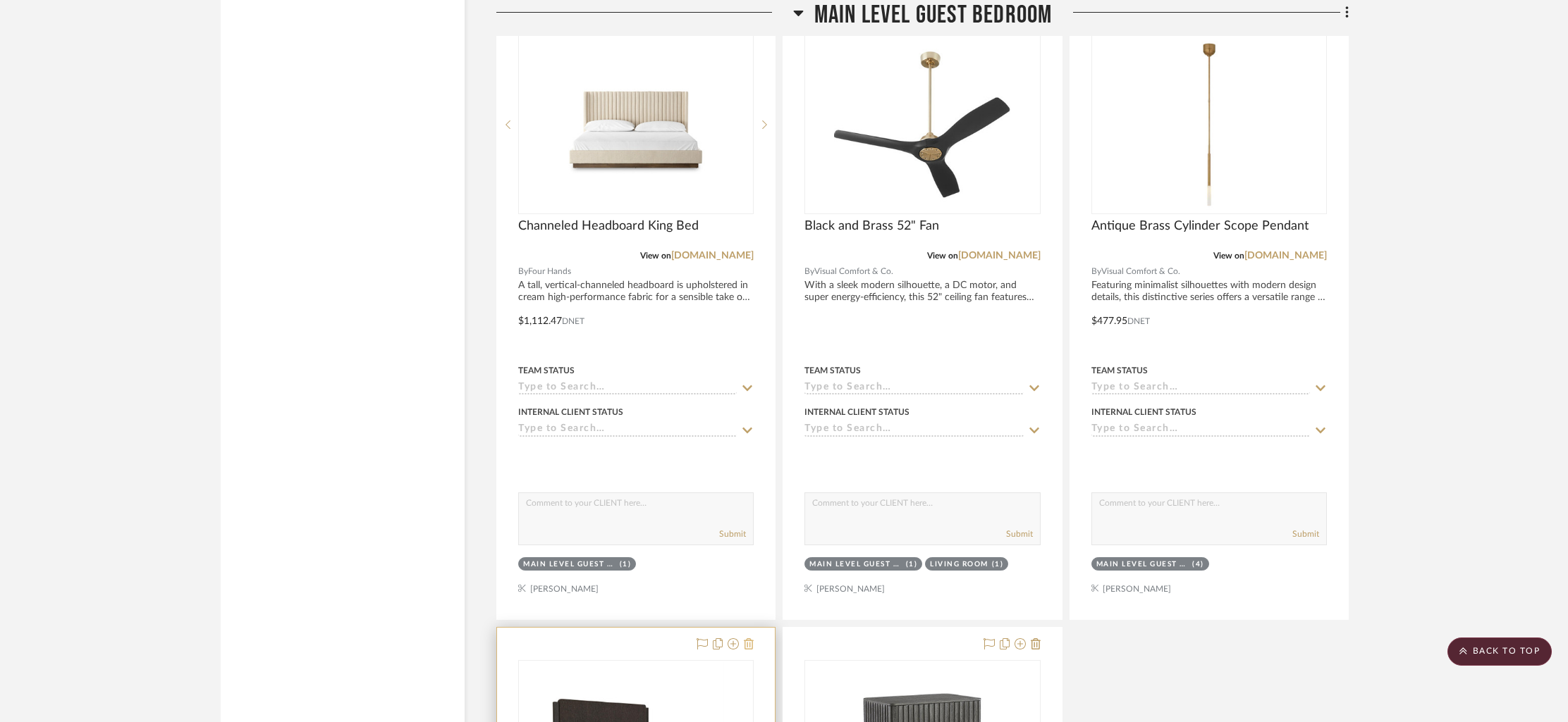
click at [745, 638] on icon at bounding box center [749, 644] width 10 height 12
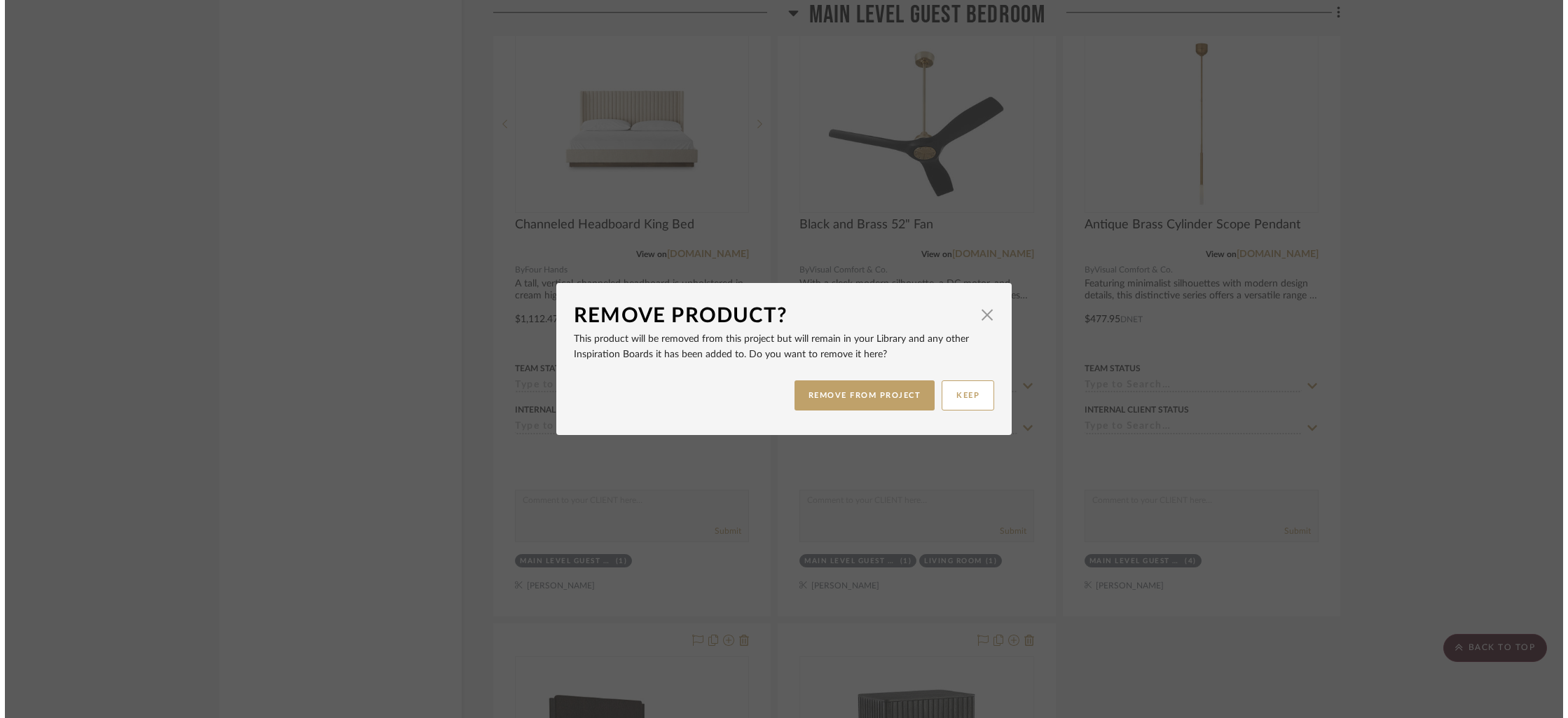
scroll to position [0, 0]
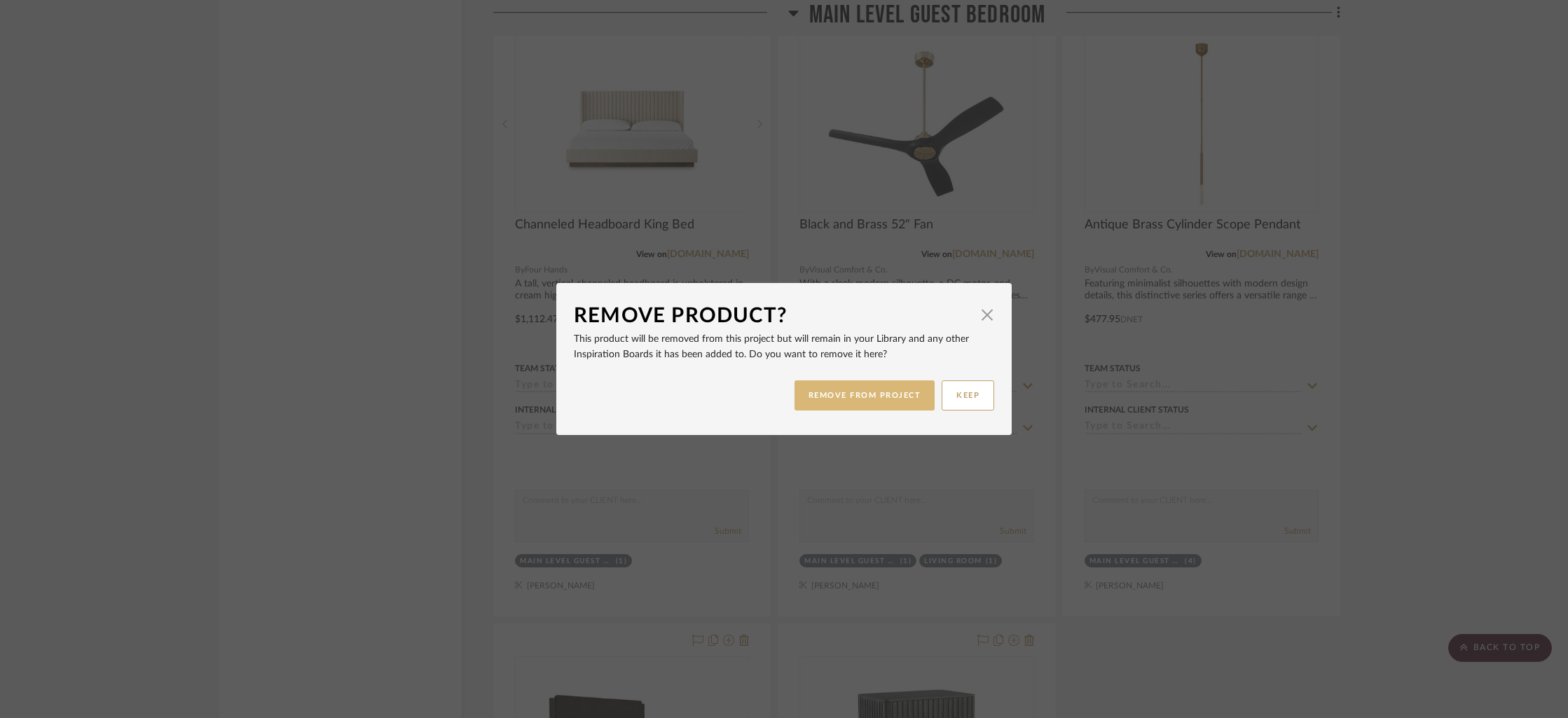
click at [862, 395] on button "REMOVE FROM PROJECT" at bounding box center [864, 395] width 141 height 30
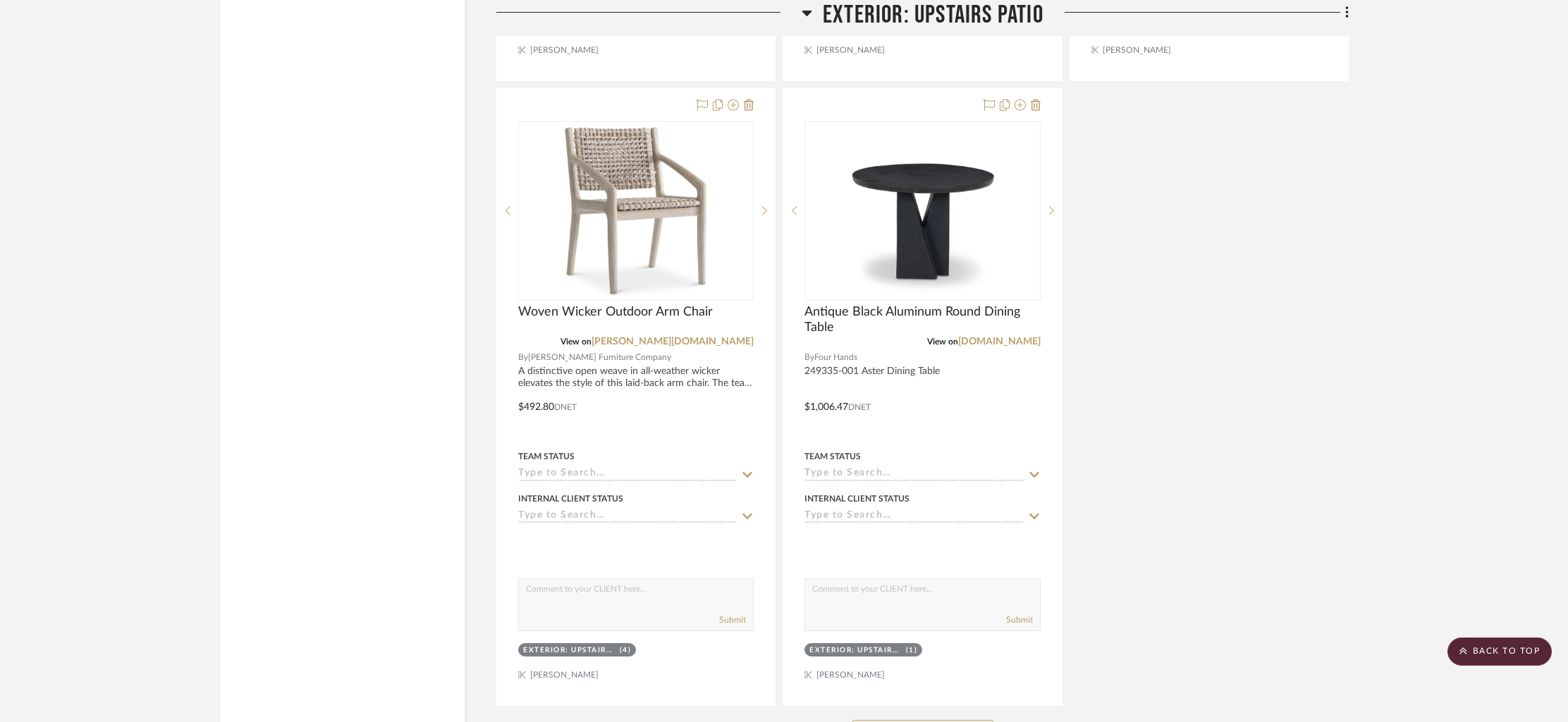
scroll to position [19265, 0]
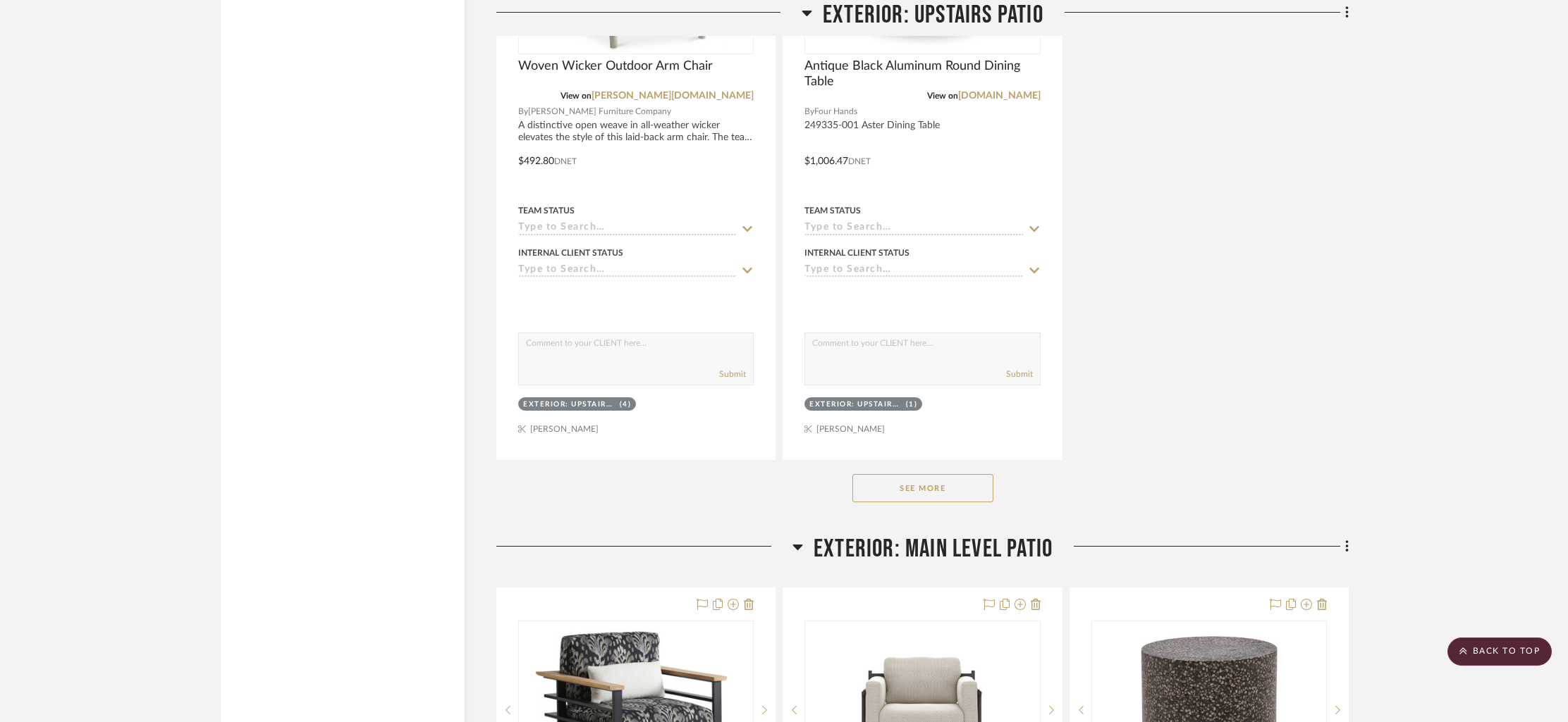
click at [937, 474] on button "See More" at bounding box center [923, 489] width 141 height 28
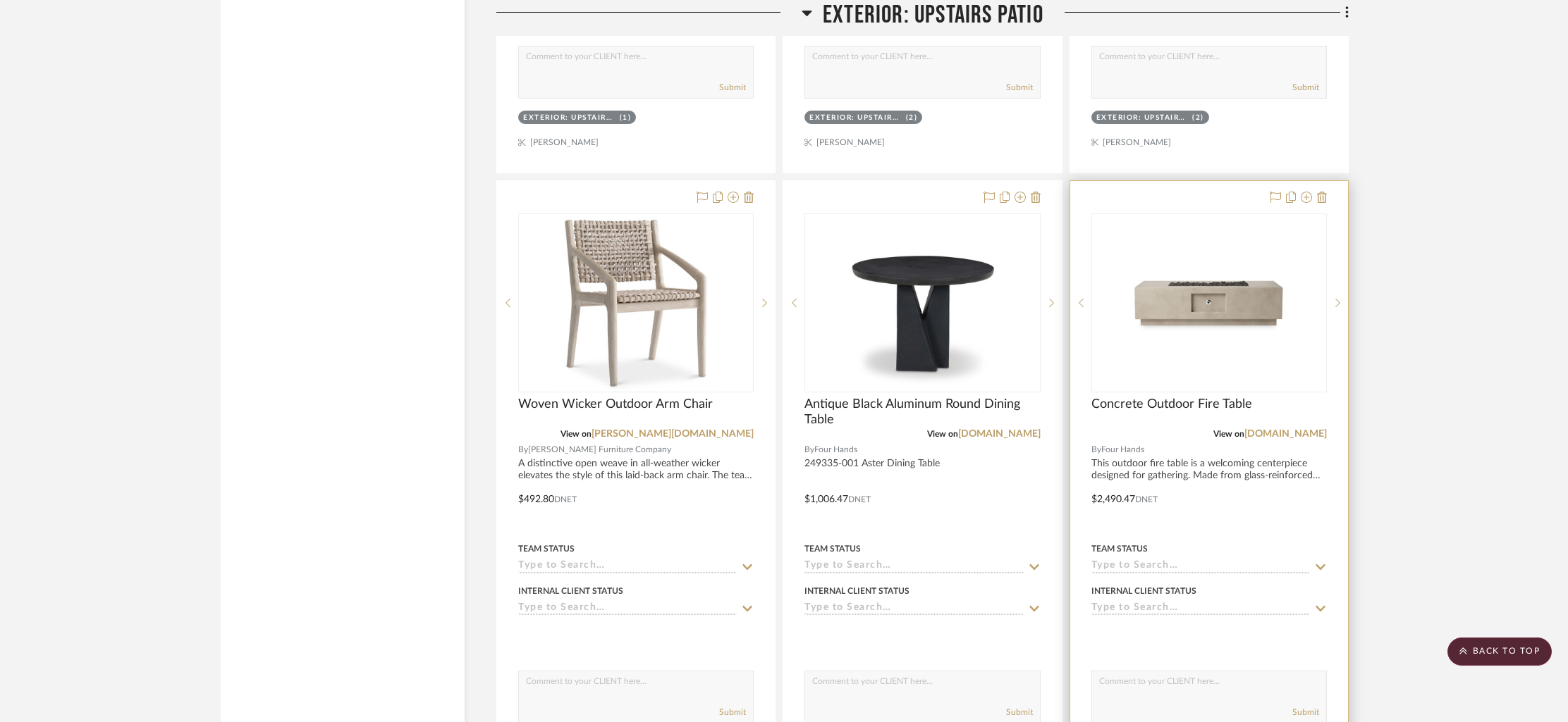
scroll to position [18977, 0]
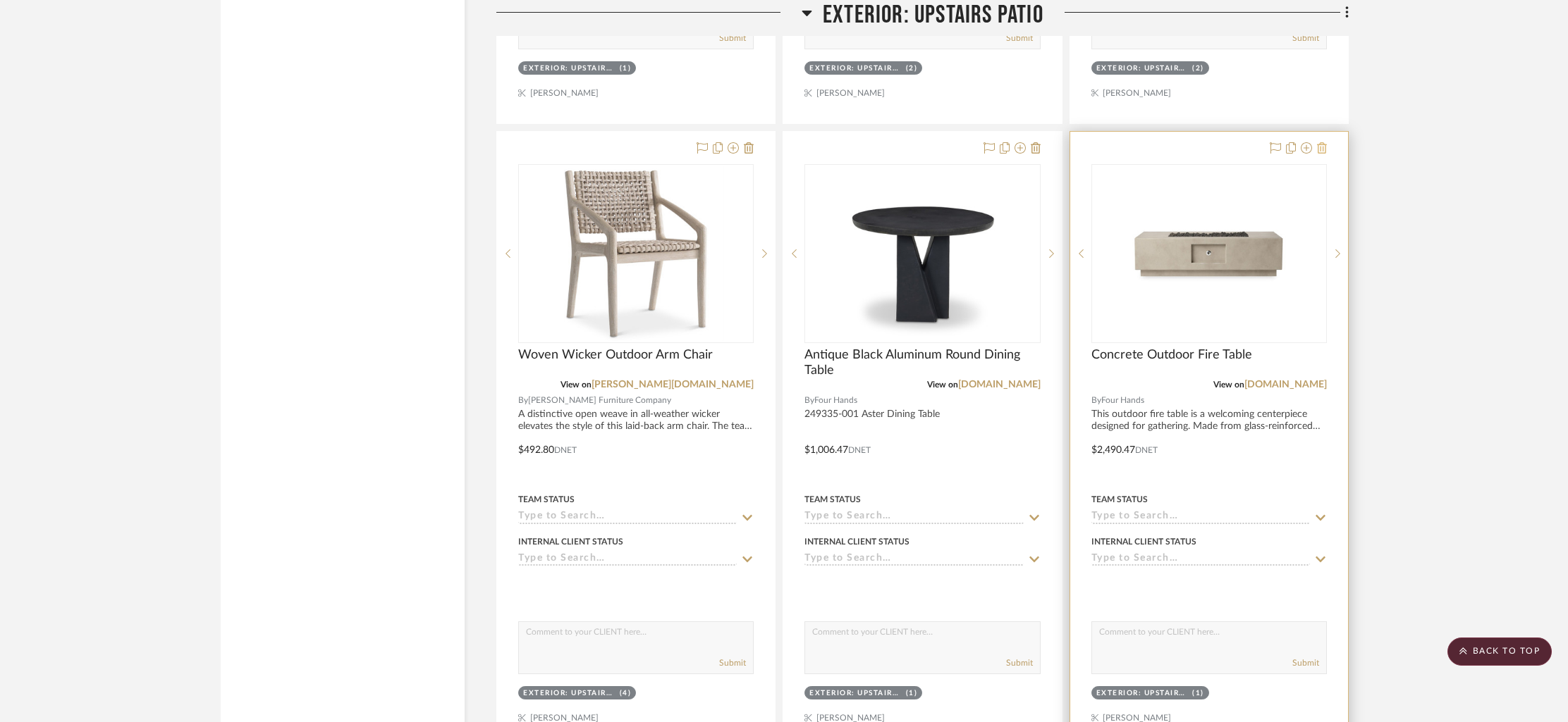
click at [1324, 142] on icon at bounding box center [1322, 148] width 10 height 12
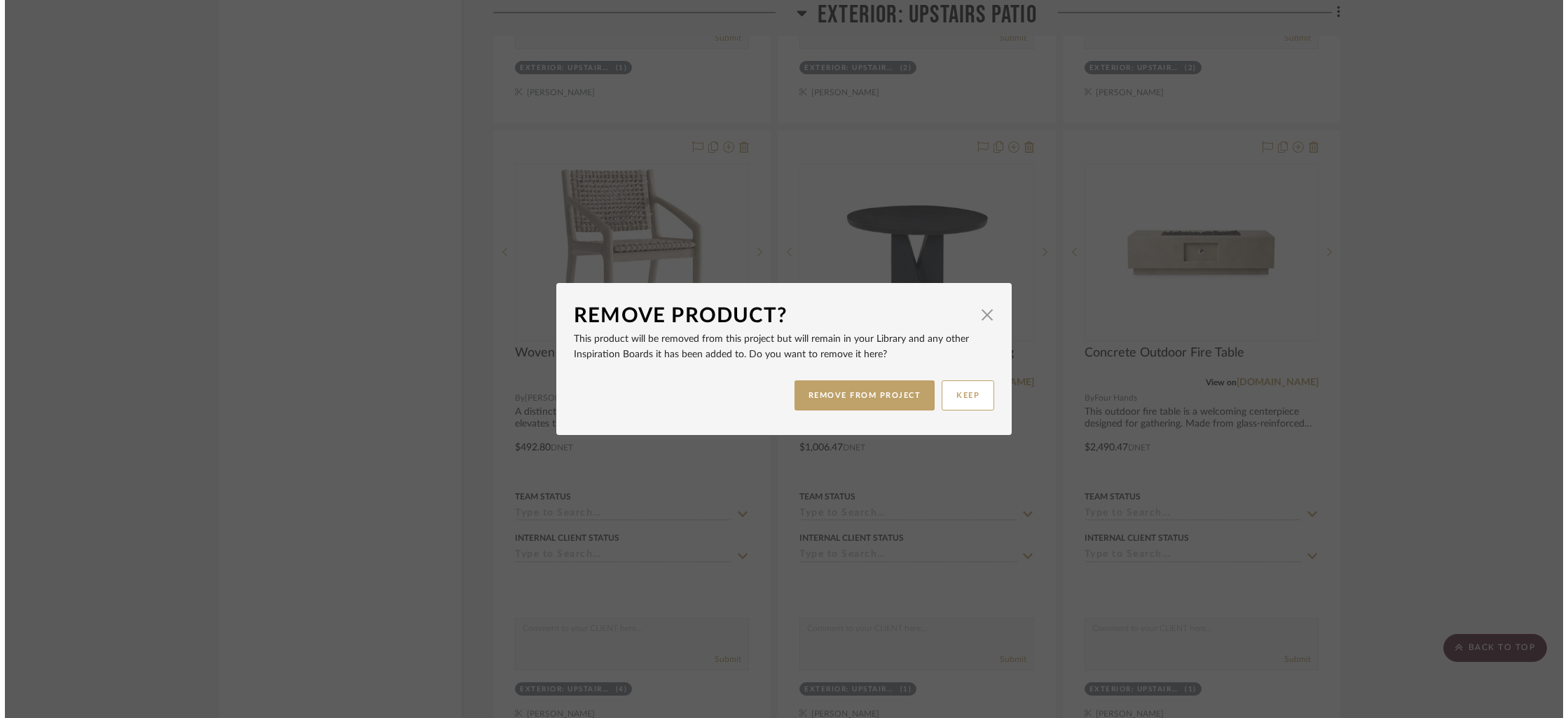
scroll to position [0, 0]
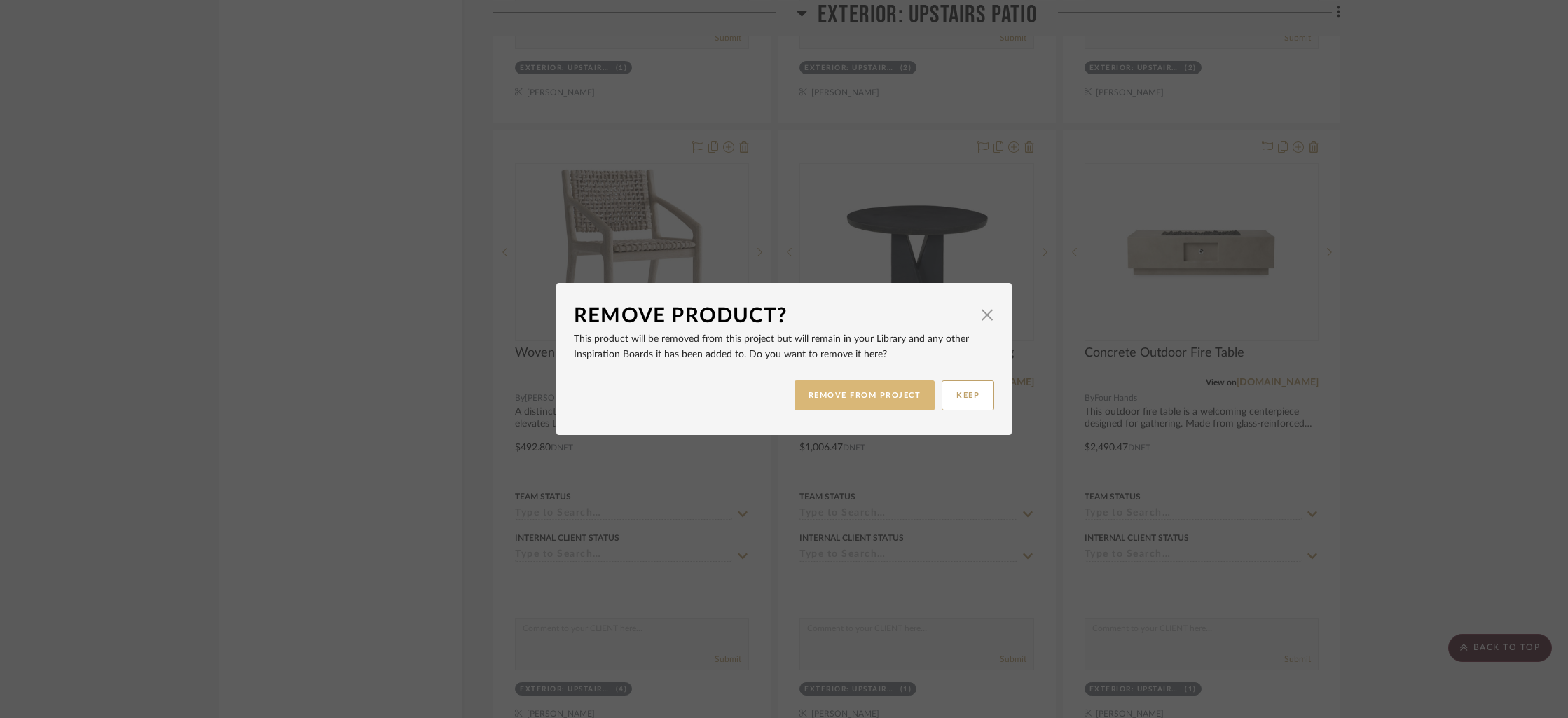
click at [882, 386] on button "REMOVE FROM PROJECT" at bounding box center [864, 395] width 141 height 30
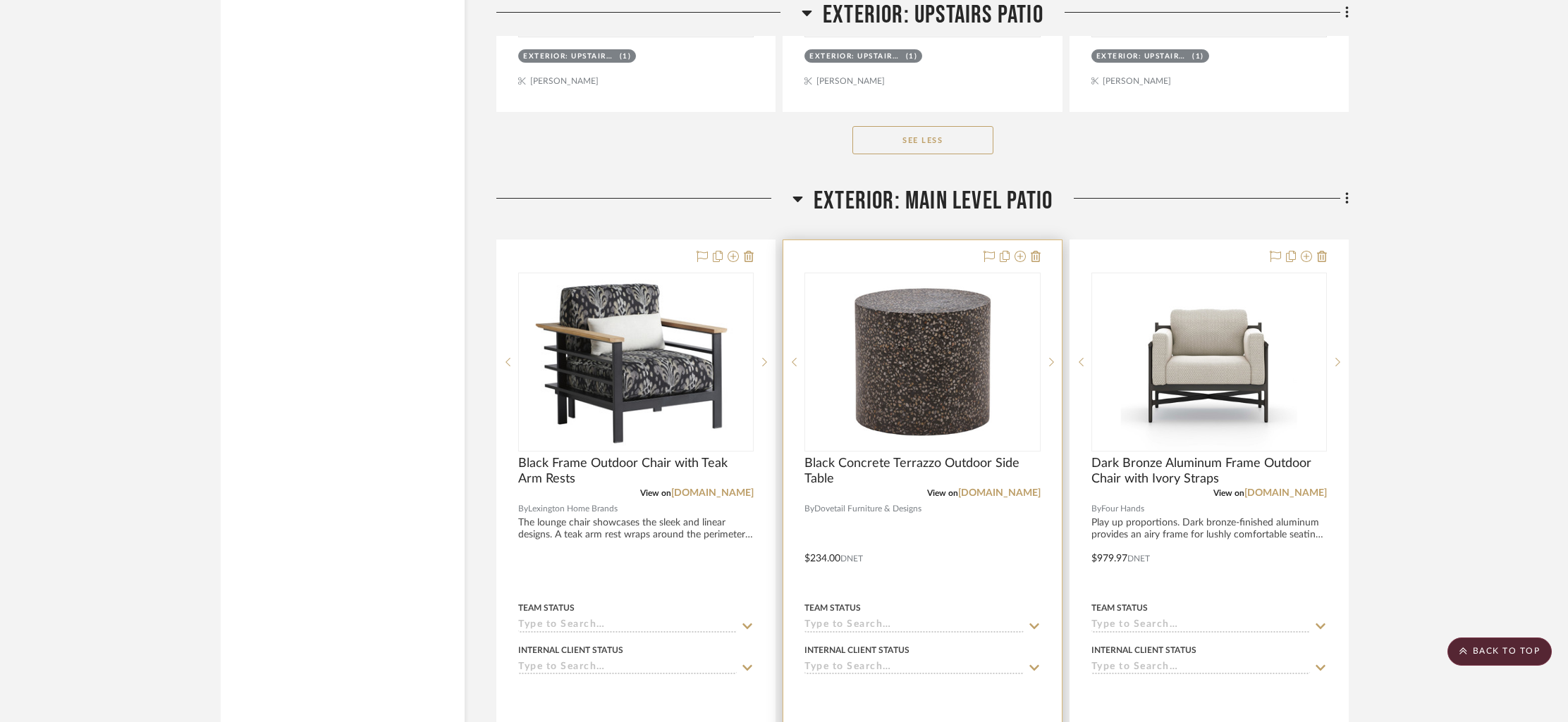
scroll to position [19610, 0]
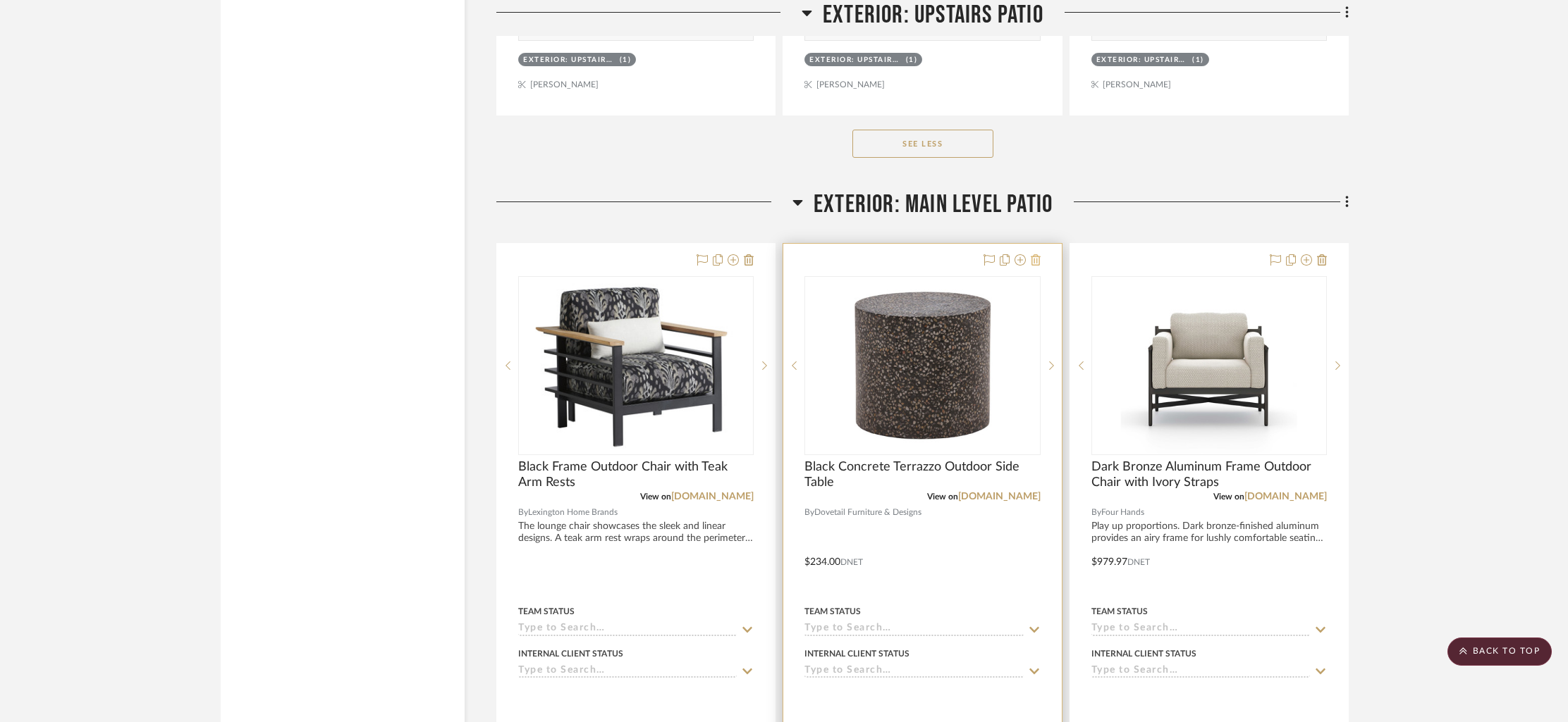
click at [1035, 254] on icon at bounding box center [1035, 260] width 10 height 12
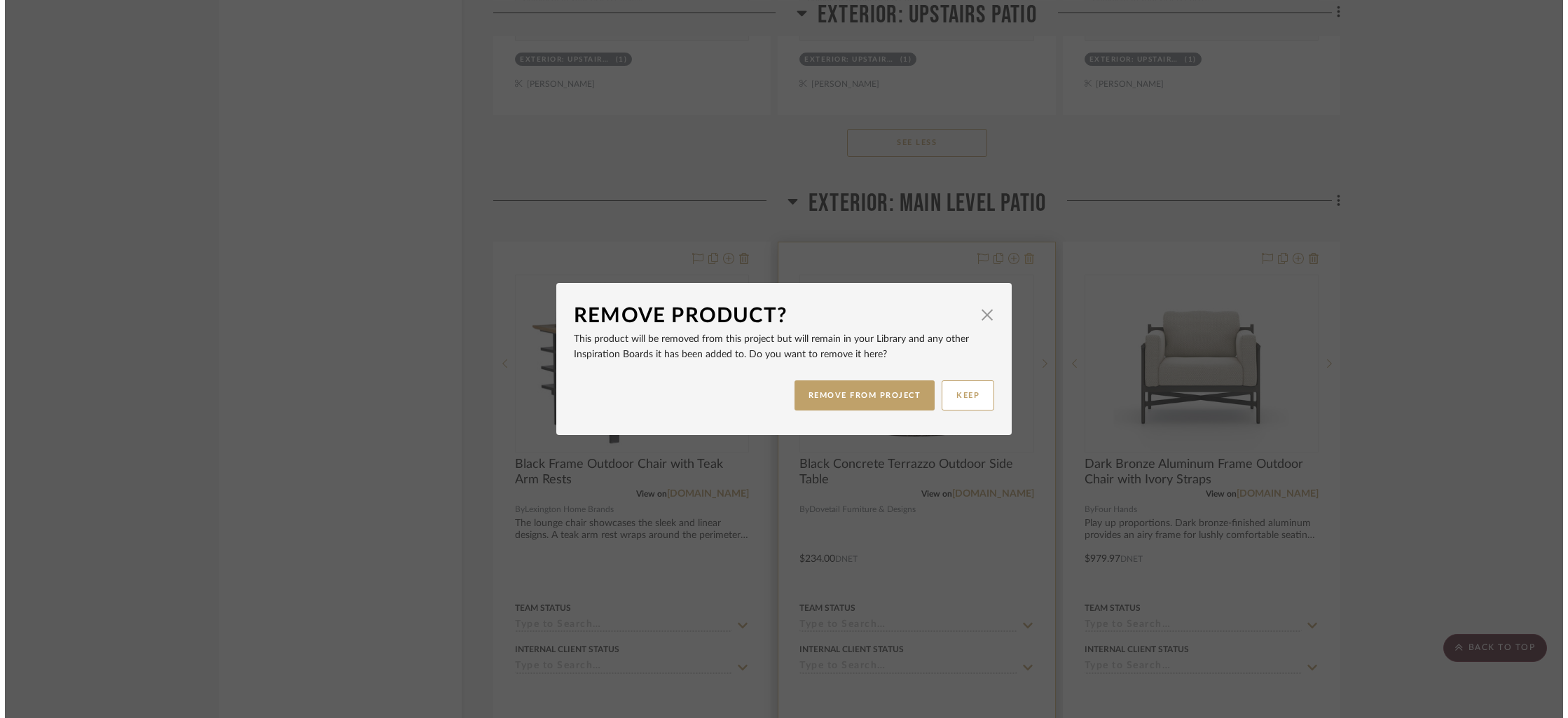
scroll to position [0, 0]
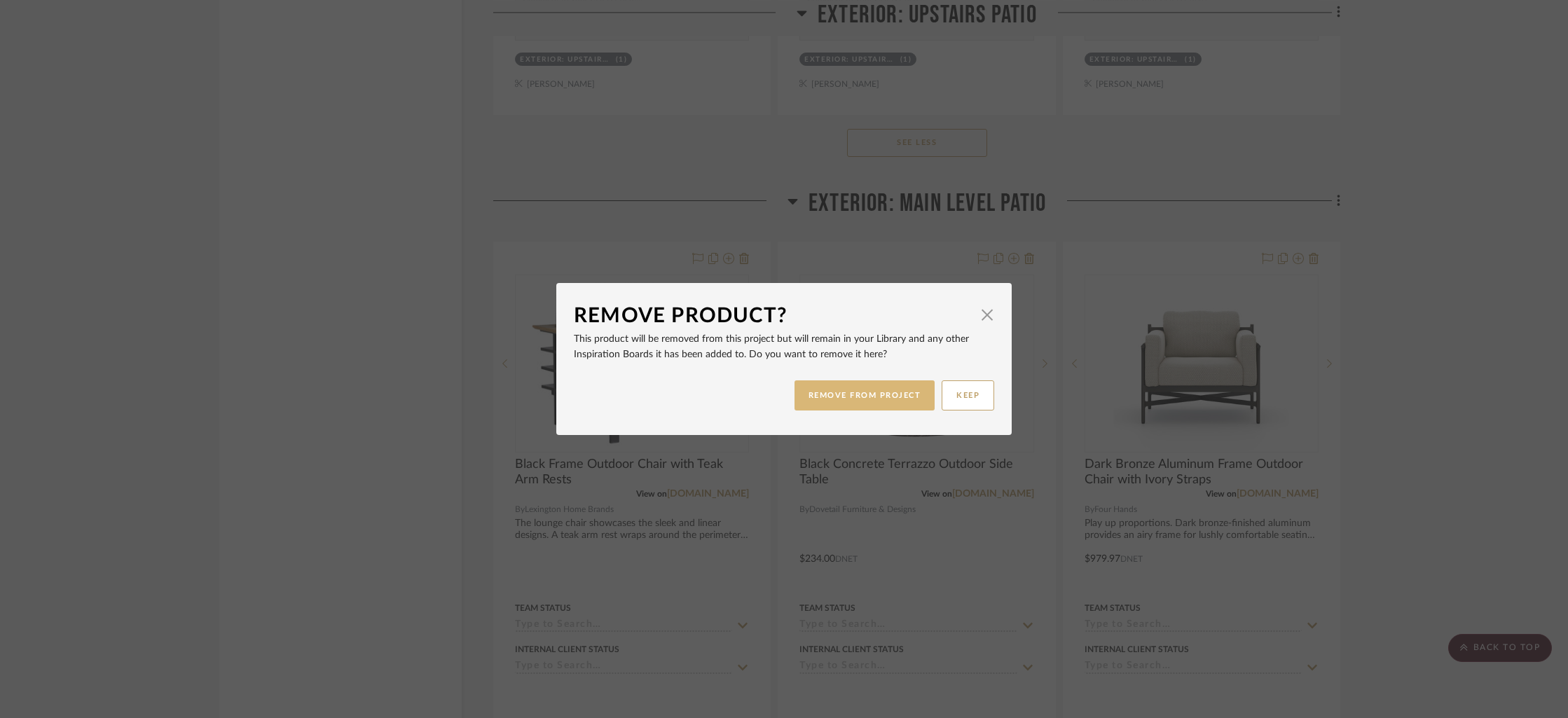
click at [840, 398] on button "REMOVE FROM PROJECT" at bounding box center [864, 395] width 141 height 30
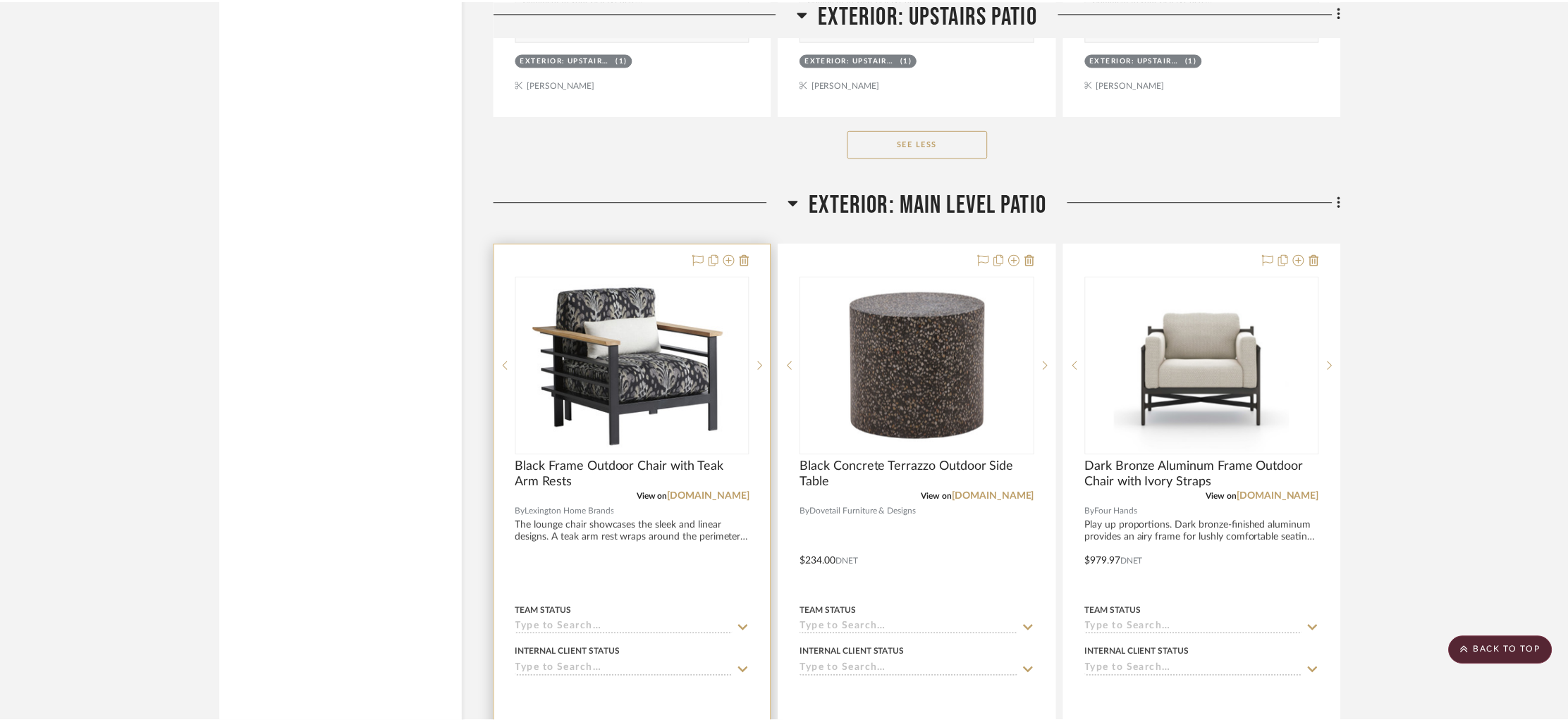
scroll to position [19610, 0]
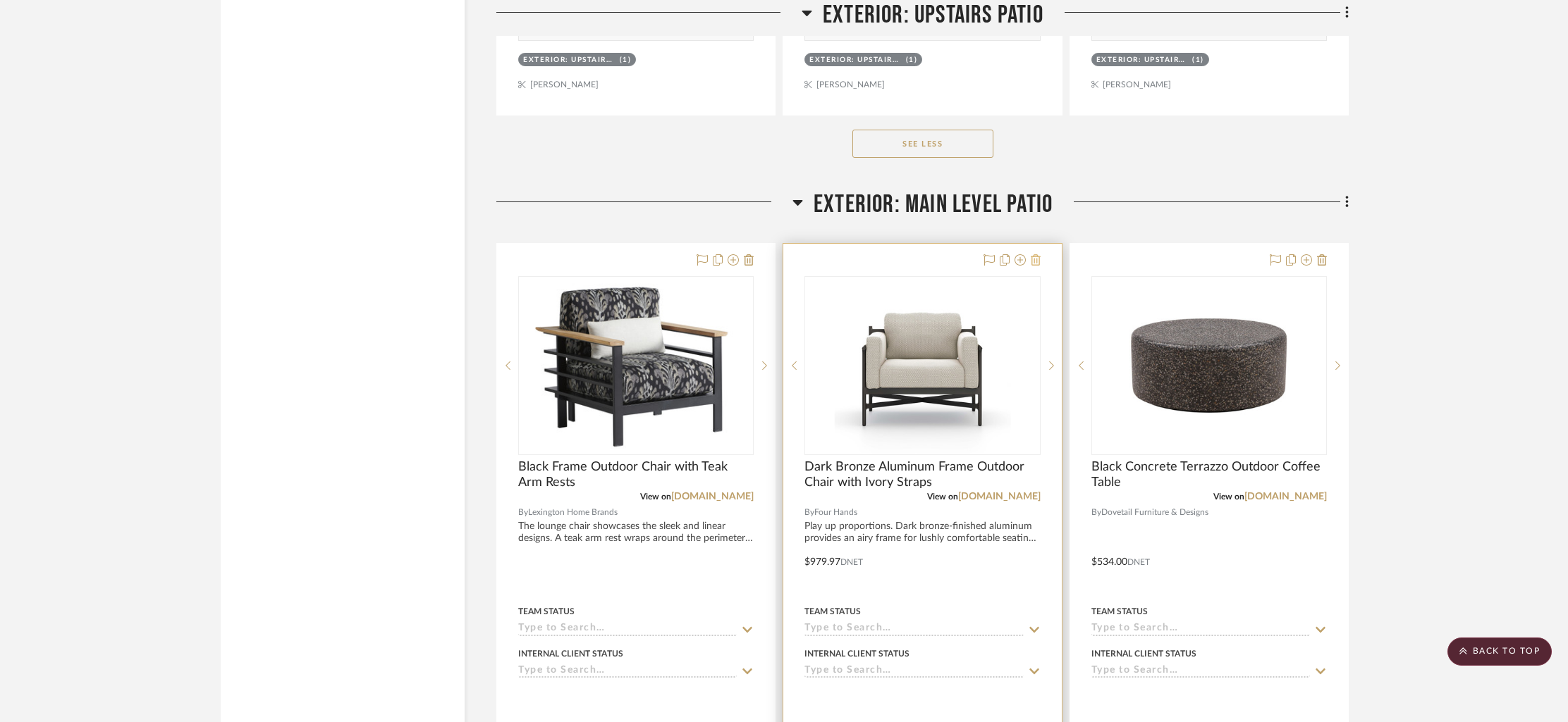
click at [1035, 254] on icon at bounding box center [1035, 260] width 10 height 12
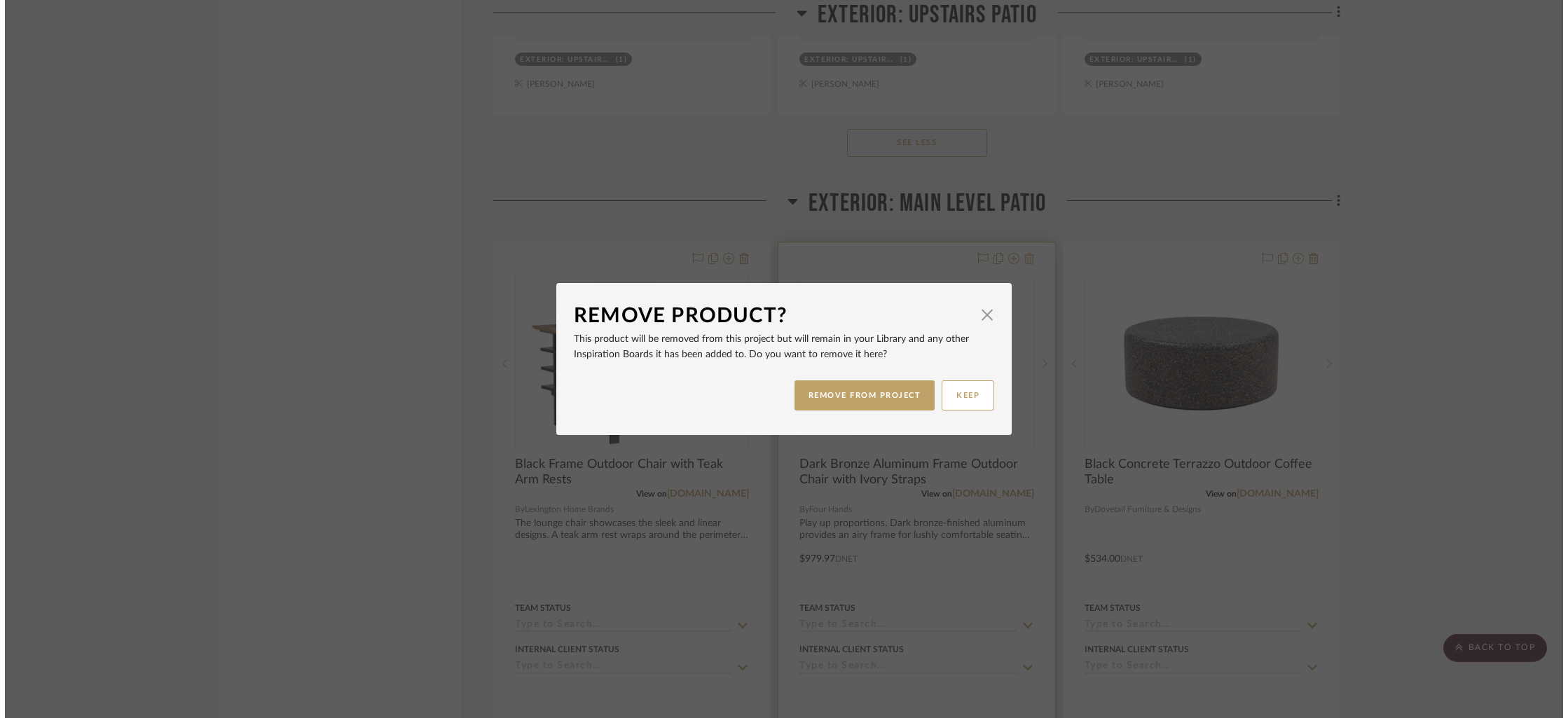
scroll to position [0, 0]
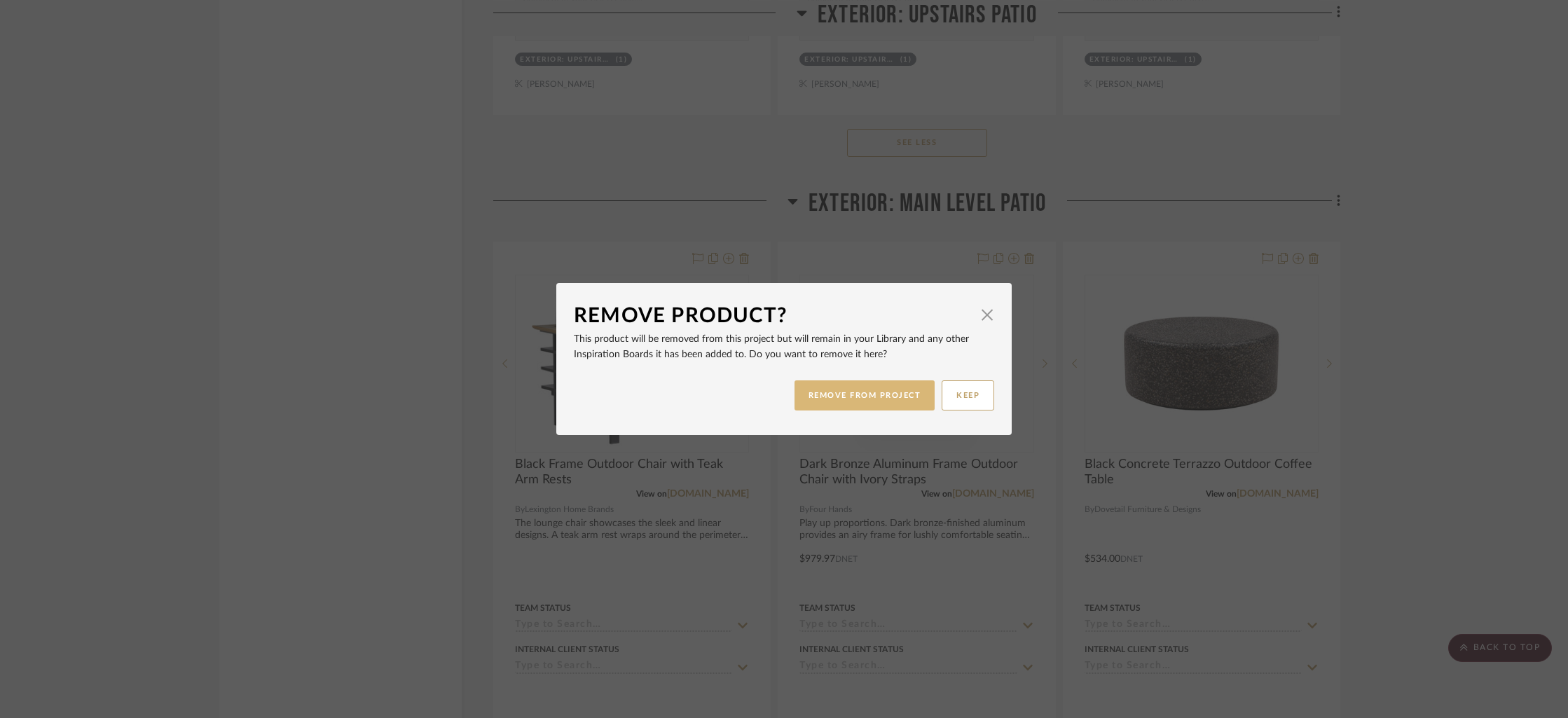
click at [857, 394] on button "REMOVE FROM PROJECT" at bounding box center [864, 395] width 141 height 30
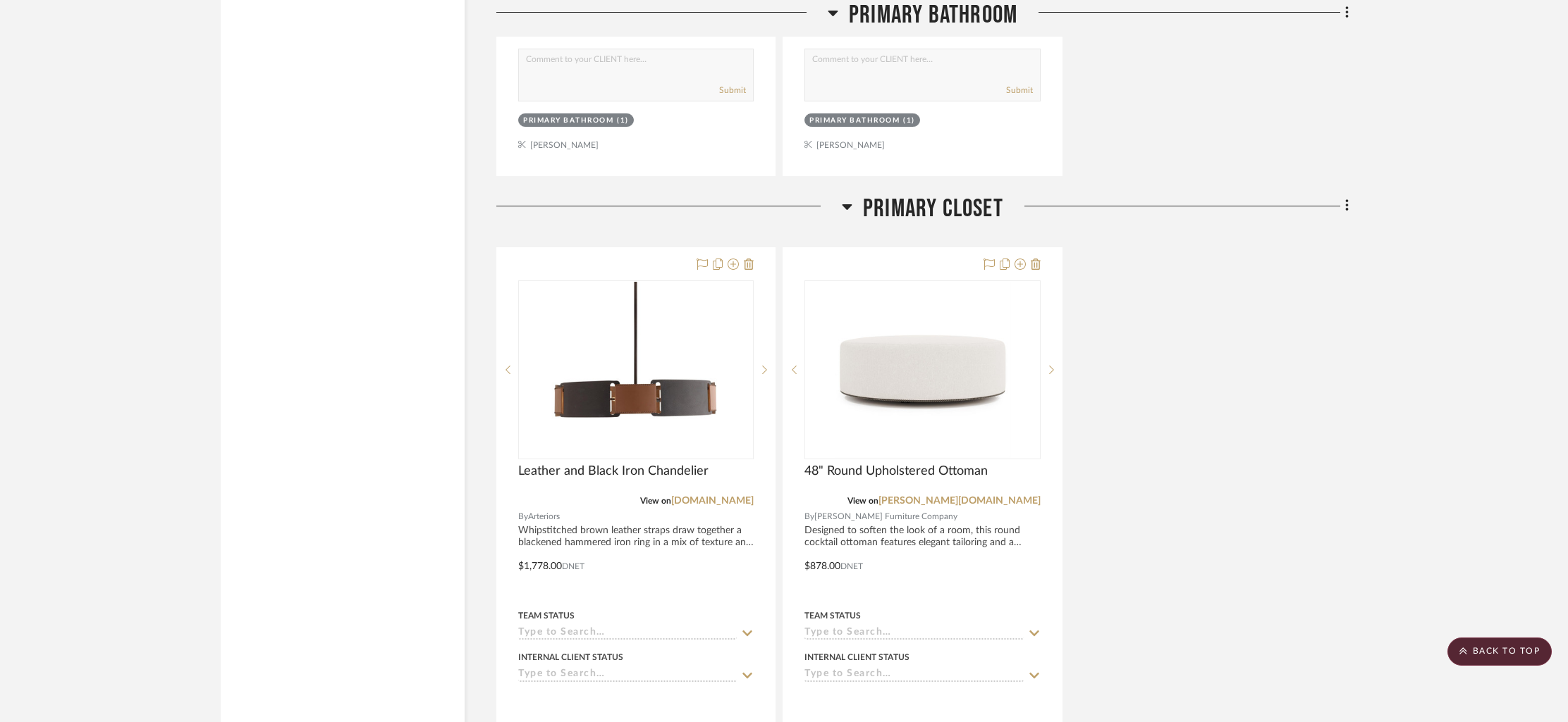
scroll to position [10104, 0]
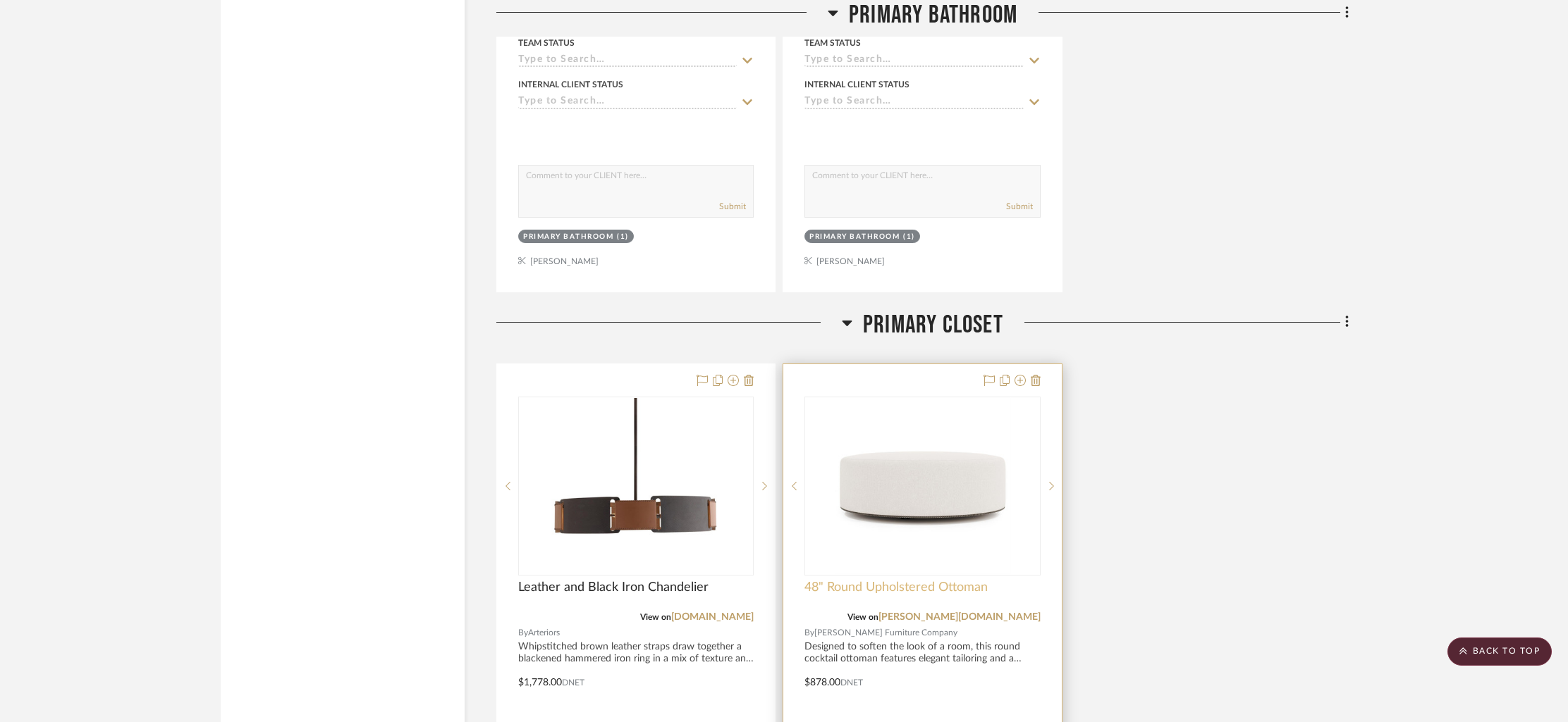
click at [884, 580] on span "48" Round Upholstered Ottoman" at bounding box center [895, 587] width 183 height 16
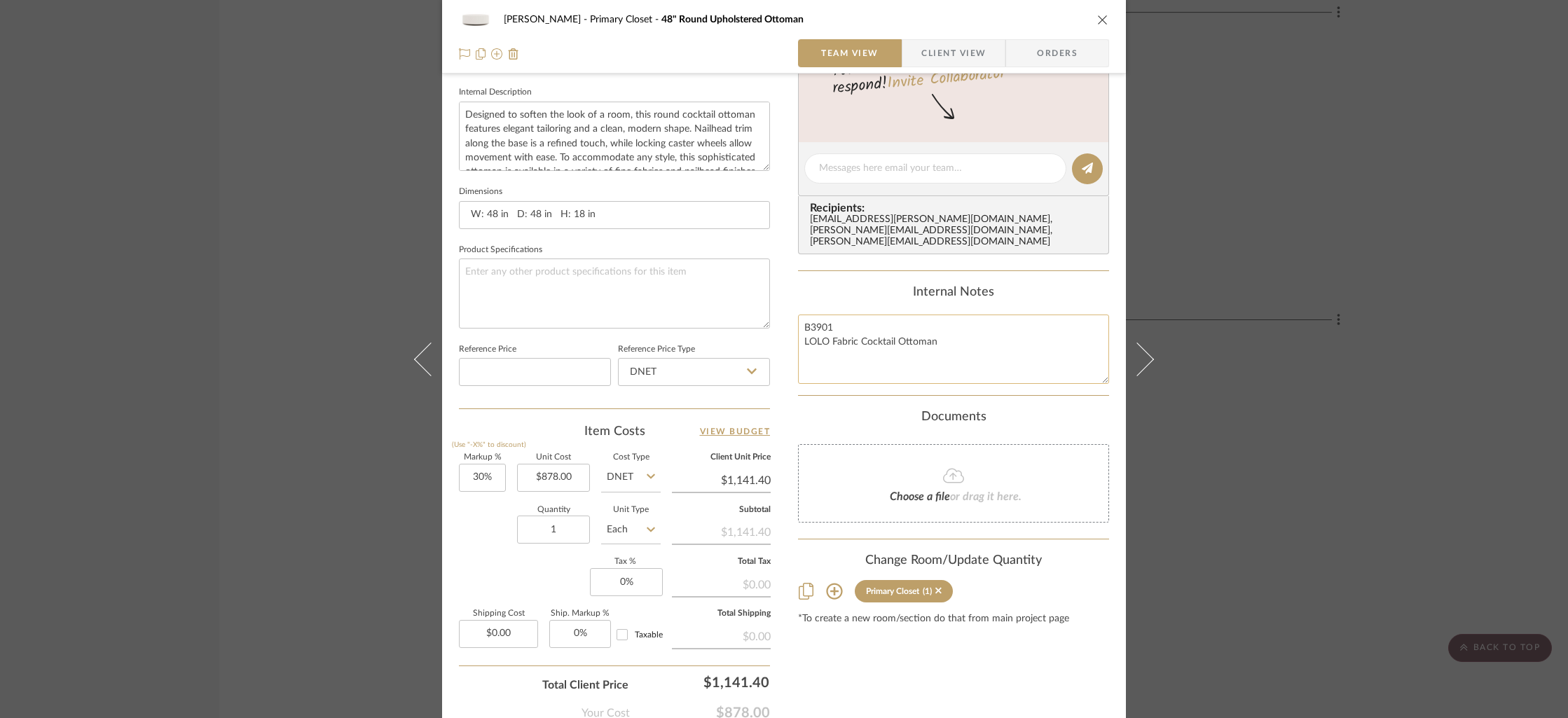
scroll to position [504, 0]
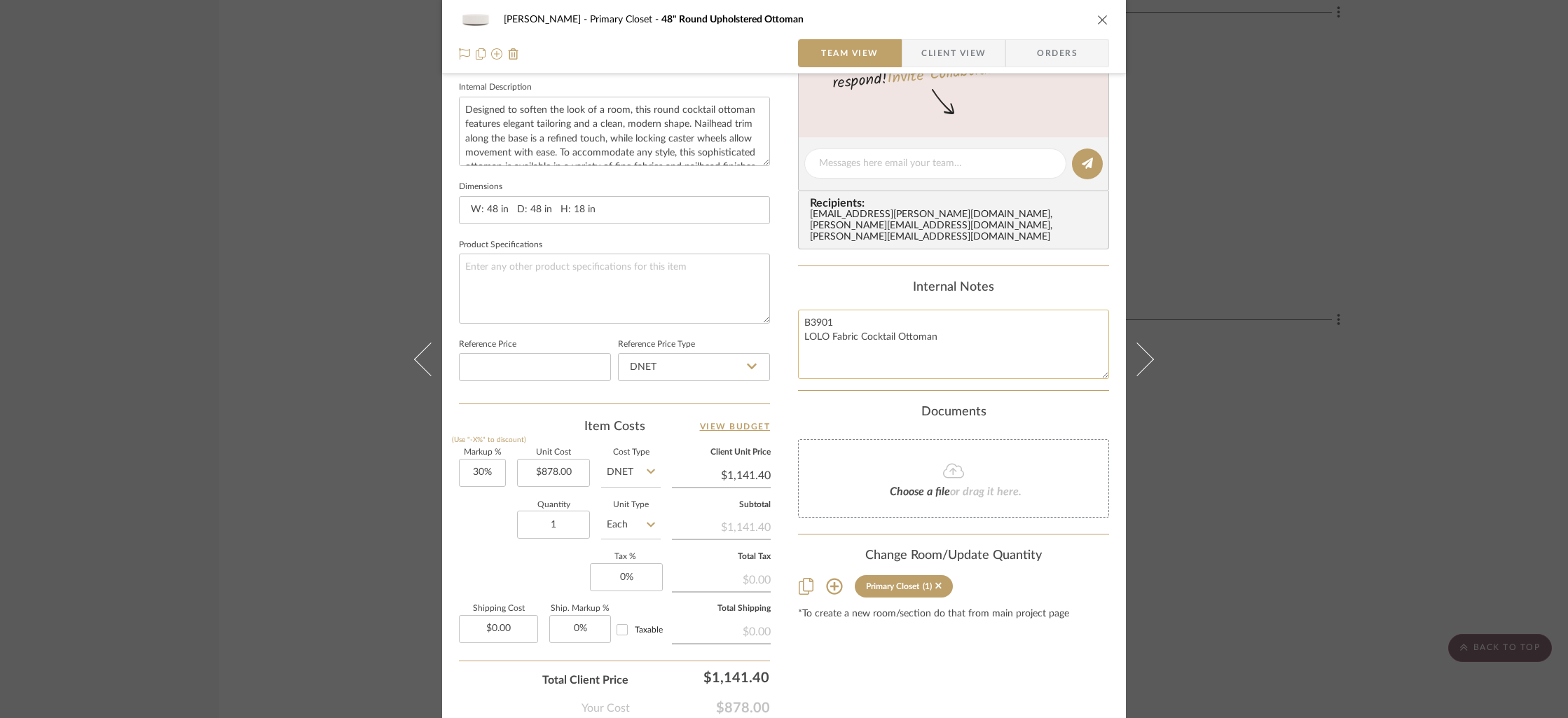
click at [854, 313] on textarea "B3901 LOLO Fabric Cocktail Ottoman" at bounding box center [953, 344] width 311 height 69
type textarea "B3901X LOLO Fabric Cocktail Ottoman"
click at [1091, 281] on div "Internal Notes" at bounding box center [953, 287] width 311 height 16
click at [1099, 17] on icon "close" at bounding box center [1103, 20] width 12 height 12
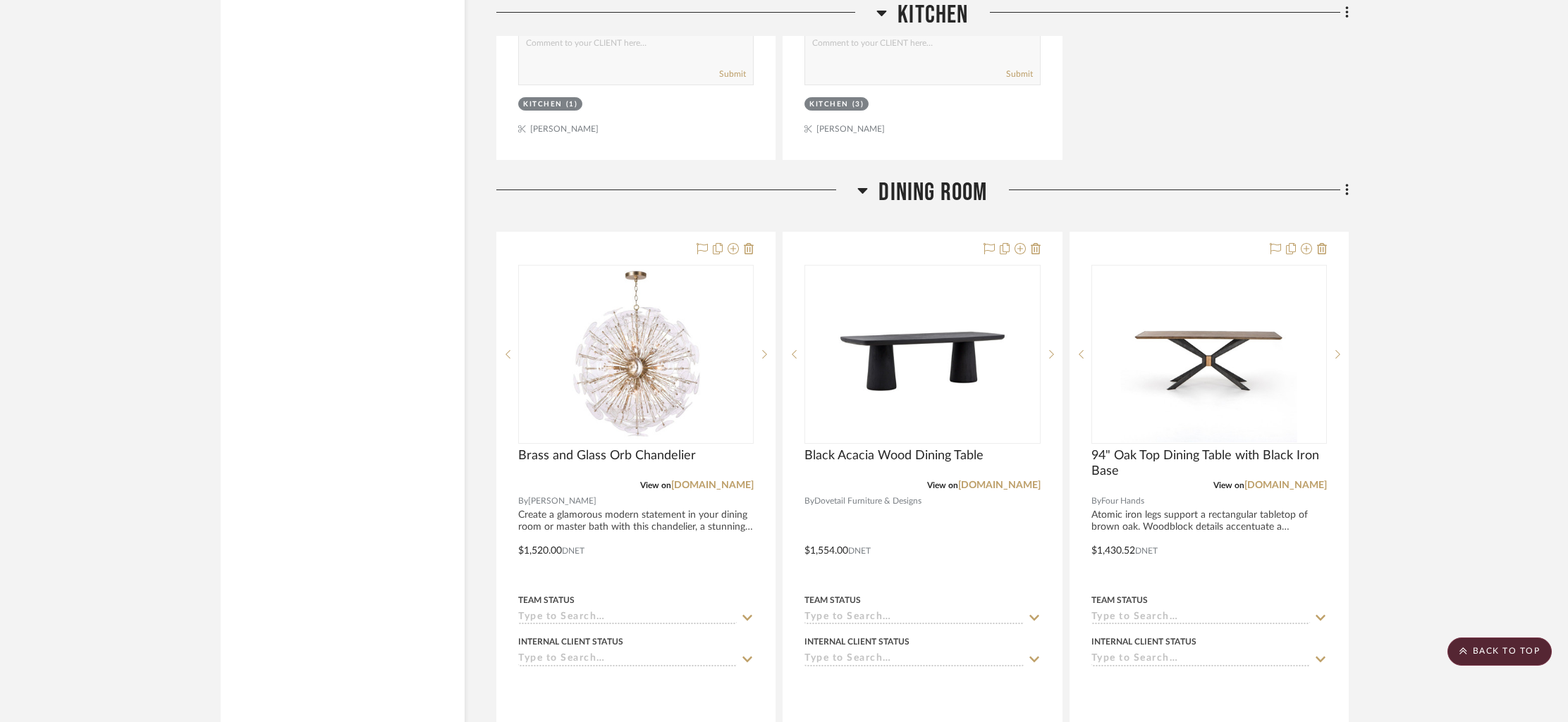
scroll to position [3595, 0]
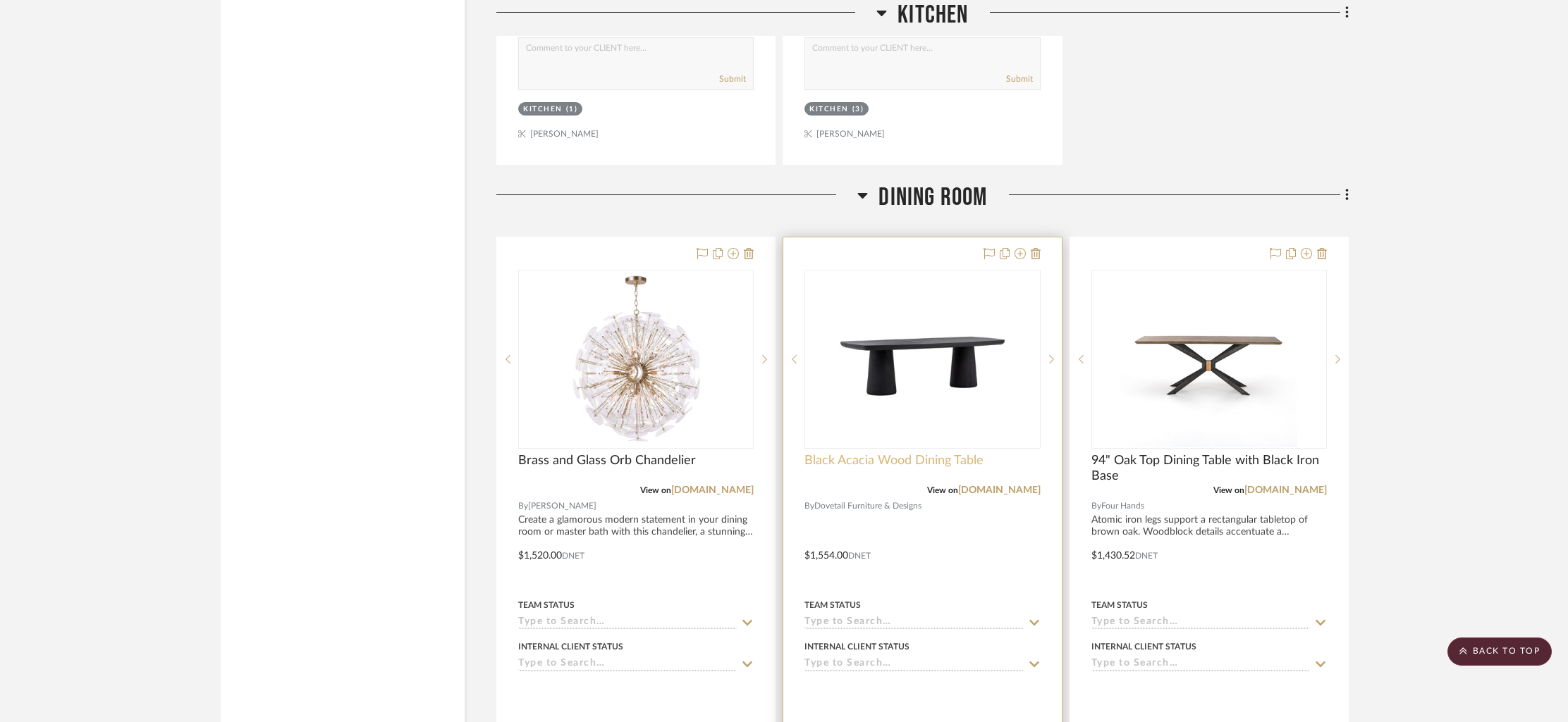
click at [846, 453] on span "Black Acacia Wood Dining Table" at bounding box center [894, 460] width 179 height 16
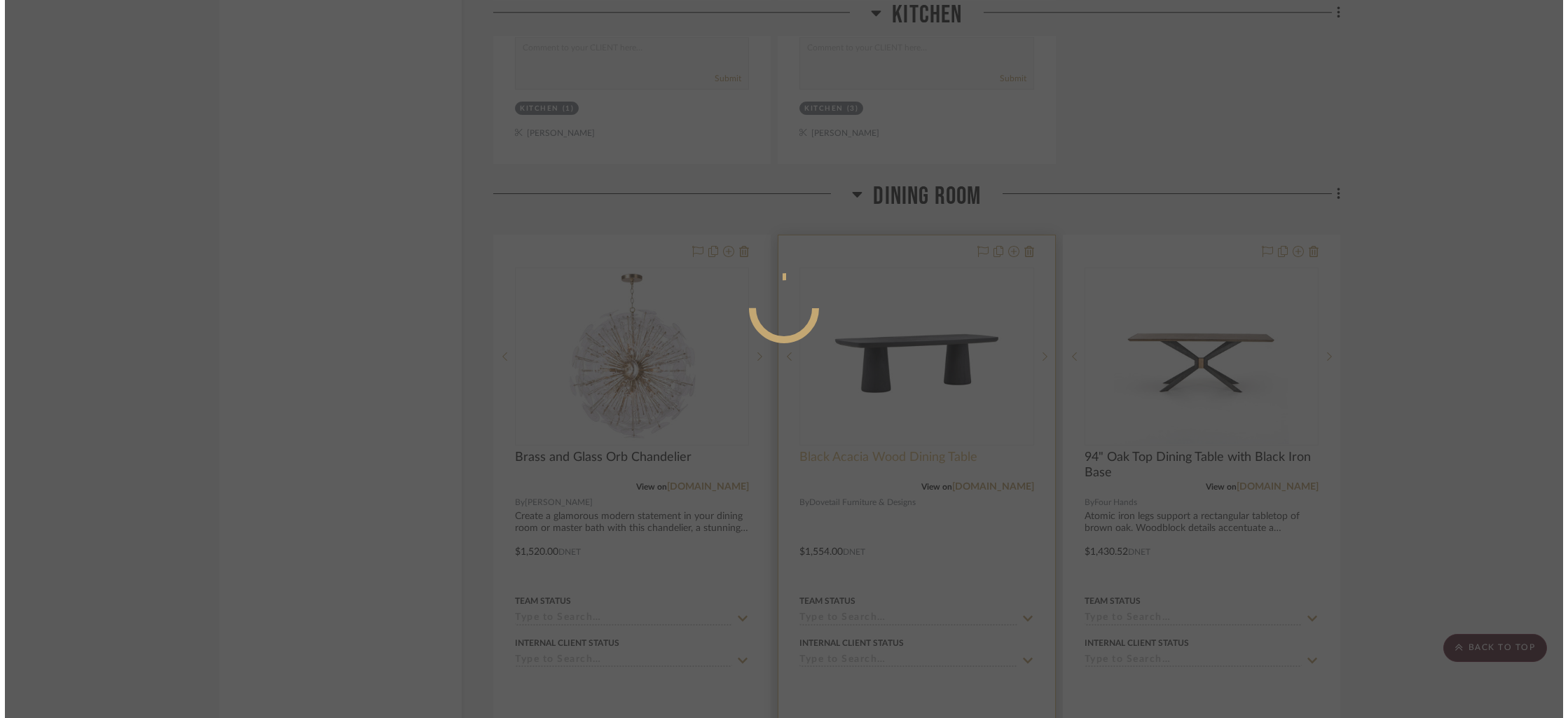
scroll to position [0, 0]
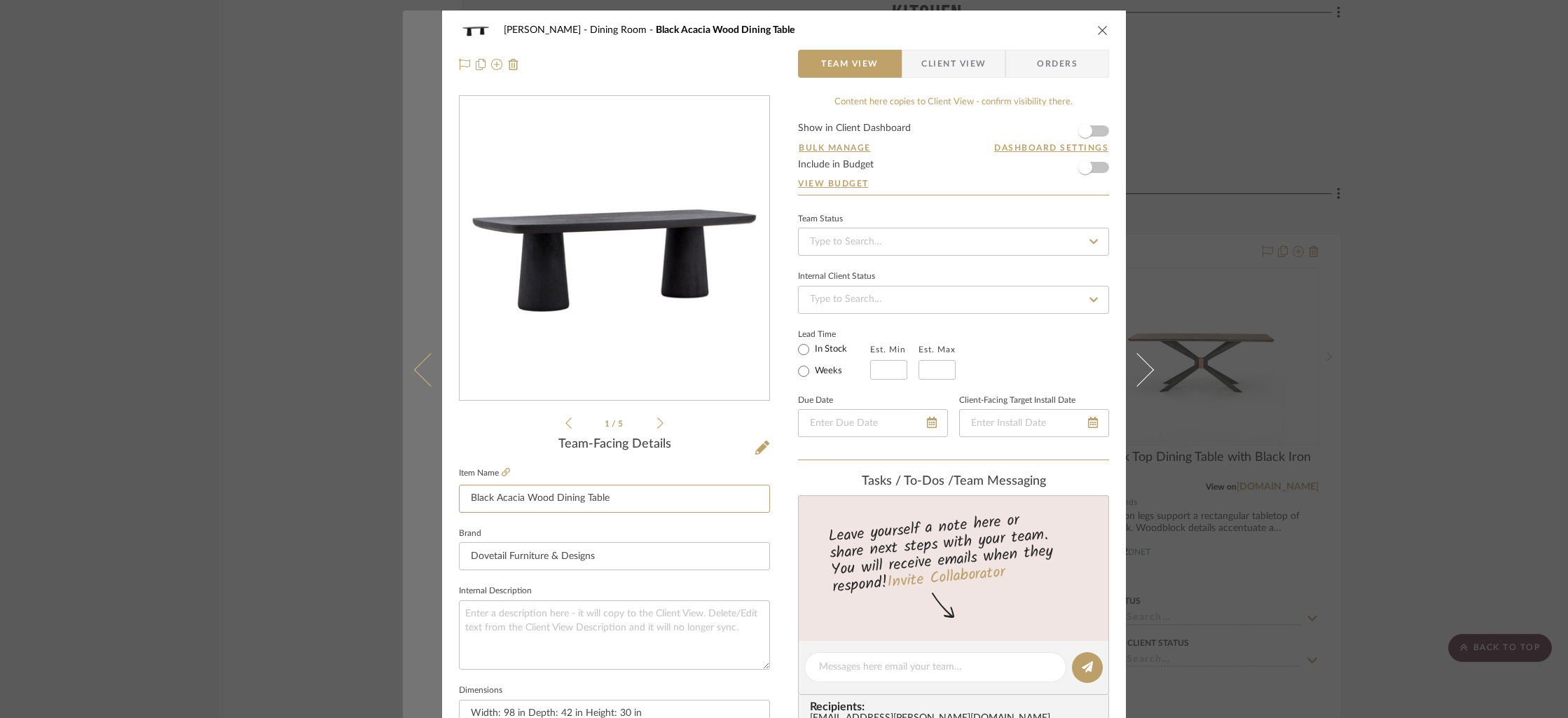
drag, startPoint x: 635, startPoint y: 501, endPoint x: 415, endPoint y: 503, distance: 220.0
click at [415, 503] on mat-dialog-content "[PERSON_NAME] Dining Room Black Acacia Wood Dining Table Team View Client View …" at bounding box center [784, 658] width 762 height 1294
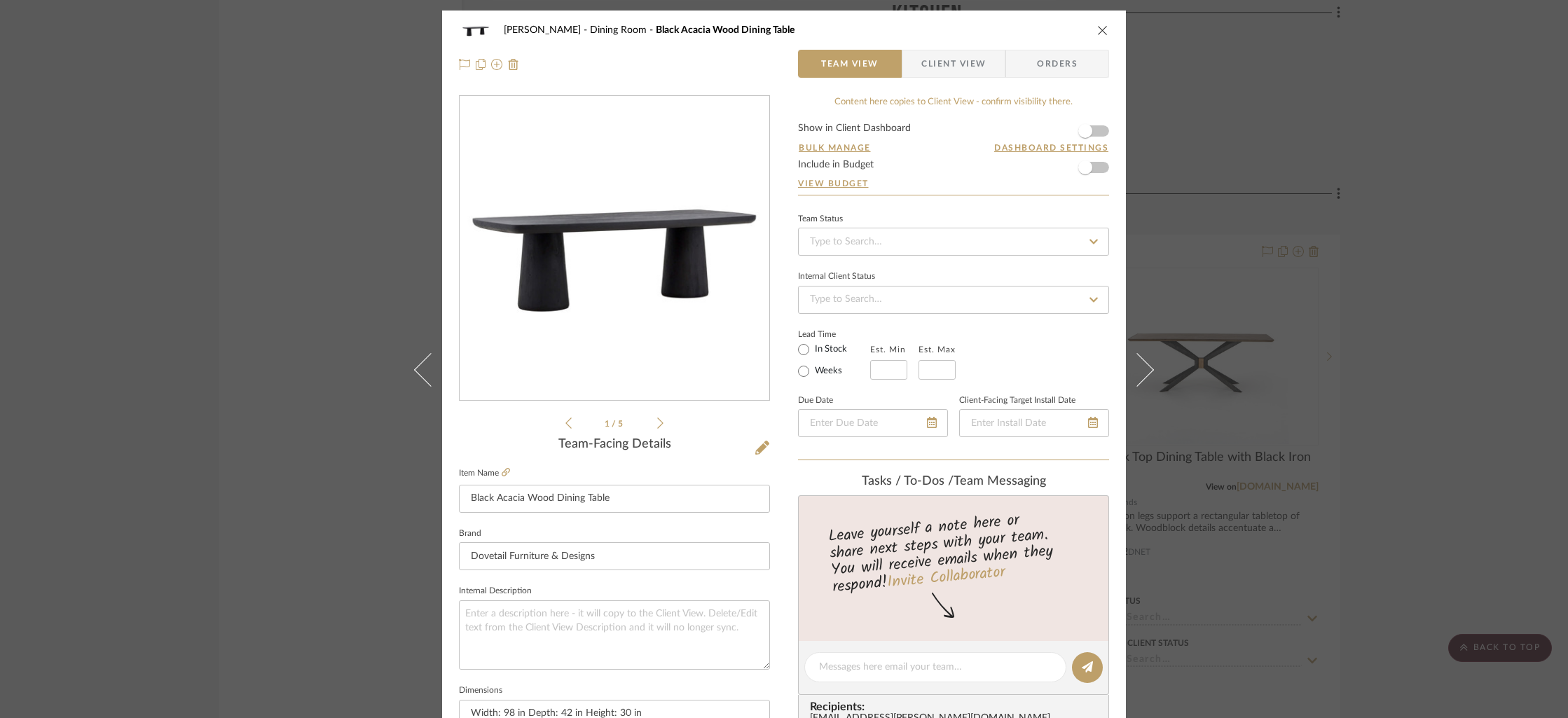
drag, startPoint x: 1100, startPoint y: 31, endPoint x: 1087, endPoint y: 35, distance: 13.6
click at [1099, 32] on icon "close" at bounding box center [1103, 30] width 12 height 12
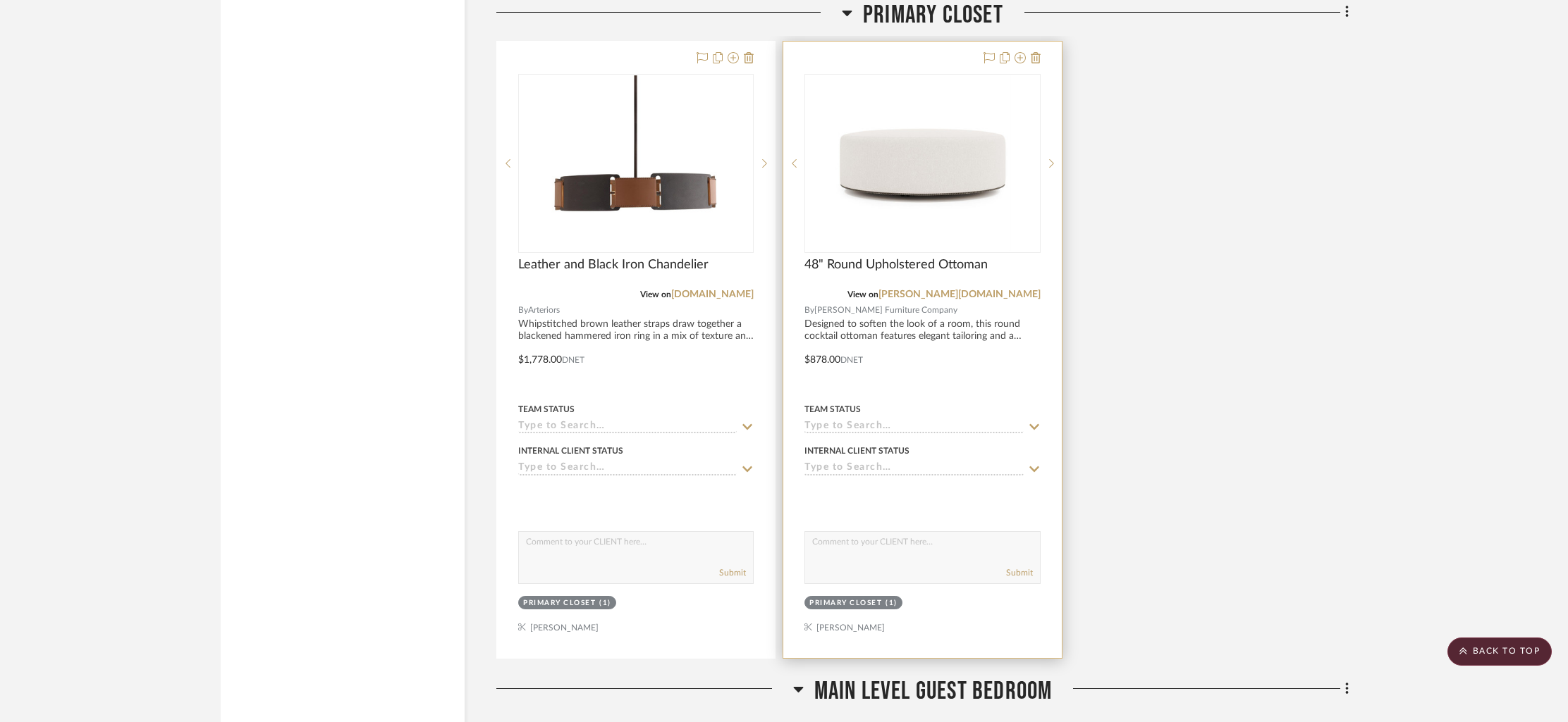
scroll to position [10445, 0]
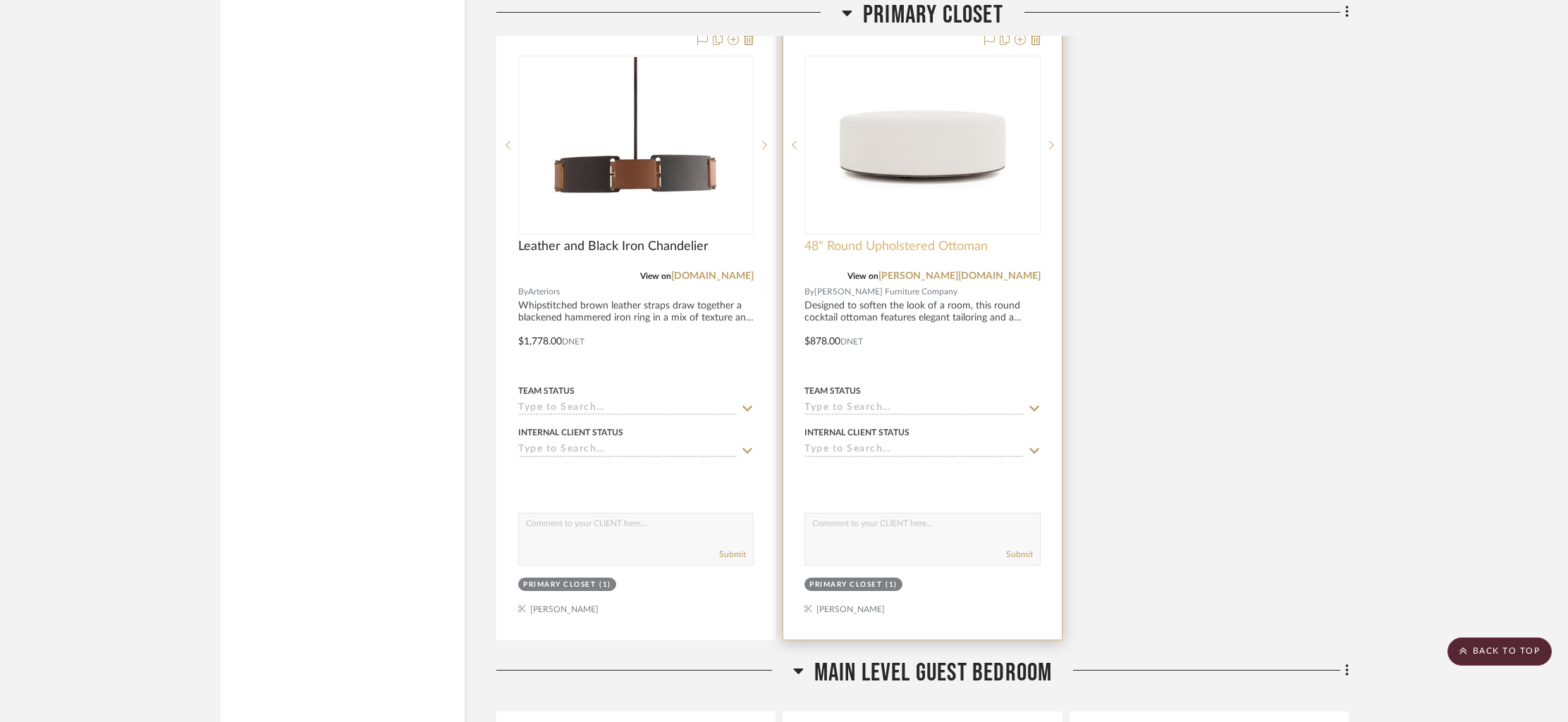
click at [864, 239] on span "48" Round Upholstered Ottoman" at bounding box center [895, 247] width 183 height 16
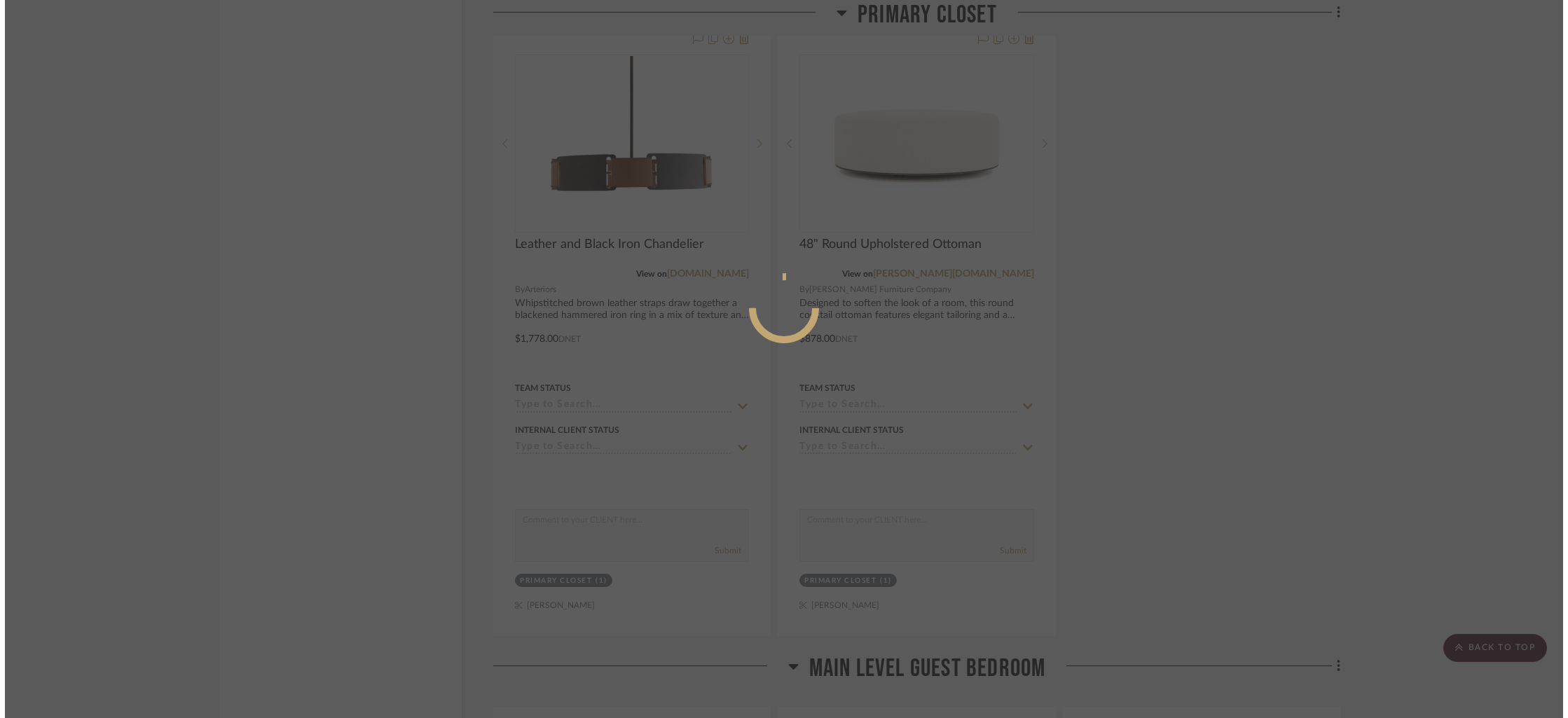
scroll to position [0, 0]
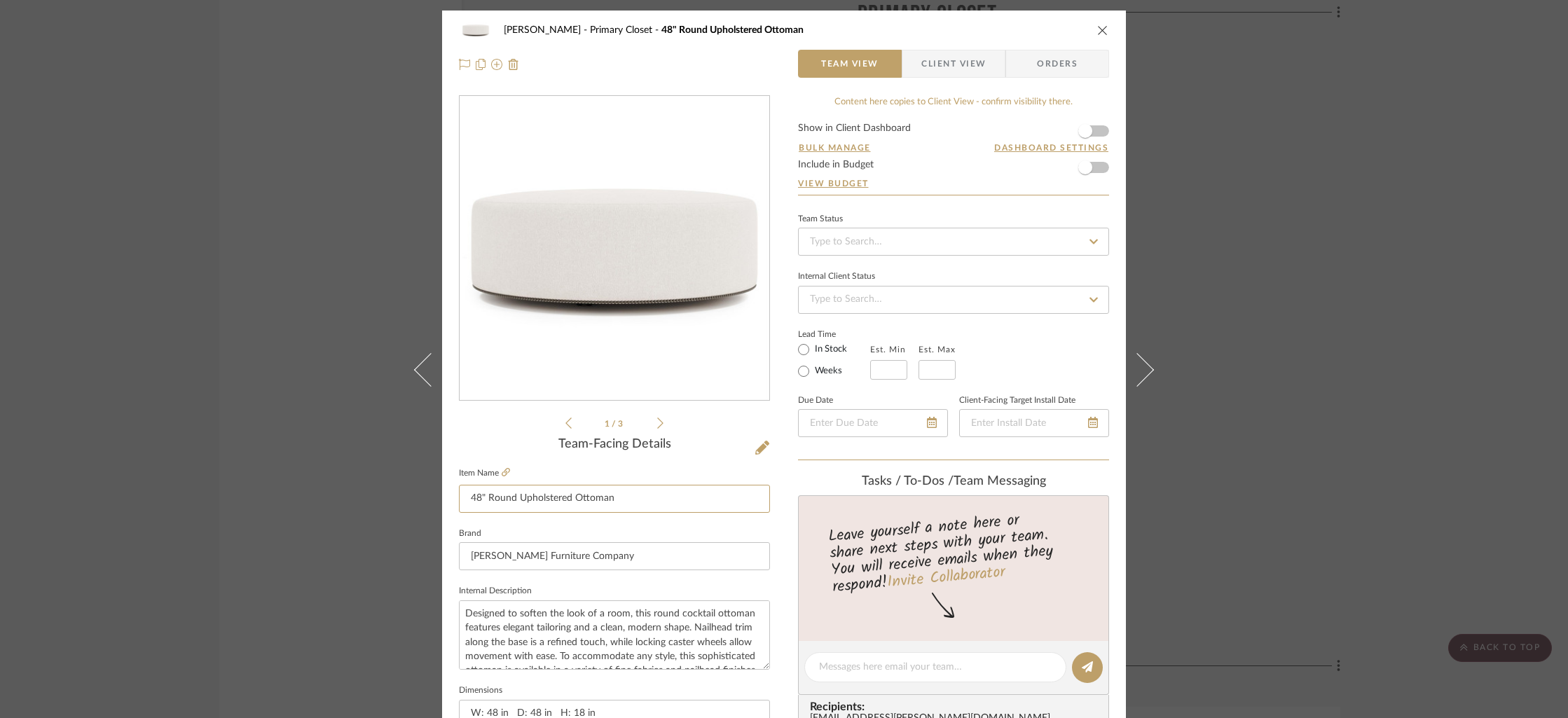
drag, startPoint x: 625, startPoint y: 502, endPoint x: 450, endPoint y: 502, distance: 175.0
click at [450, 502] on div "[PERSON_NAME] Primary Closet 48" Round Upholstered Ottoman Team View Client Vie…" at bounding box center [784, 658] width 684 height 1294
drag, startPoint x: 1096, startPoint y: 26, endPoint x: 1089, endPoint y: 65, distance: 39.6
click at [1097, 26] on icon "close" at bounding box center [1103, 30] width 12 height 12
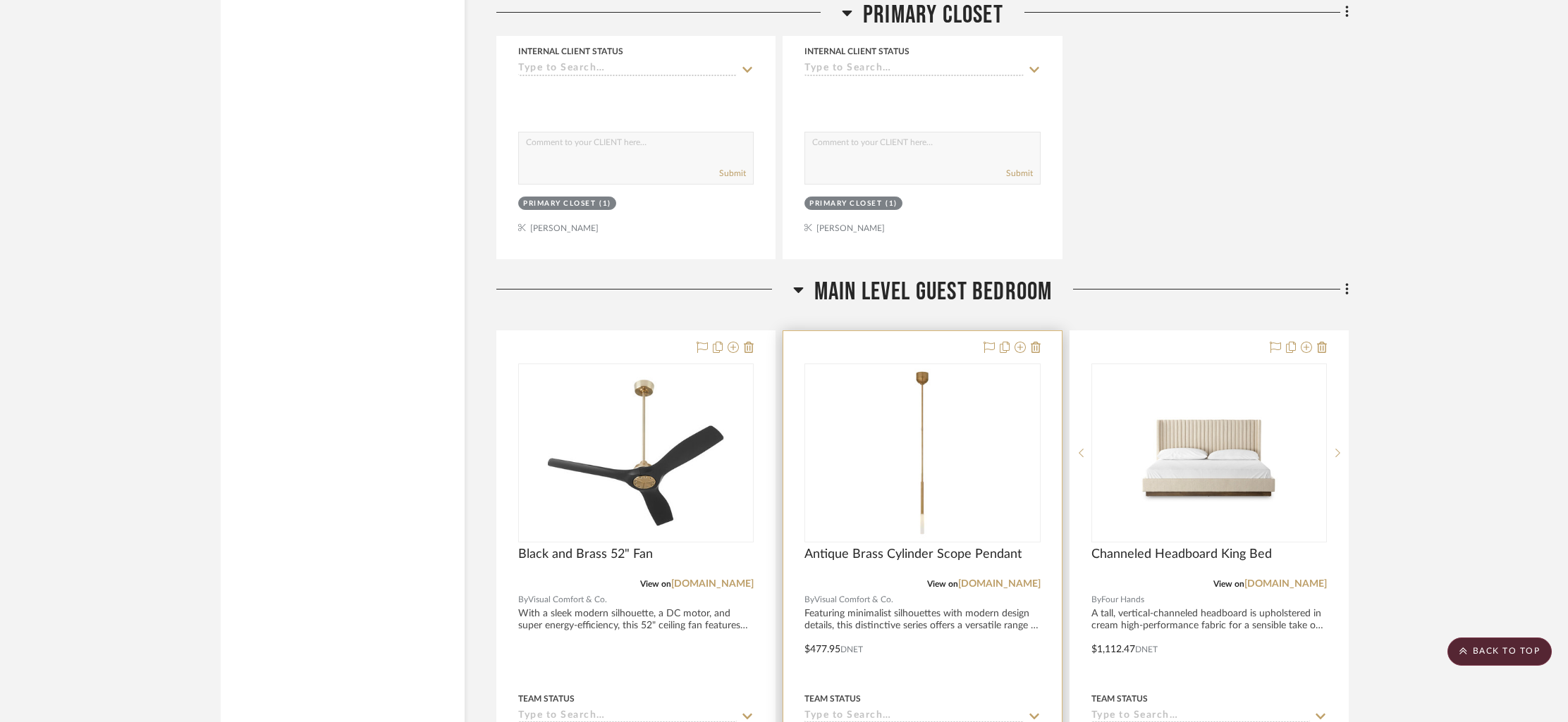
scroll to position [10826, 0]
click at [1130, 547] on span "Channeled Headboard King Bed" at bounding box center [1182, 555] width 181 height 16
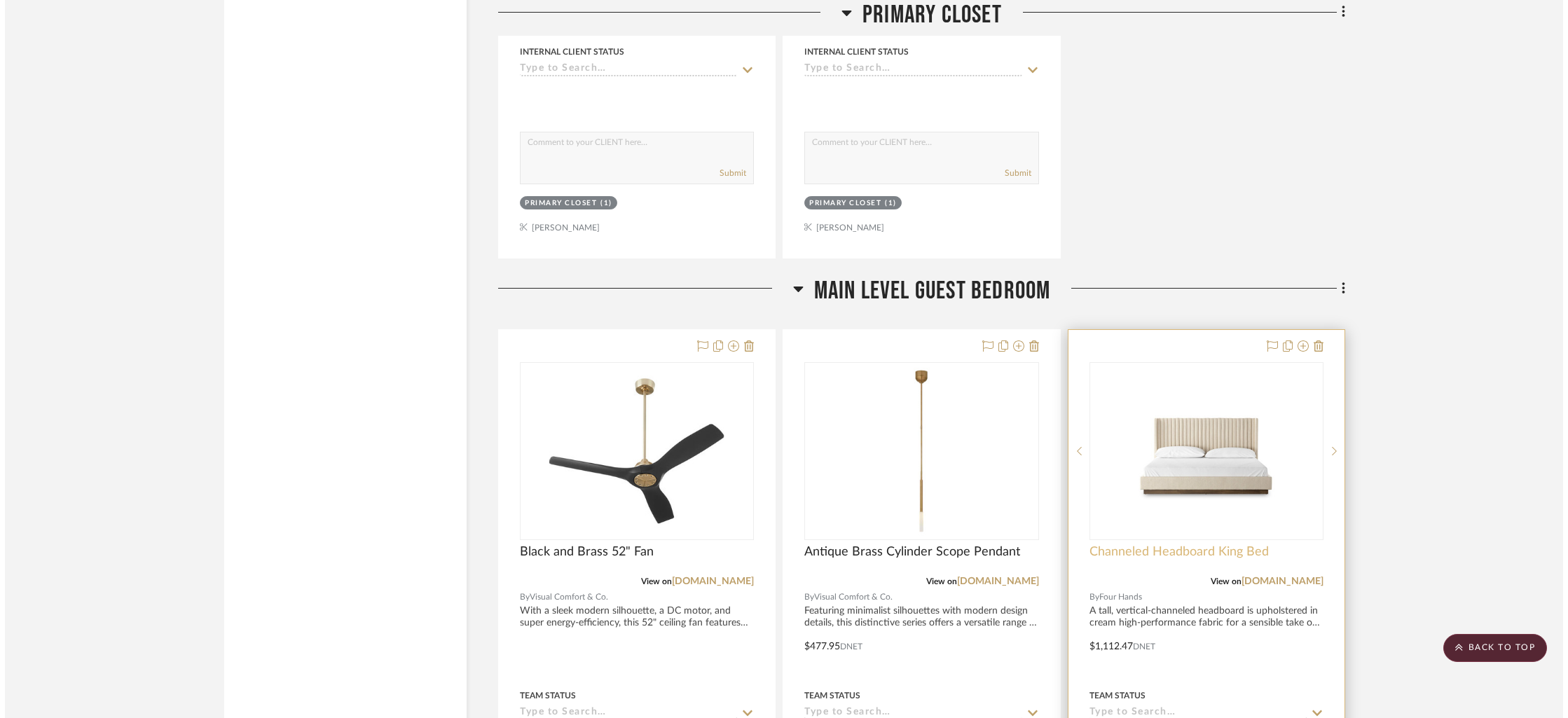
scroll to position [0, 0]
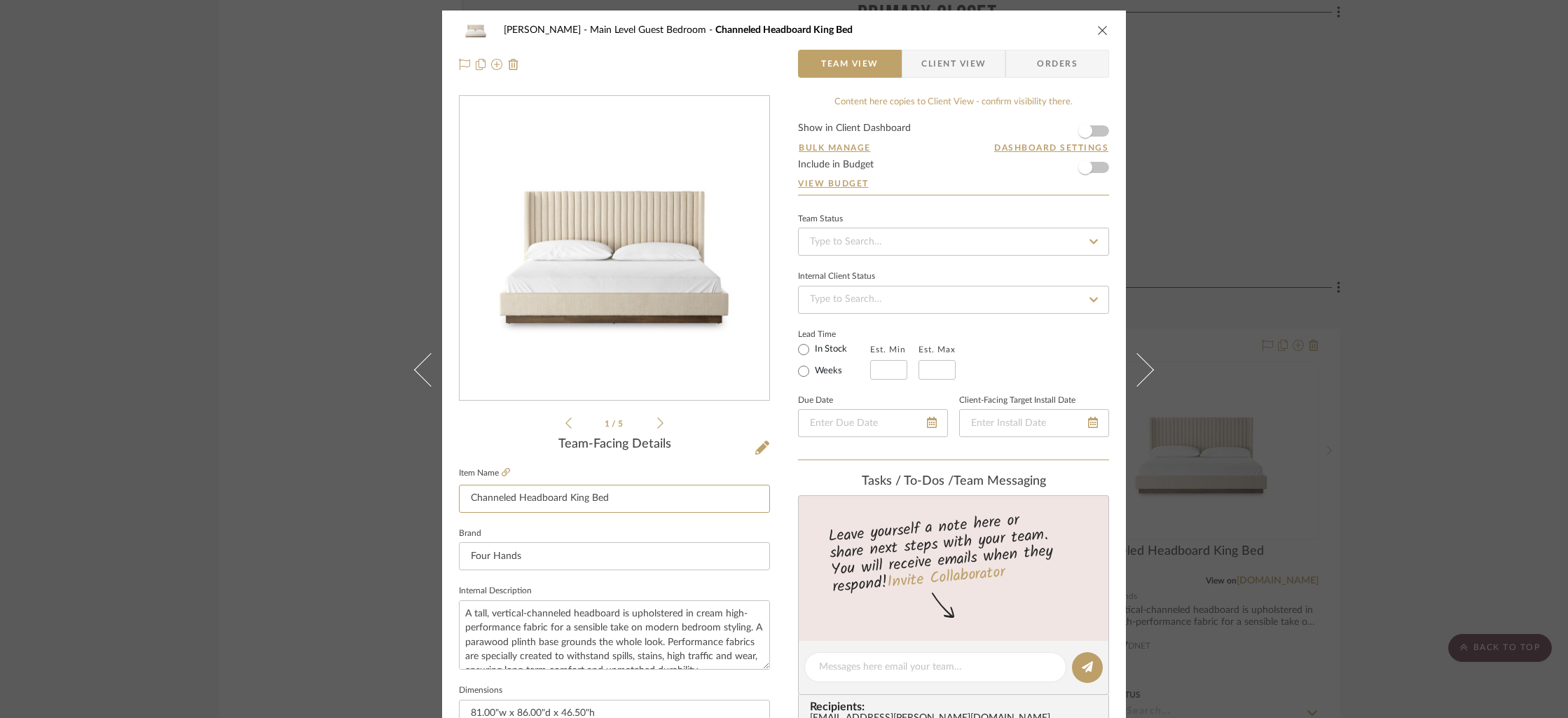
drag, startPoint x: 624, startPoint y: 501, endPoint x: 462, endPoint y: 495, distance: 162.1
click at [444, 497] on div "[PERSON_NAME] Main Level Guest Bedroom Channeled Headboard King Bed Team View C…" at bounding box center [784, 658] width 684 height 1294
click at [1099, 26] on icon "close" at bounding box center [1103, 30] width 12 height 12
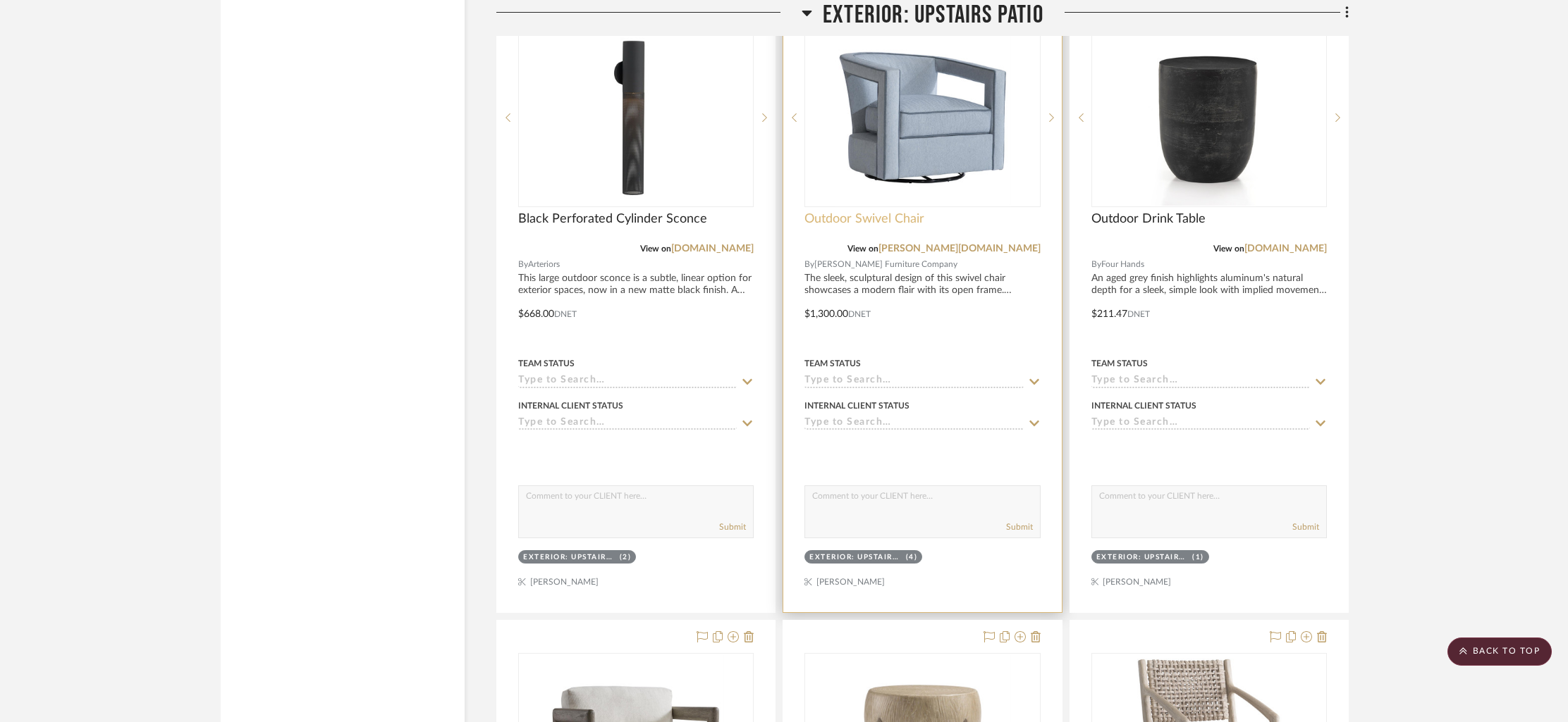
scroll to position [17858, 0]
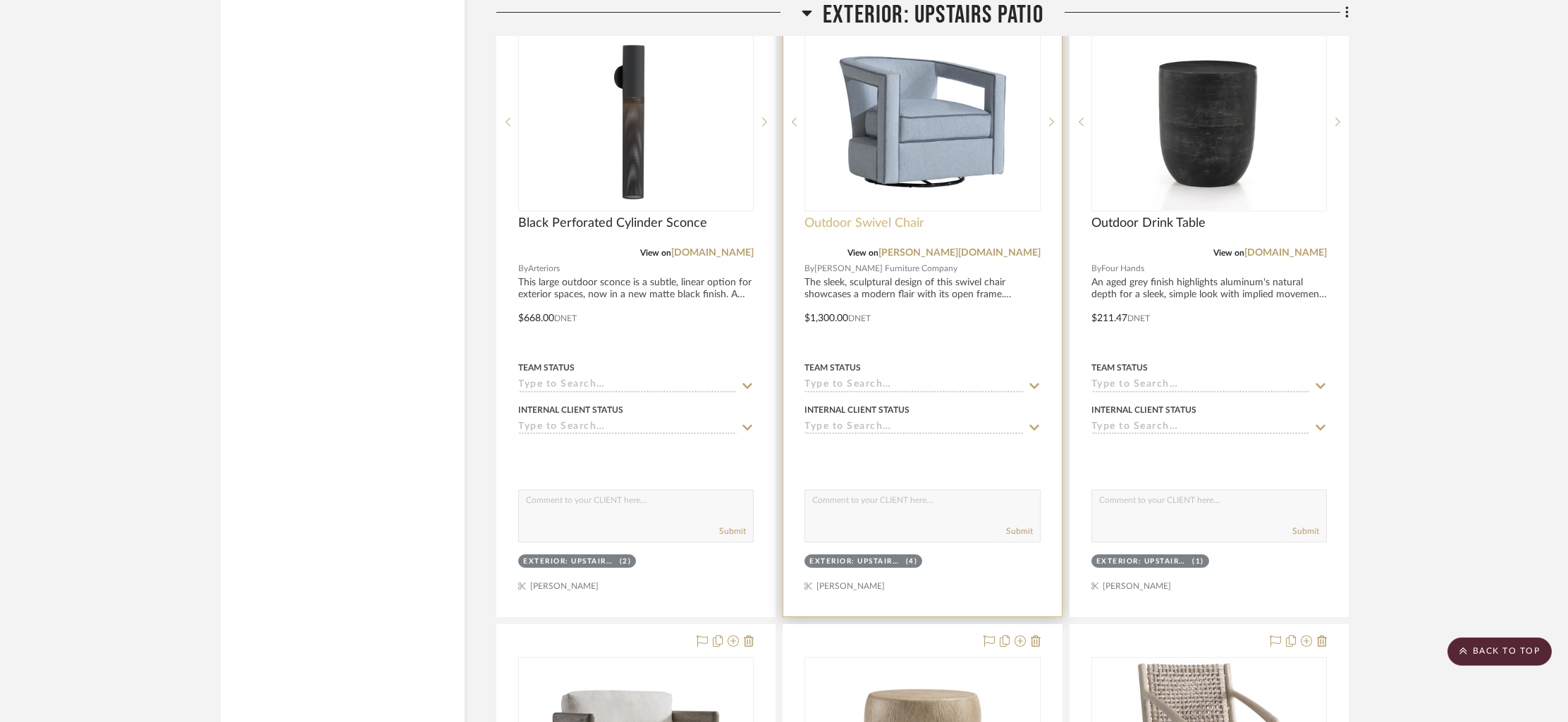
click at [858, 215] on span "Outdoor Swivel Chair" at bounding box center [864, 223] width 120 height 16
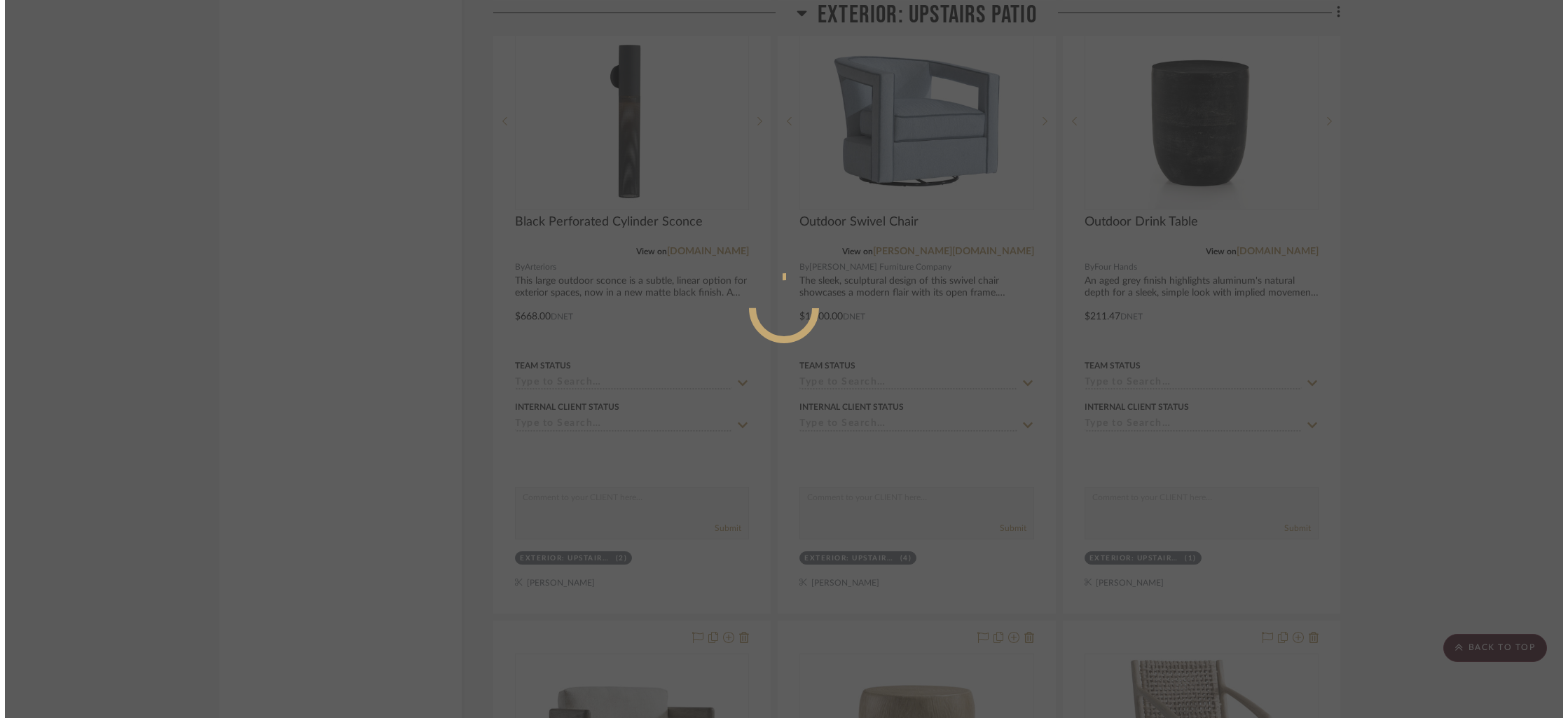
scroll to position [0, 0]
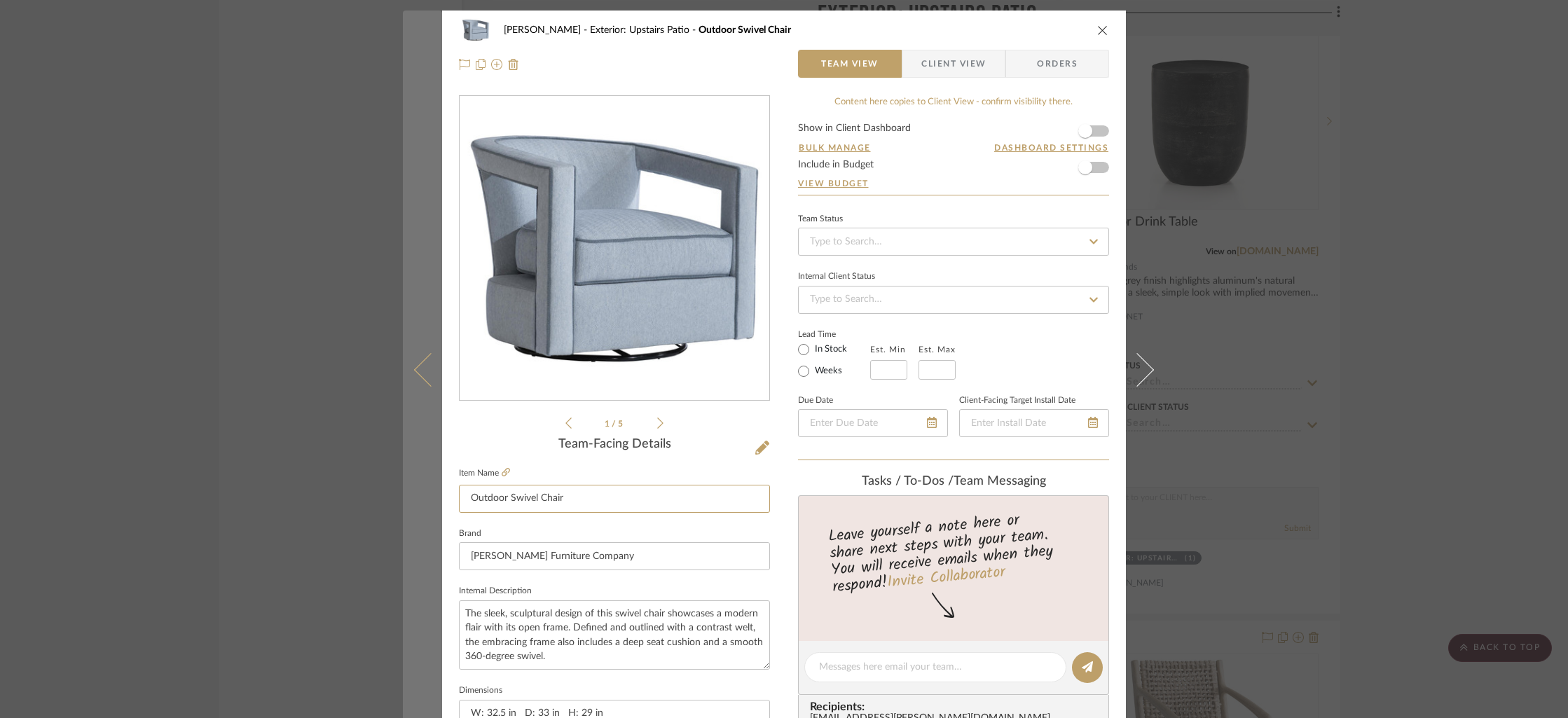
drag, startPoint x: 570, startPoint y: 501, endPoint x: 420, endPoint y: 492, distance: 150.3
click at [420, 492] on mat-dialog-content "[PERSON_NAME] Exterior: Upstairs Patio Outdoor Swivel Chair Team View Client Vi…" at bounding box center [784, 658] width 762 height 1294
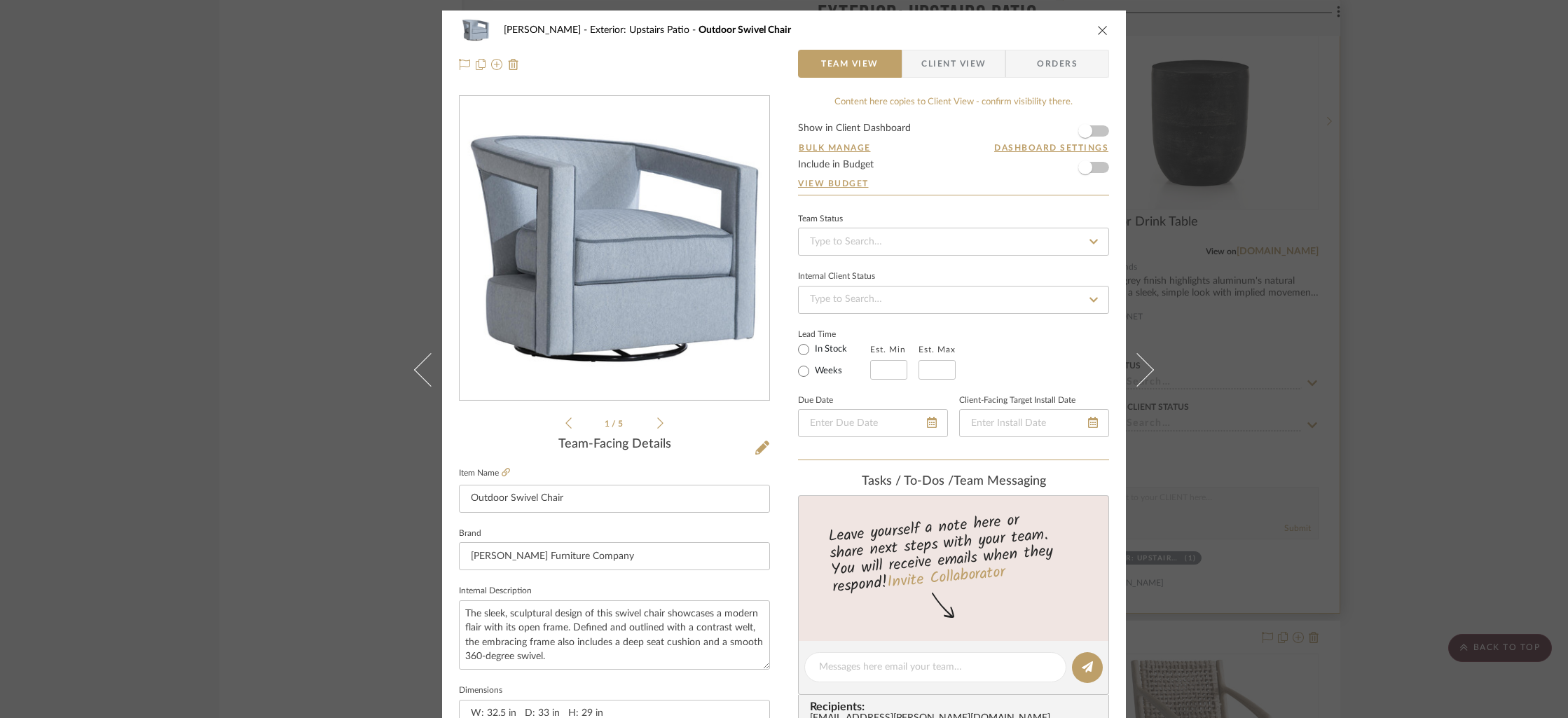
drag, startPoint x: 1099, startPoint y: 32, endPoint x: 1231, endPoint y: 172, distance: 192.4
click at [1100, 33] on icon "close" at bounding box center [1103, 30] width 12 height 12
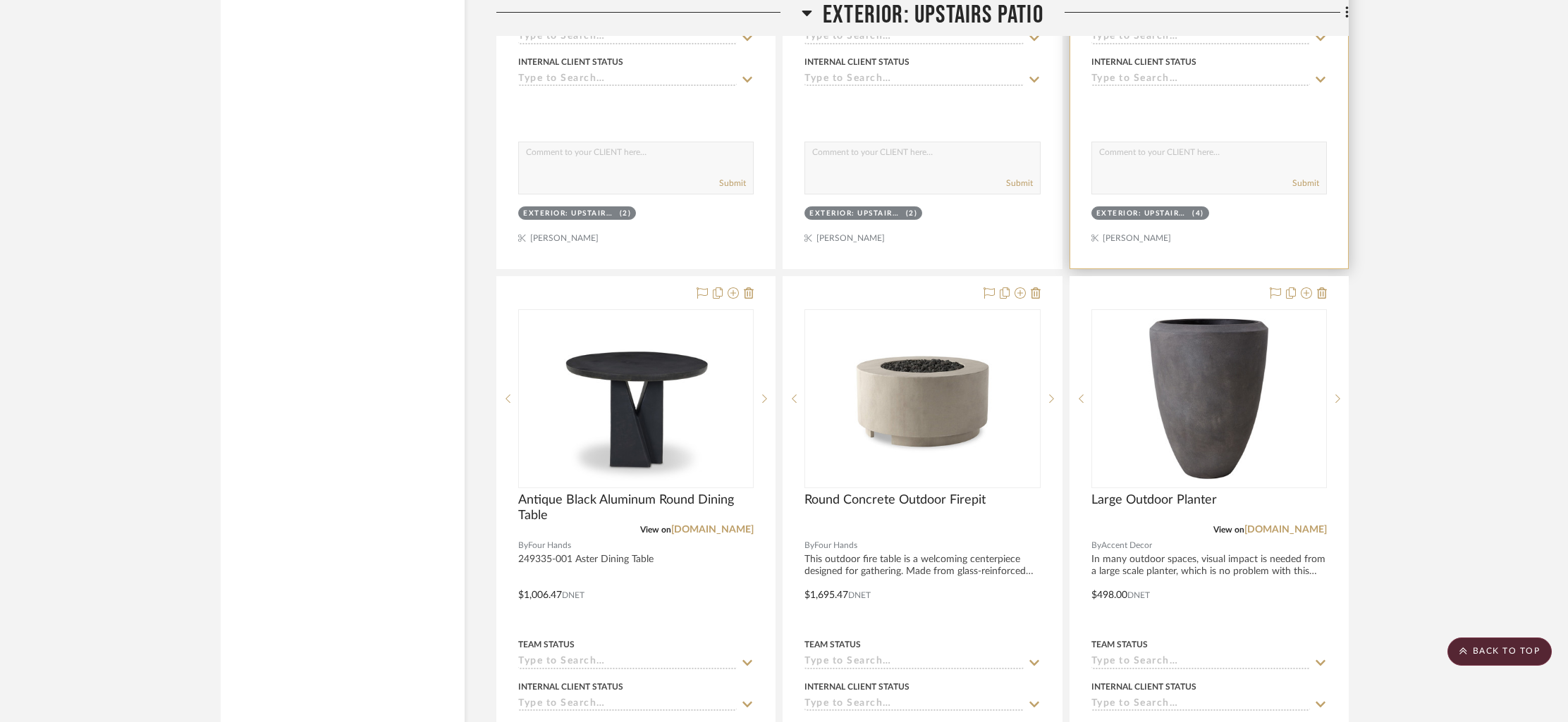
scroll to position [18894, 0]
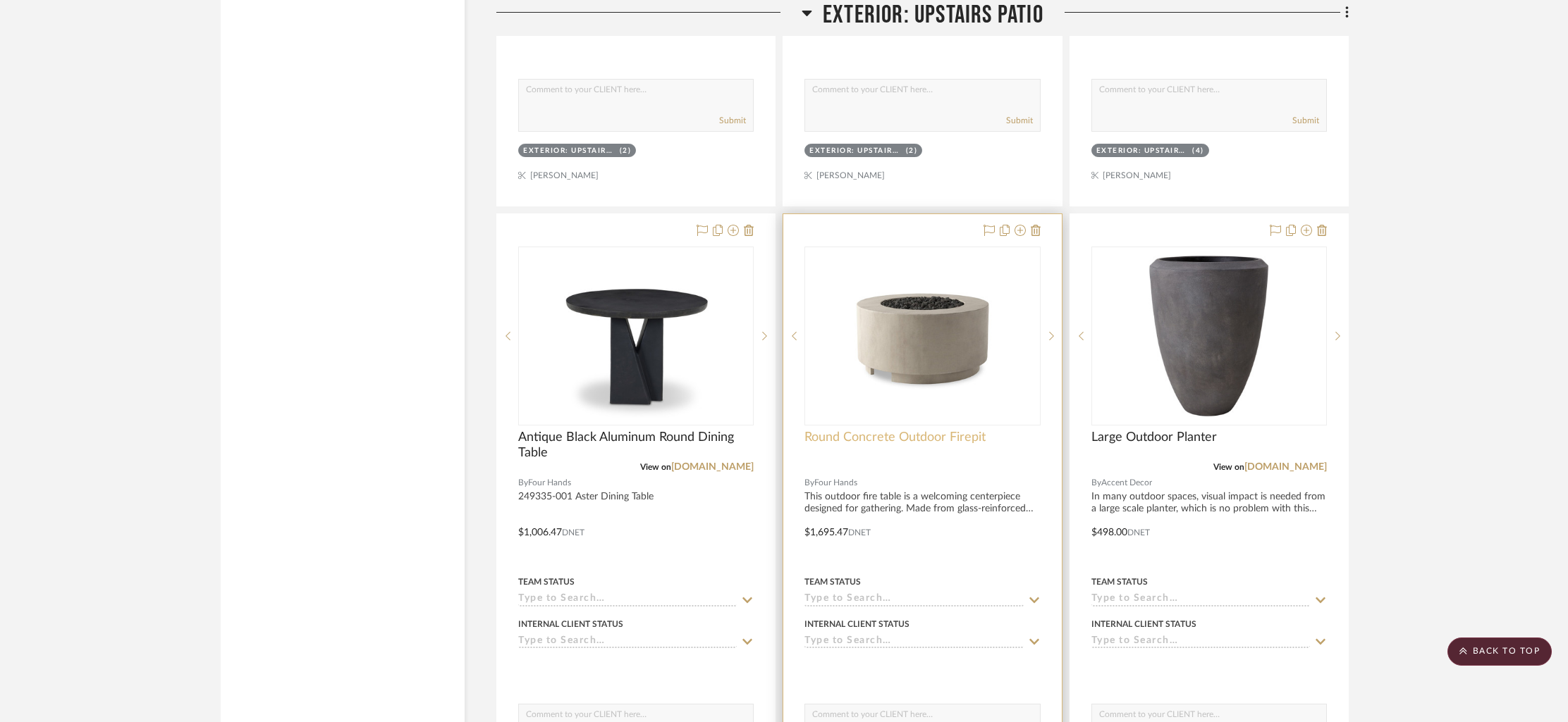
click at [888, 430] on span "Round Concrete Outdoor Firepit" at bounding box center [895, 437] width 181 height 16
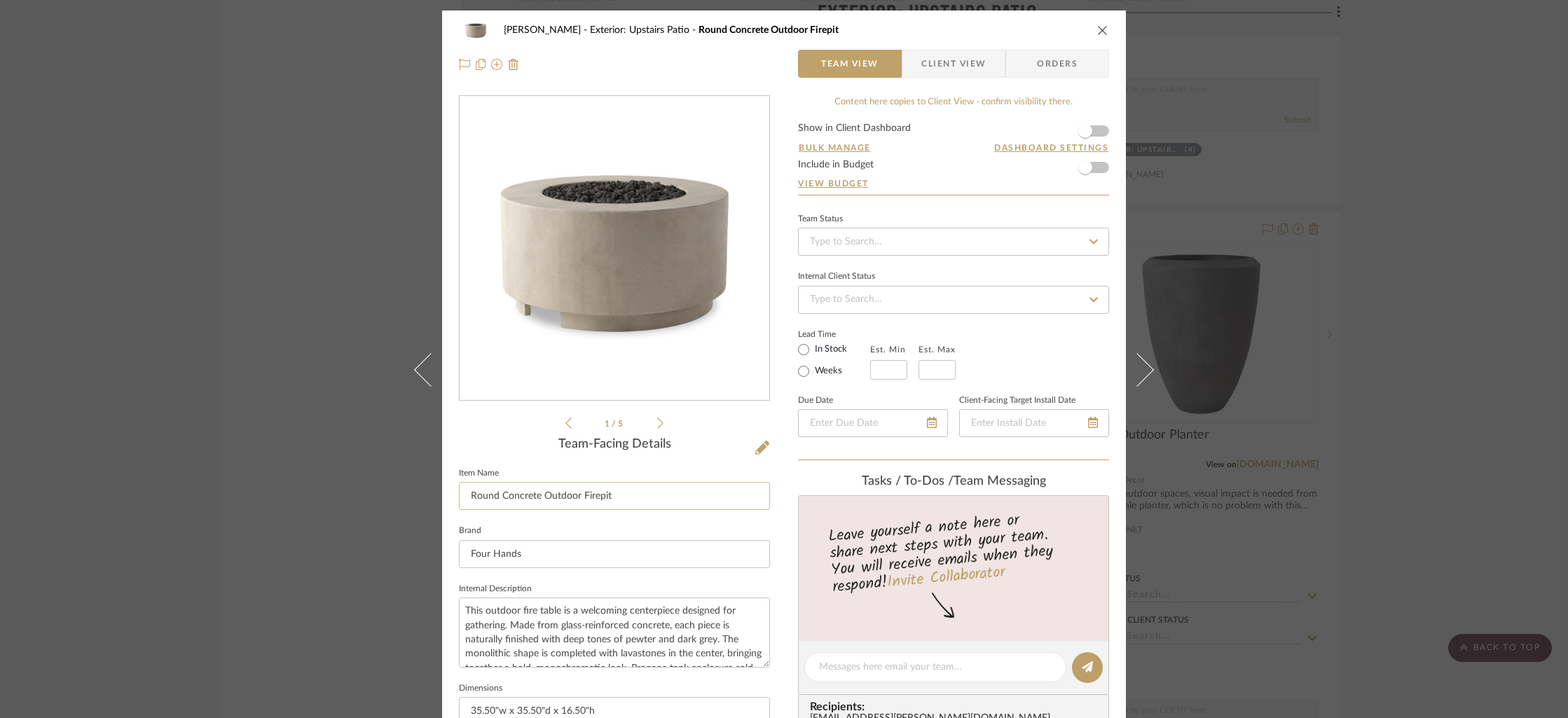
drag, startPoint x: 619, startPoint y: 501, endPoint x: 459, endPoint y: 492, distance: 160.3
click at [459, 492] on input "Round Concrete Outdoor Firepit" at bounding box center [614, 497] width 311 height 28
click at [618, 498] on input "Round Concrete Outdoor Firepit" at bounding box center [614, 497] width 311 height 28
type input "Round Concrete Outdoor Fire Table"
click at [1054, 26] on div "[PERSON_NAME] Exterior: Upstairs Patio Round Concrete Outdoor Firepit" at bounding box center [794, 30] width 581 height 10
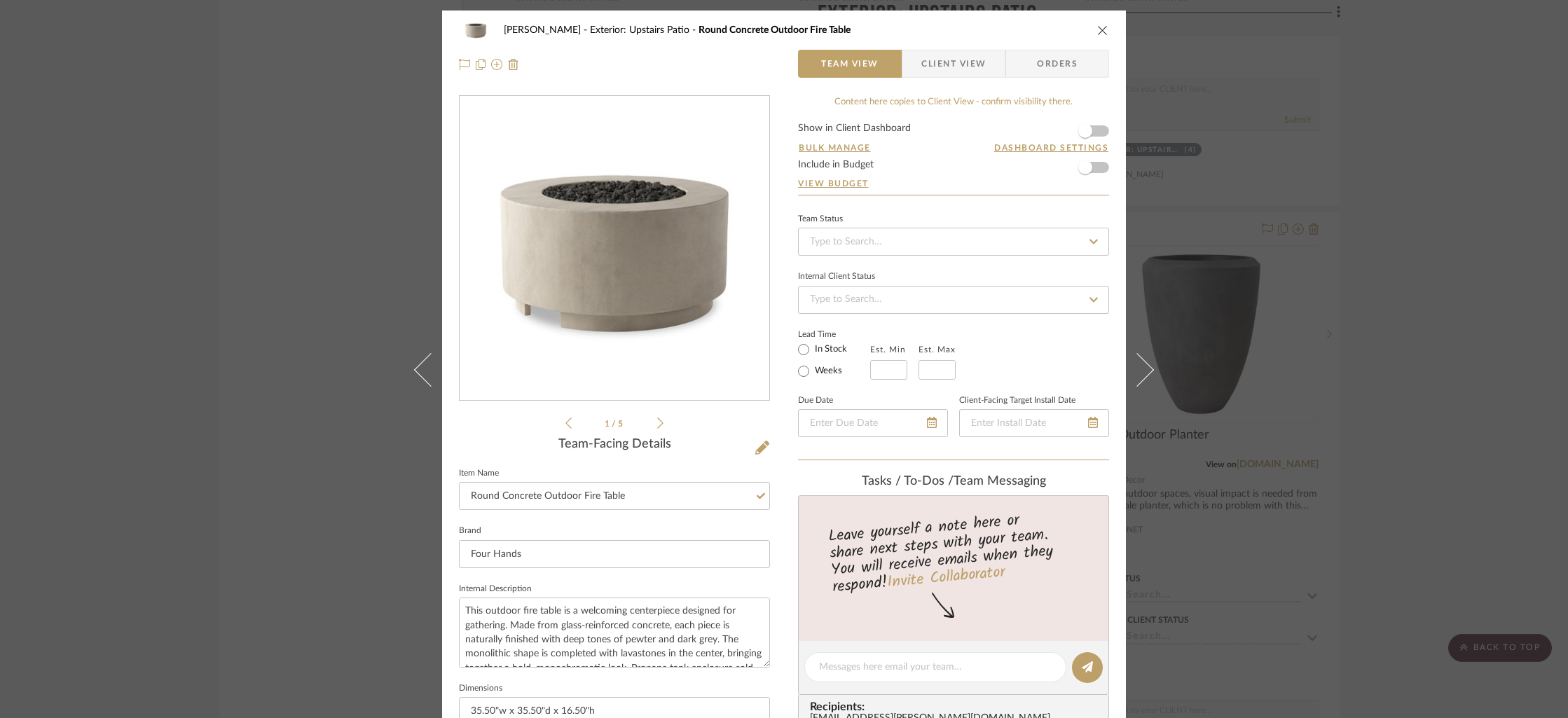
click at [1097, 30] on icon "close" at bounding box center [1103, 30] width 12 height 12
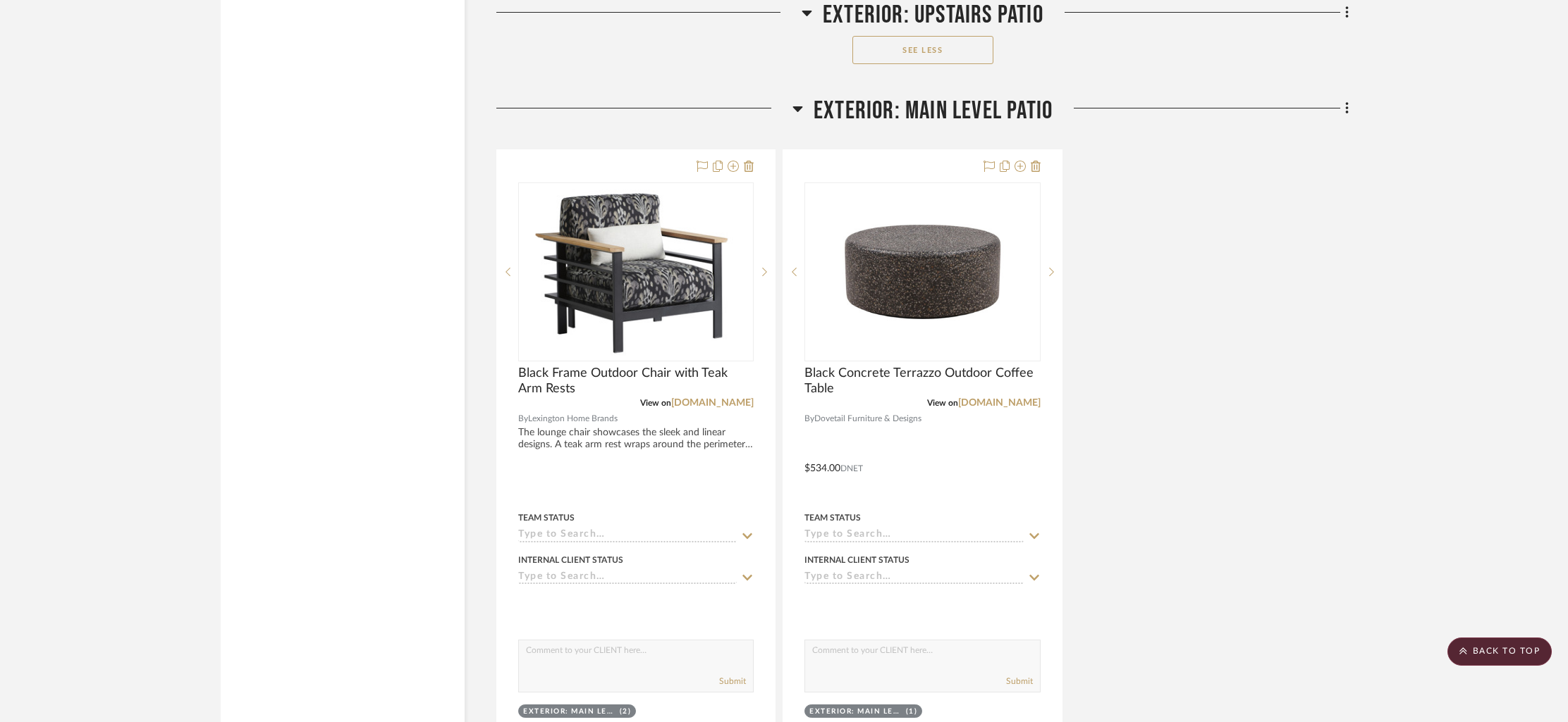
scroll to position [19785, 0]
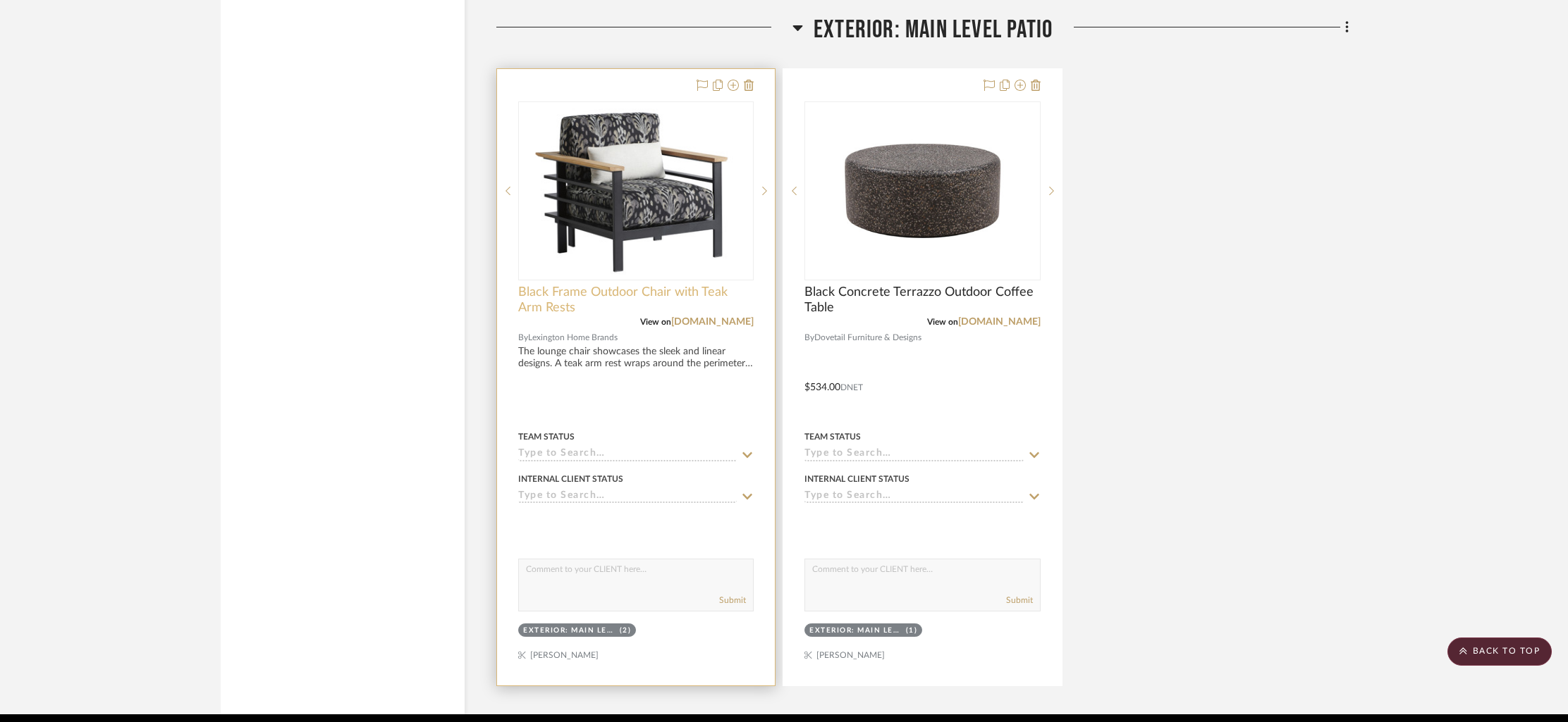
click at [581, 285] on span "Black Frame Outdoor Chair with Teak Arm Rests" at bounding box center [636, 300] width 235 height 31
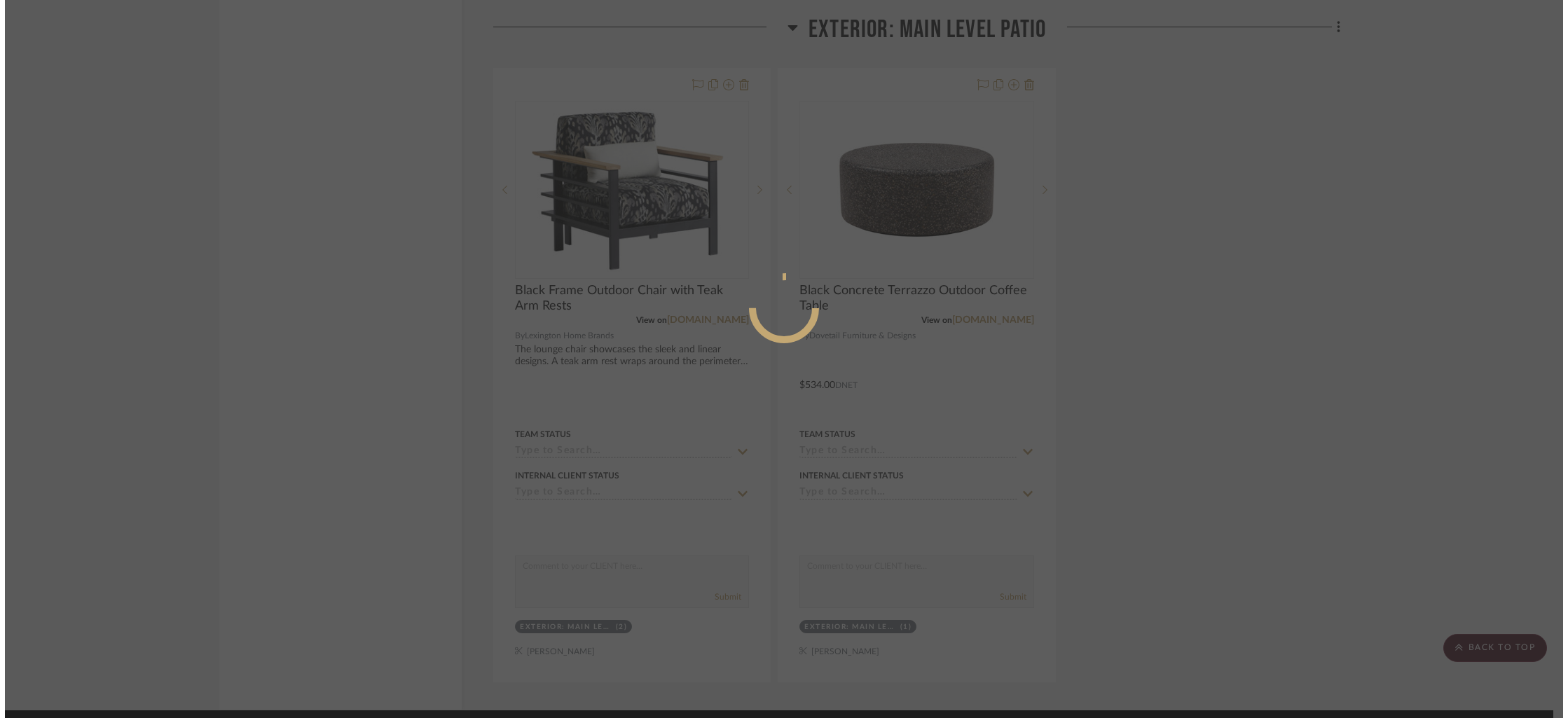
scroll to position [0, 0]
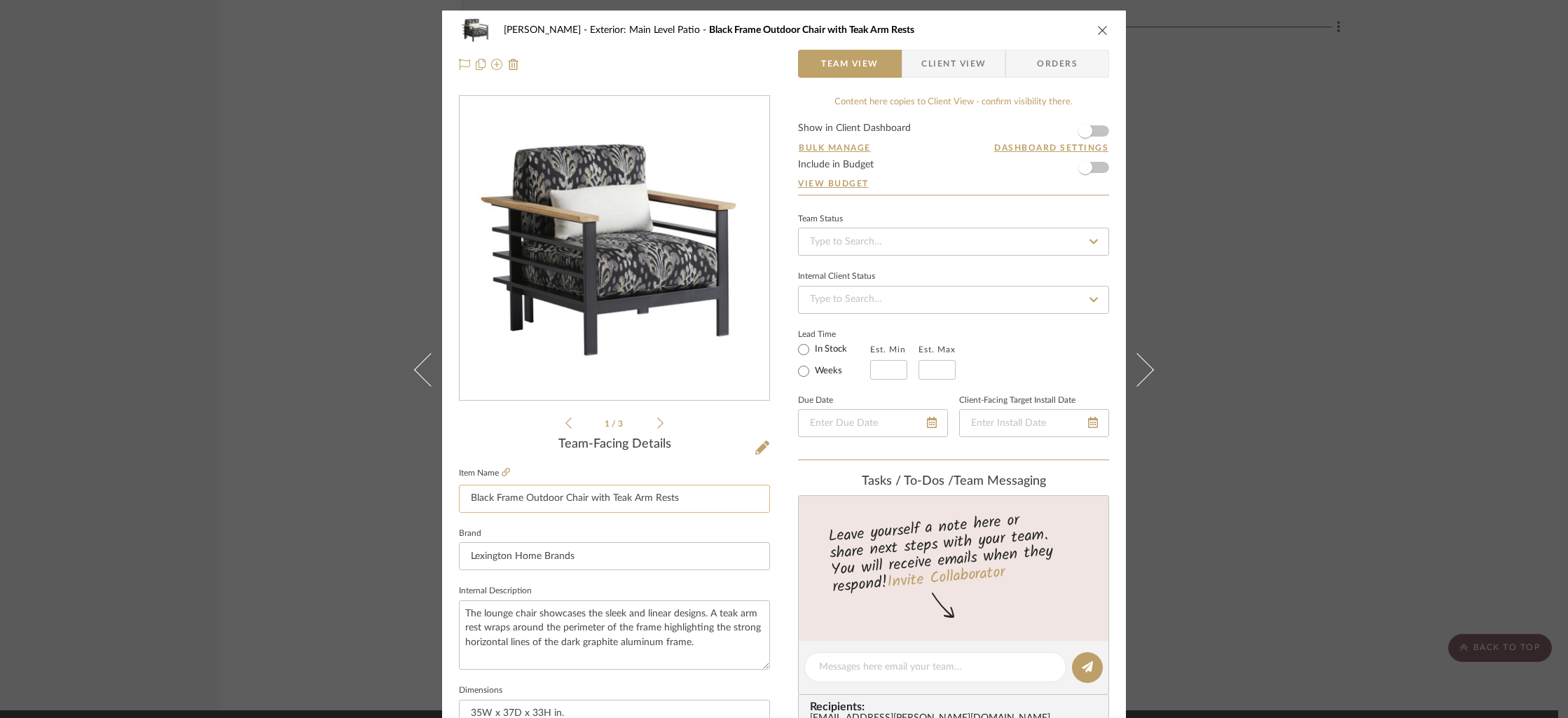
drag, startPoint x: 685, startPoint y: 505, endPoint x: 454, endPoint y: 501, distance: 231.0
click at [458, 501] on input "Black Frame Outdoor Chair with Teak Arm Rests" at bounding box center [614, 499] width 311 height 28
drag, startPoint x: 1098, startPoint y: 30, endPoint x: 973, endPoint y: 482, distance: 469.0
click at [1097, 31] on icon "close" at bounding box center [1103, 30] width 12 height 12
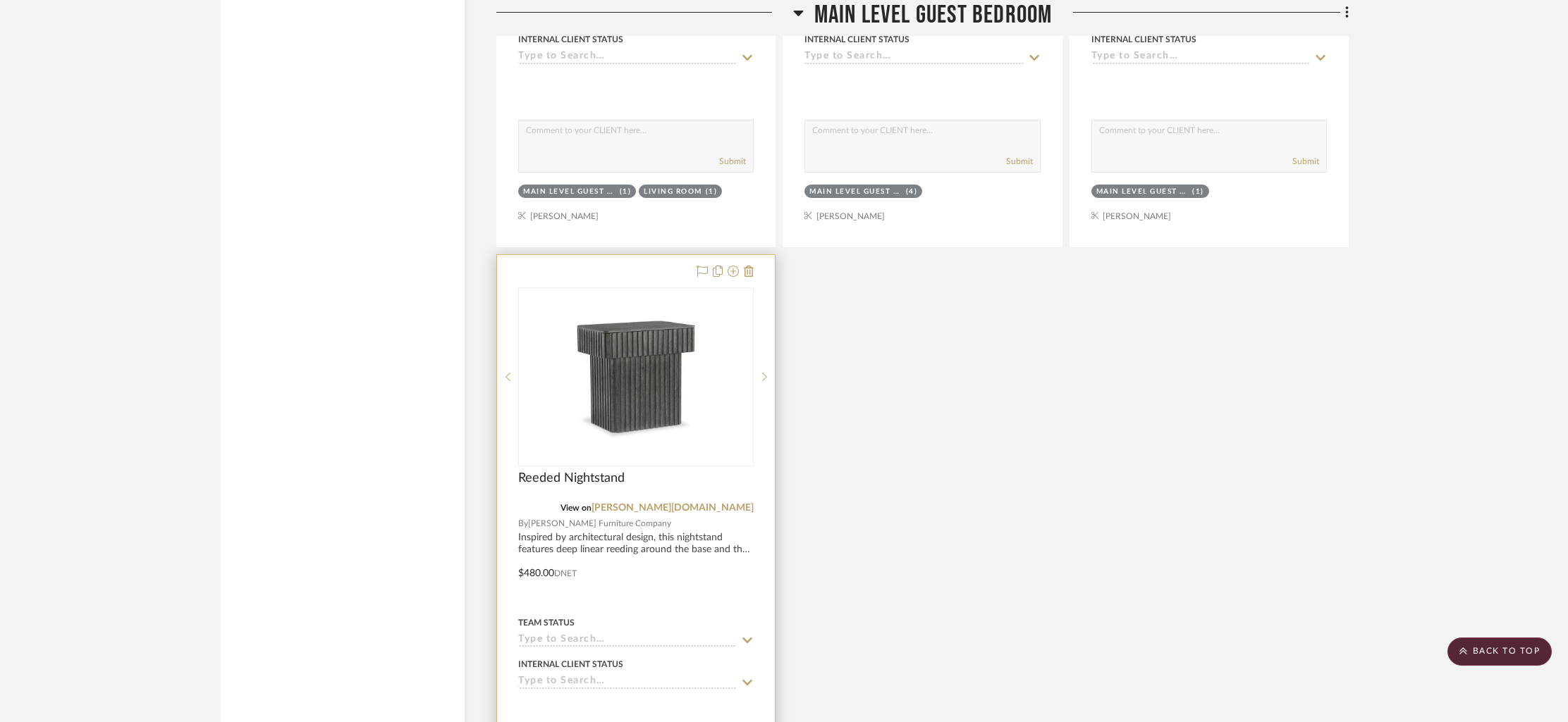
scroll to position [11526, 0]
click at [752, 267] on icon at bounding box center [749, 273] width 10 height 12
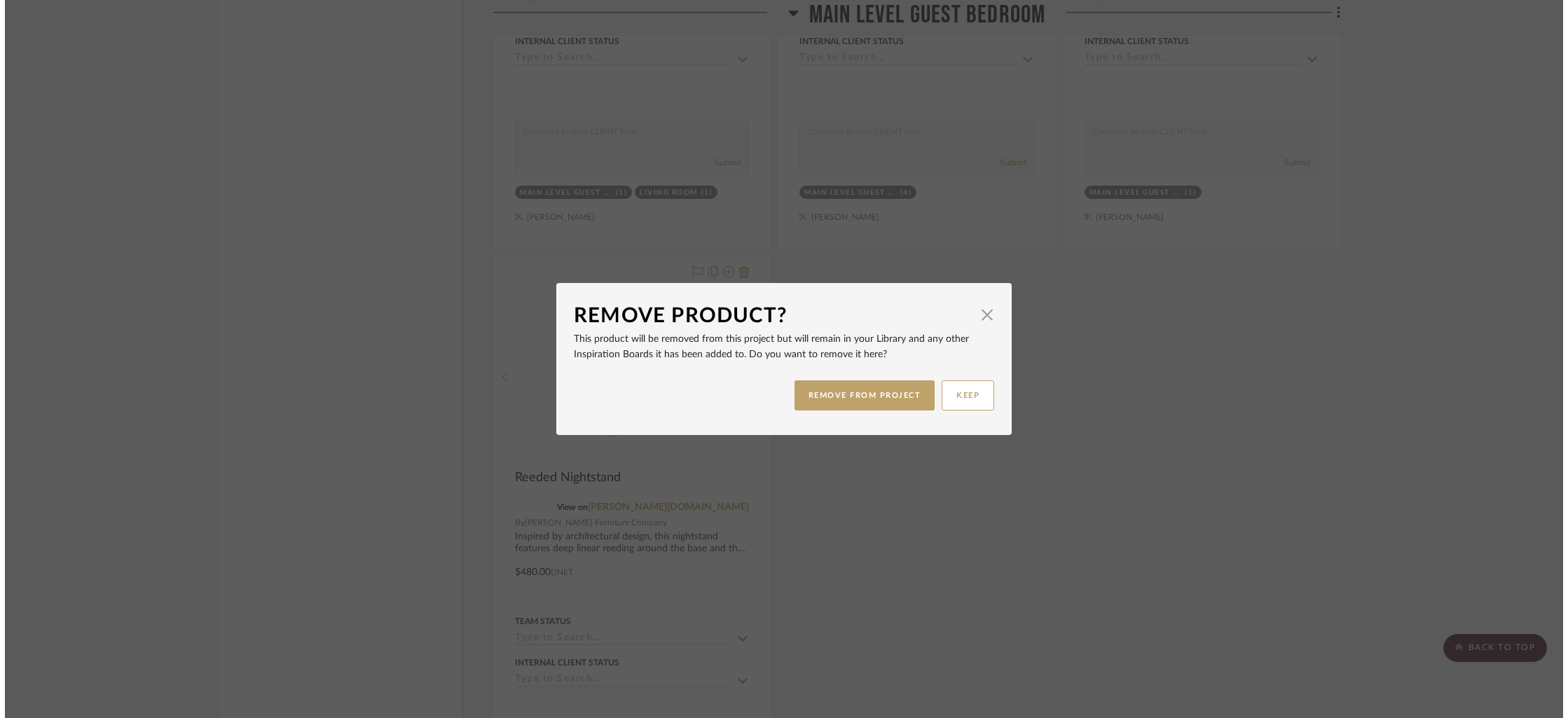
scroll to position [0, 0]
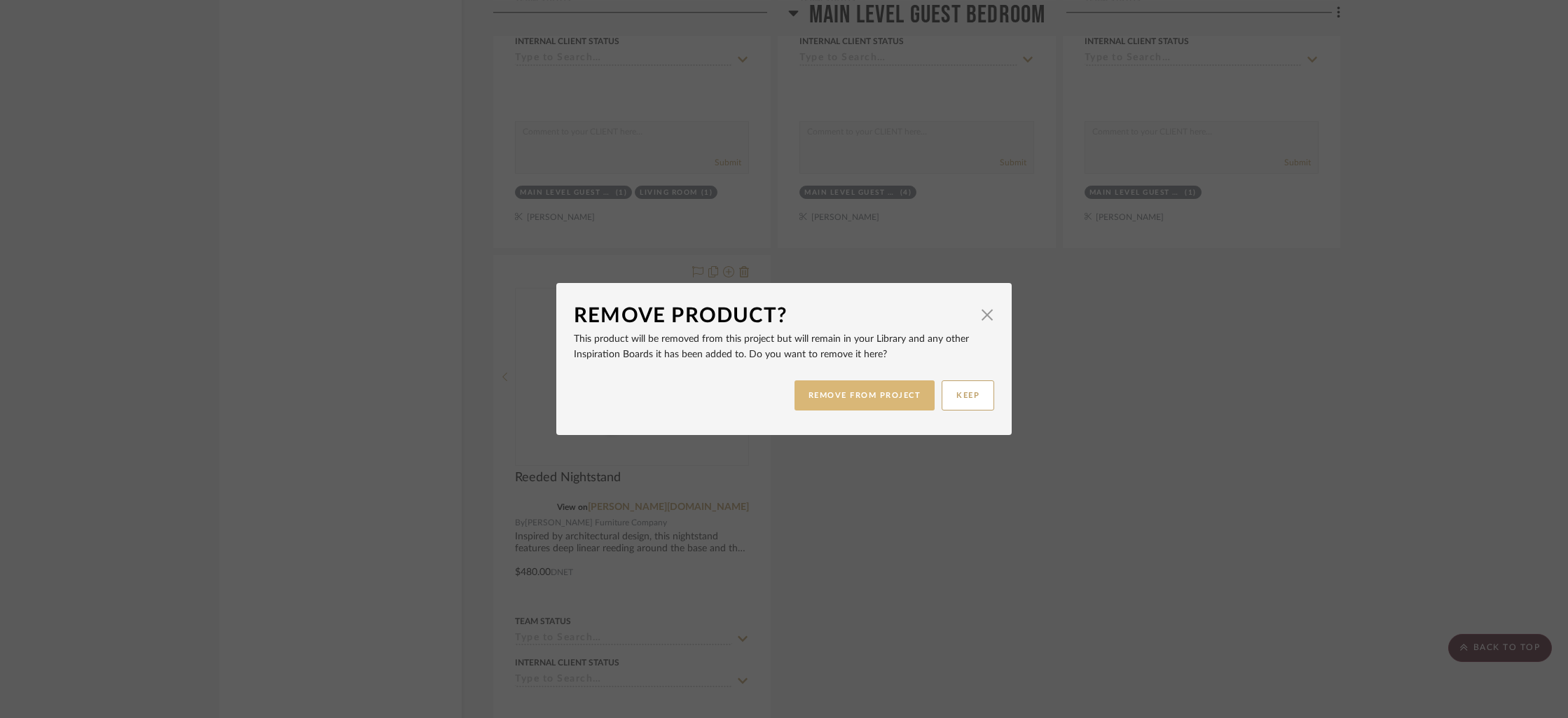
click at [852, 398] on button "REMOVE FROM PROJECT" at bounding box center [864, 395] width 141 height 30
